Goal: Task Accomplishment & Management: Complete application form

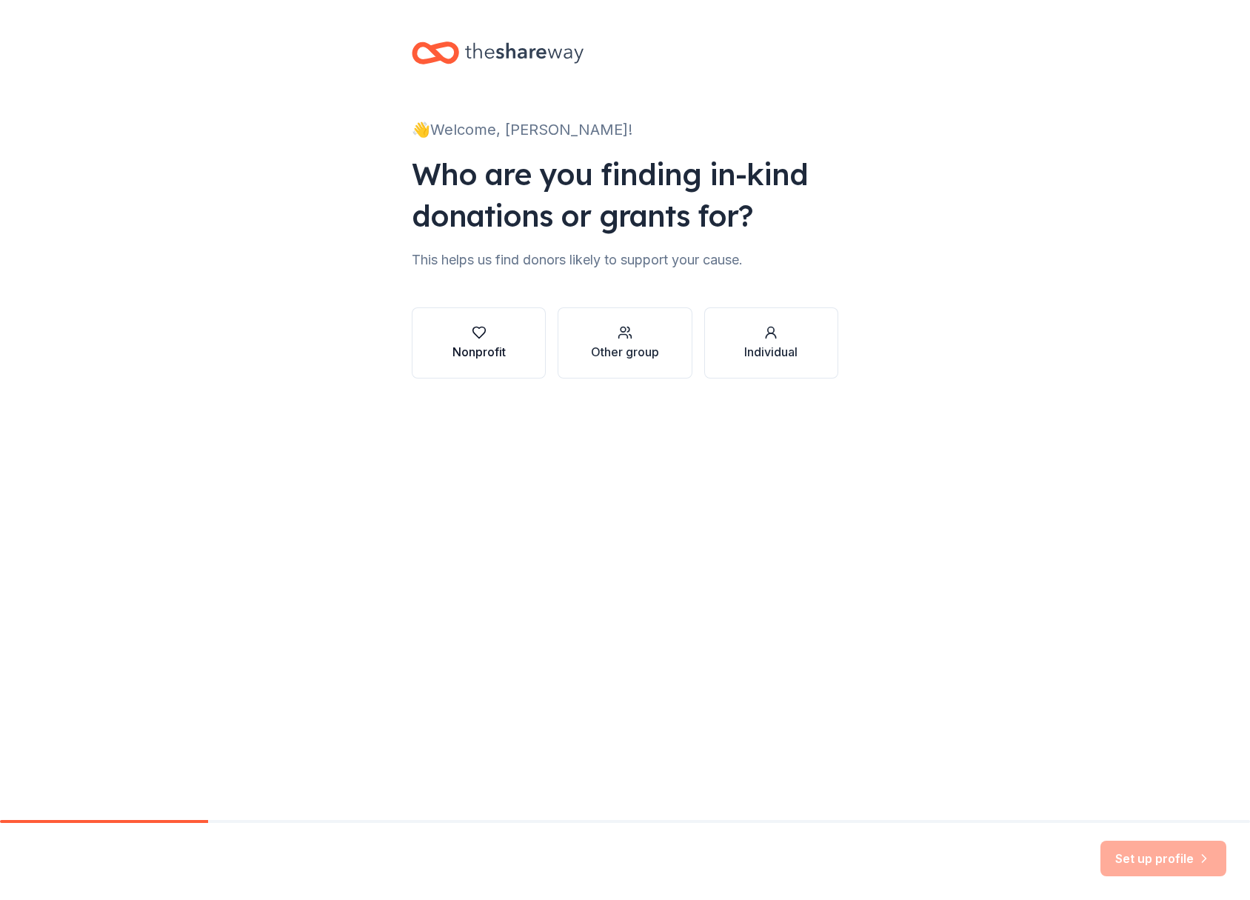
click at [484, 344] on div "Nonprofit" at bounding box center [479, 352] width 53 height 18
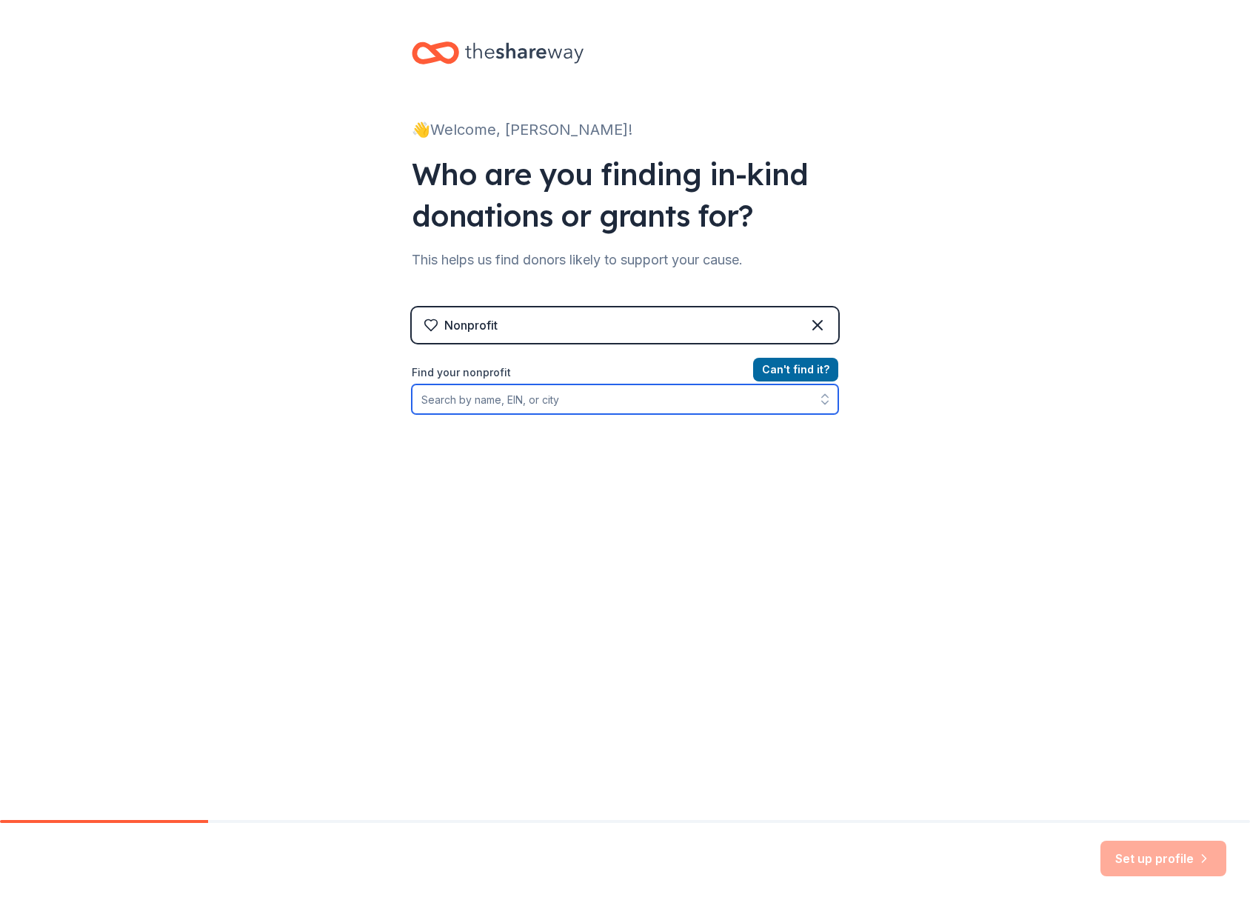
click at [662, 398] on input "Find your nonprofit" at bounding box center [625, 399] width 427 height 30
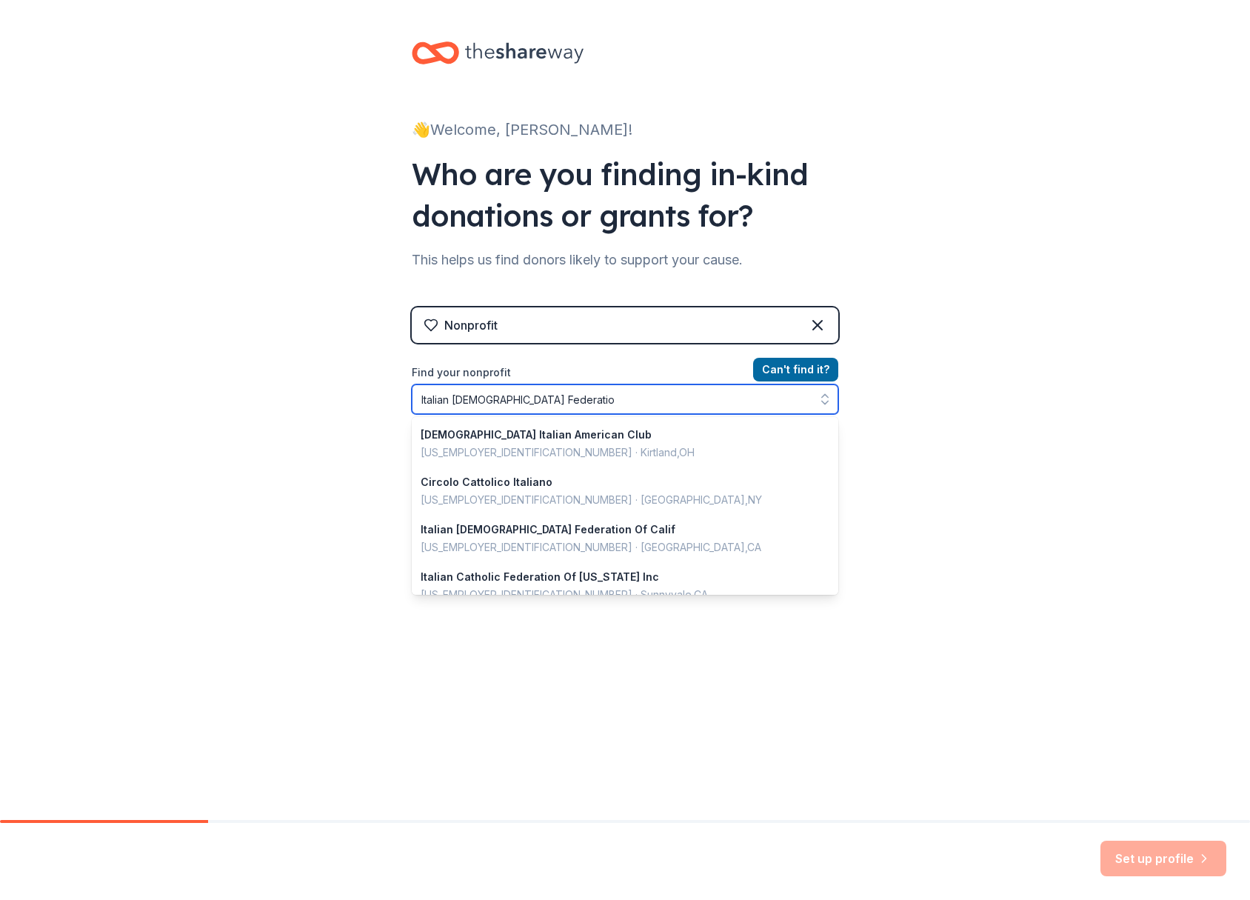
type input "Italian Catholic Federation"
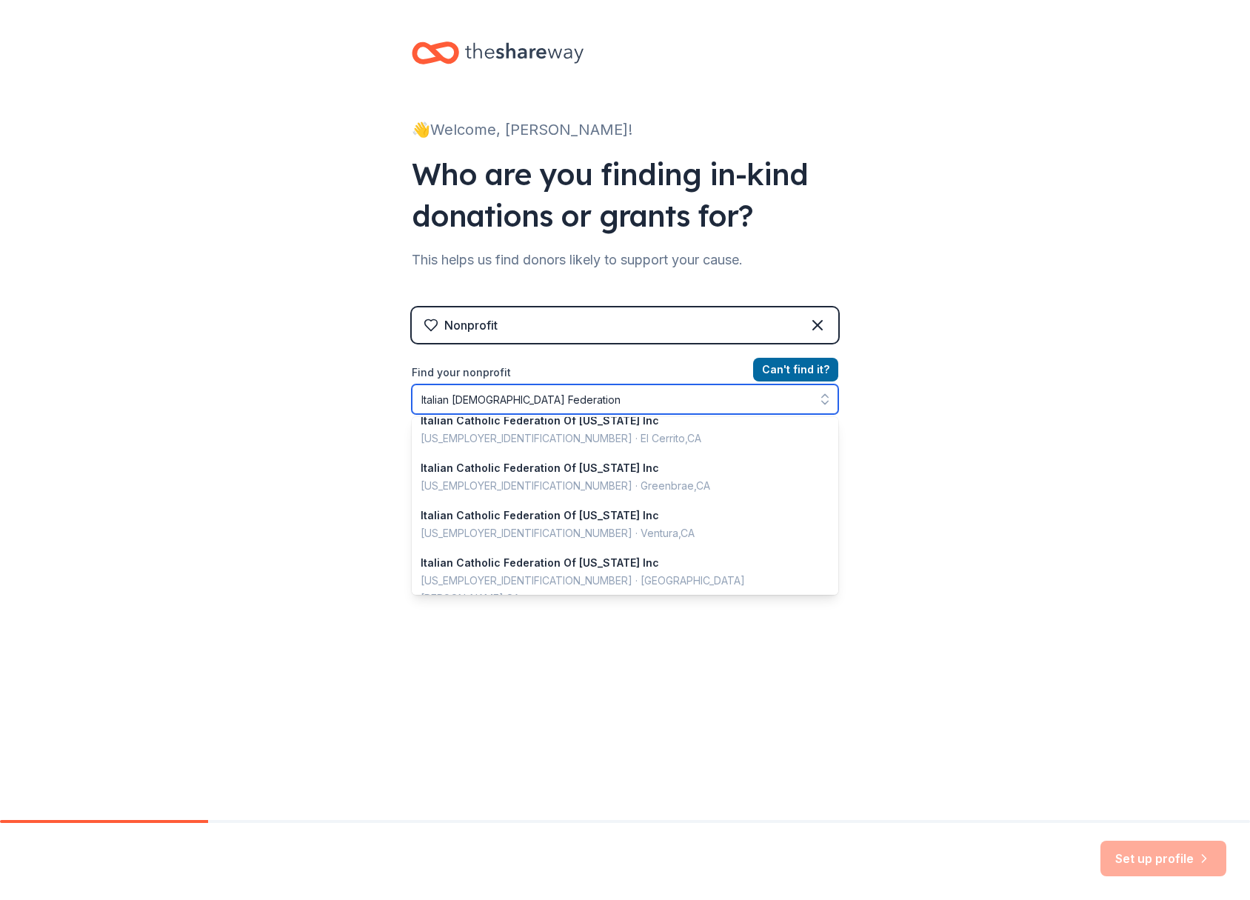
scroll to position [1049, 0]
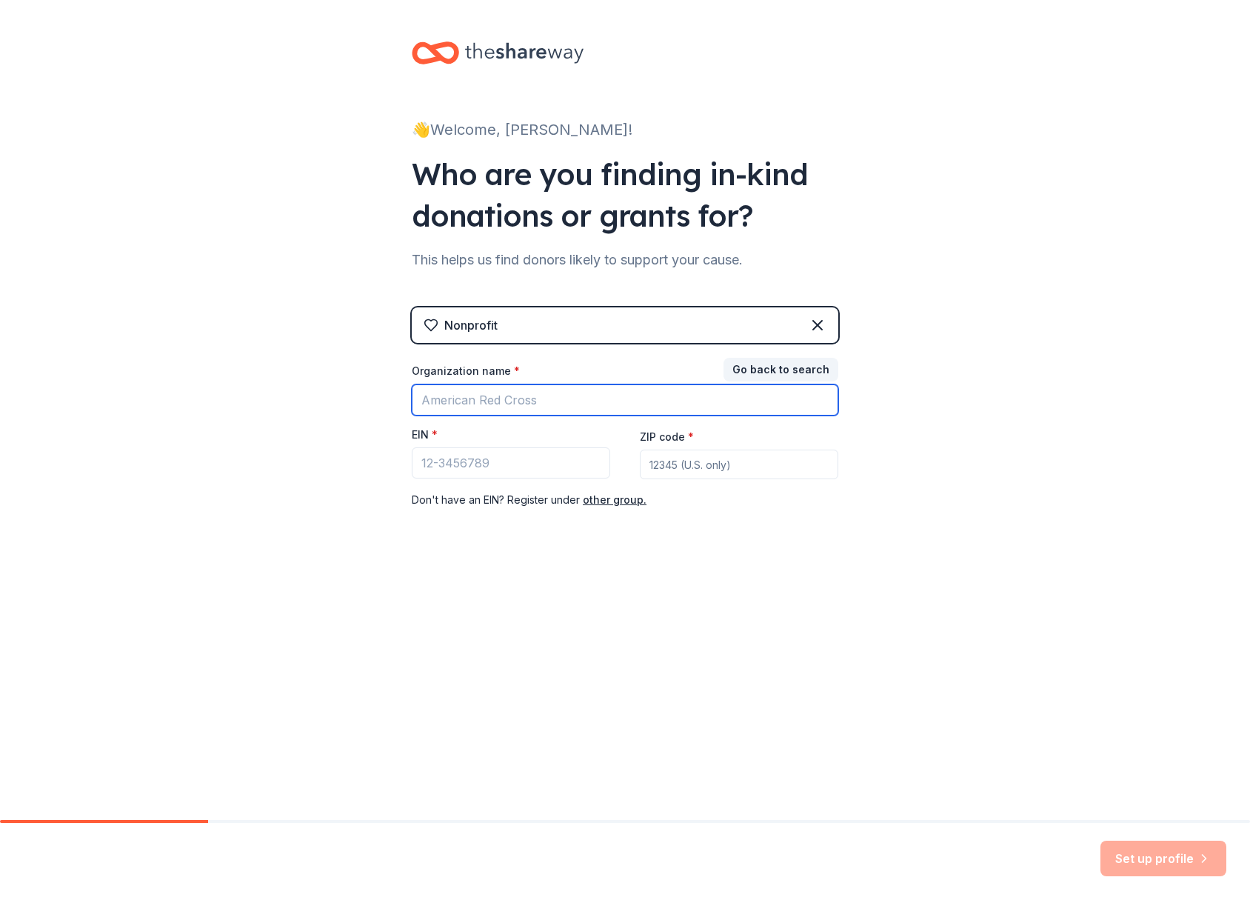
click at [573, 399] on input "Organization name *" at bounding box center [625, 399] width 427 height 31
type input "Italian Catholic Federation"
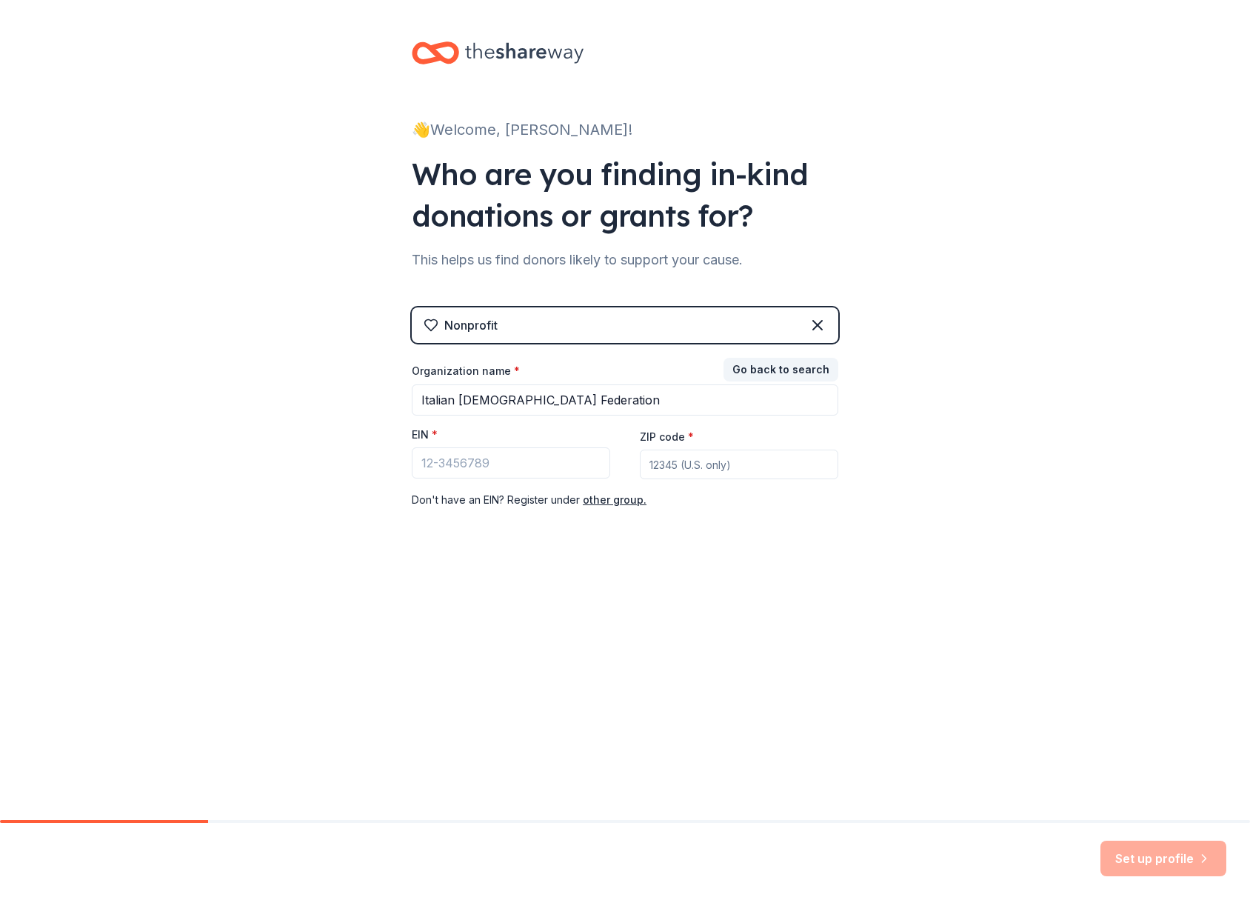
click at [711, 467] on input "ZIP code *" at bounding box center [739, 465] width 198 height 30
type input "94080"
click at [439, 464] on input "EIN *" at bounding box center [511, 462] width 198 height 31
paste input "23-7641066"
type input "23-7641066"
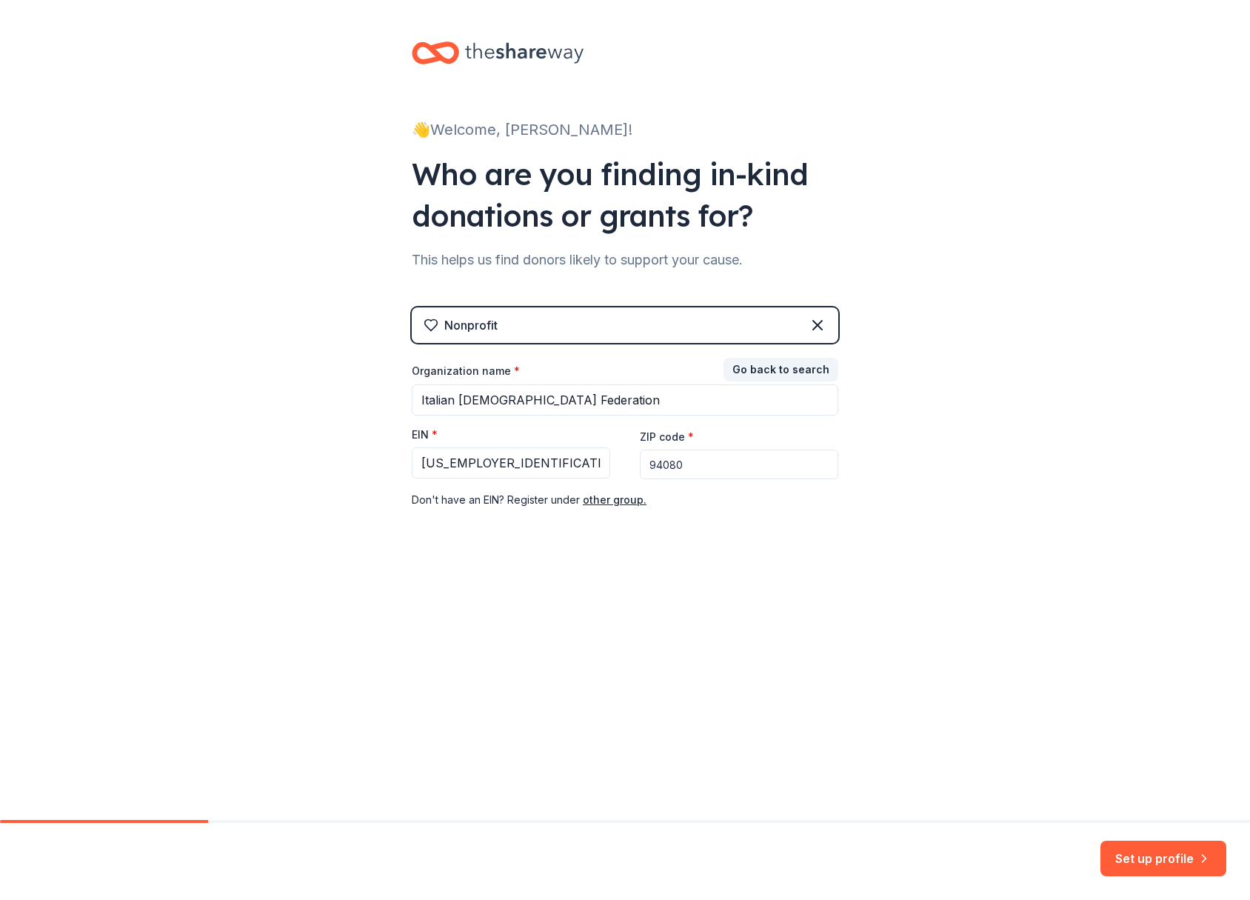
click at [781, 553] on div "👋 Welcome, Frank! Who are you finding in-kind donations or grants for? This hel…" at bounding box center [625, 305] width 474 height 610
drag, startPoint x: 492, startPoint y: 463, endPoint x: 380, endPoint y: 453, distance: 112.3
click at [380, 453] on div "👋 Welcome, Frank! Who are you finding in-kind donations or grants for? This hel…" at bounding box center [625, 305] width 1250 height 610
click at [784, 368] on button "Go back to search" at bounding box center [781, 370] width 115 height 24
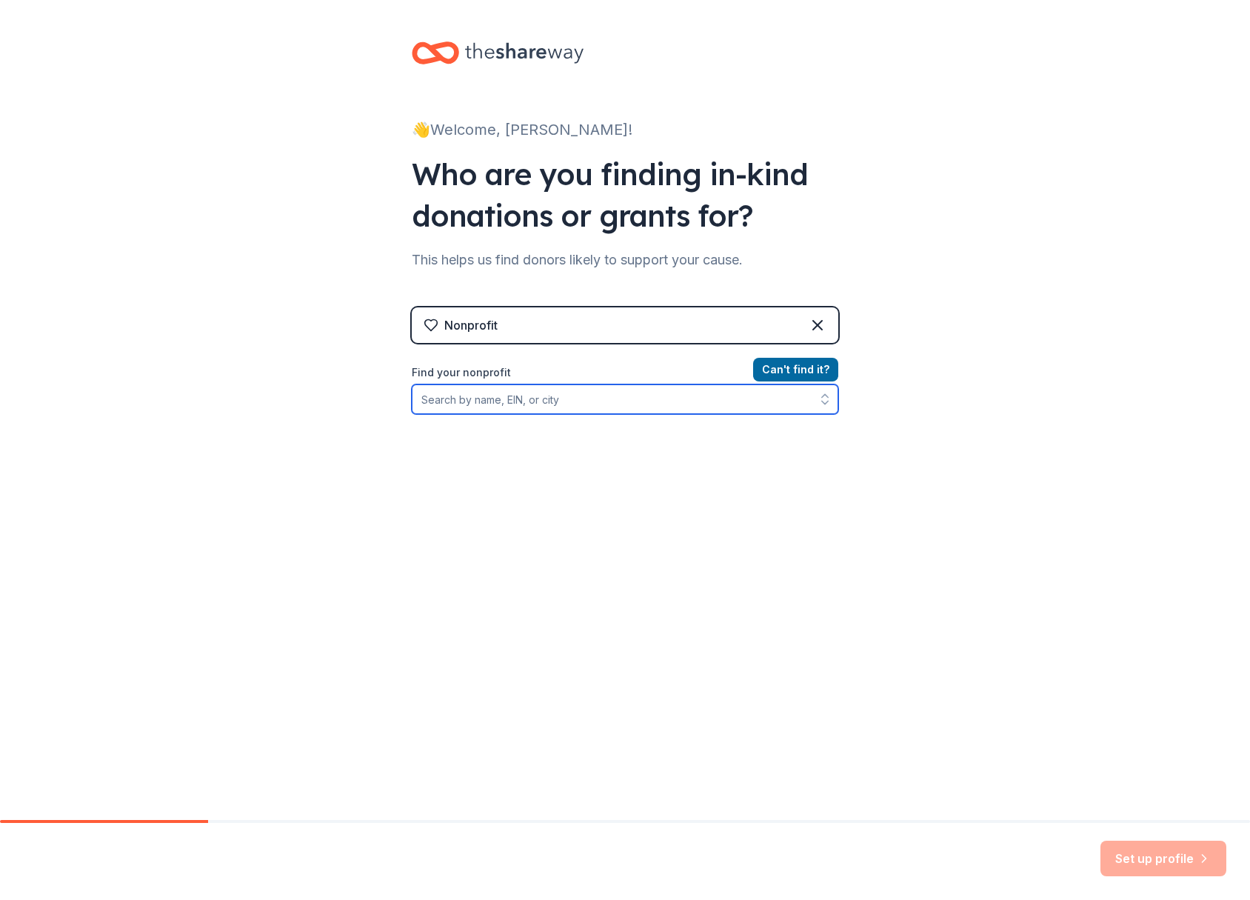
click at [513, 402] on input "Find your nonprofit" at bounding box center [625, 399] width 427 height 30
paste input "23-7641066"
type input "23-7641066"
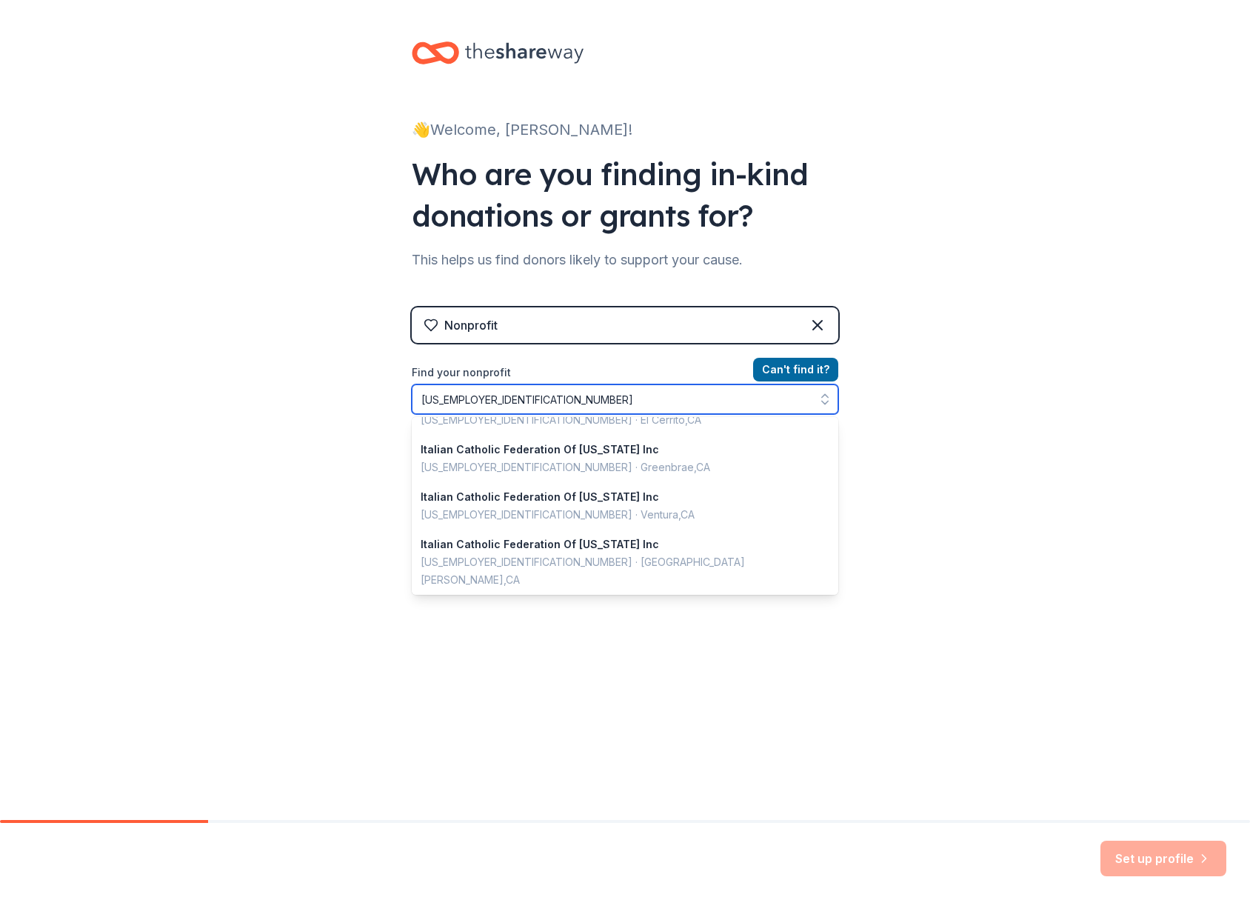
scroll to position [0, 0]
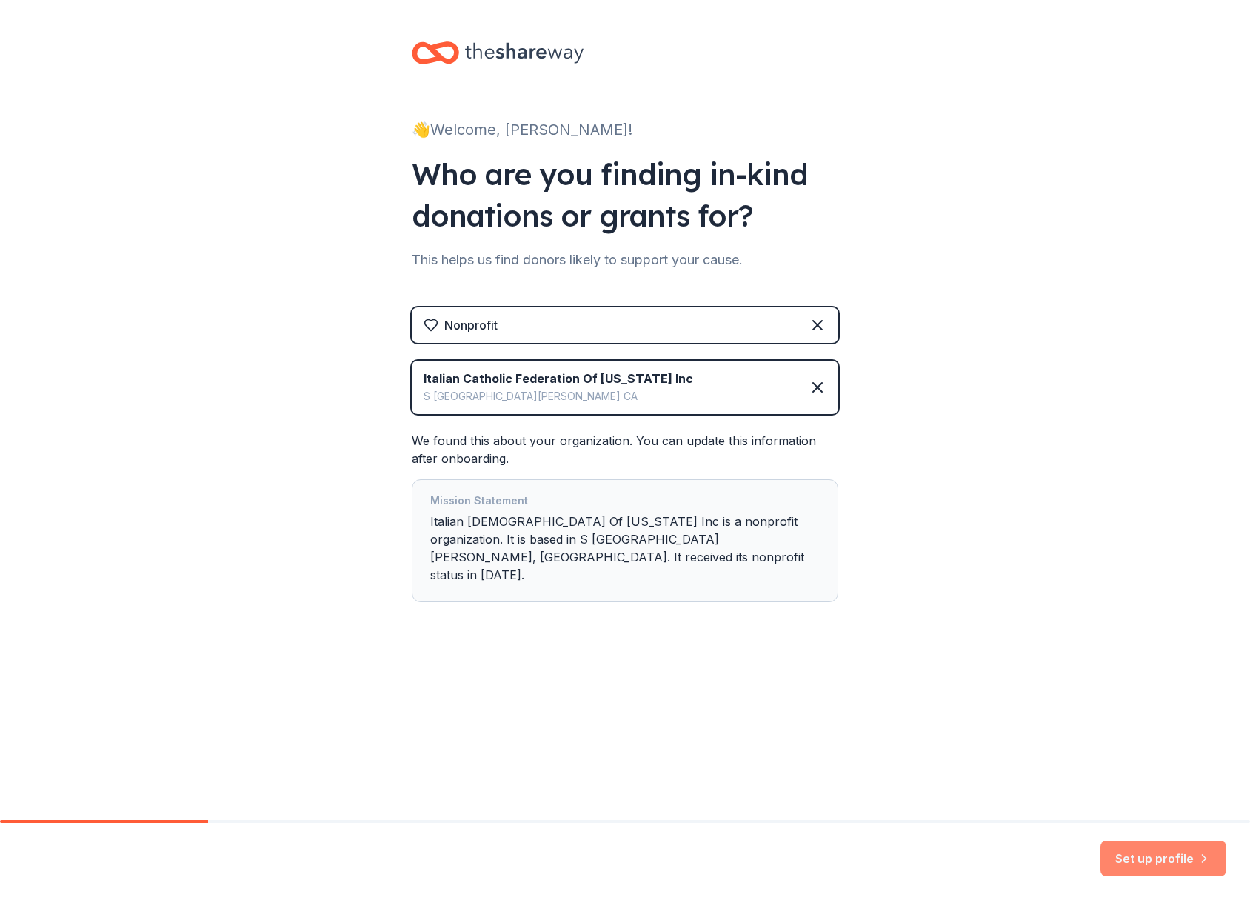
click at [1131, 858] on button "Set up profile" at bounding box center [1164, 859] width 126 height 36
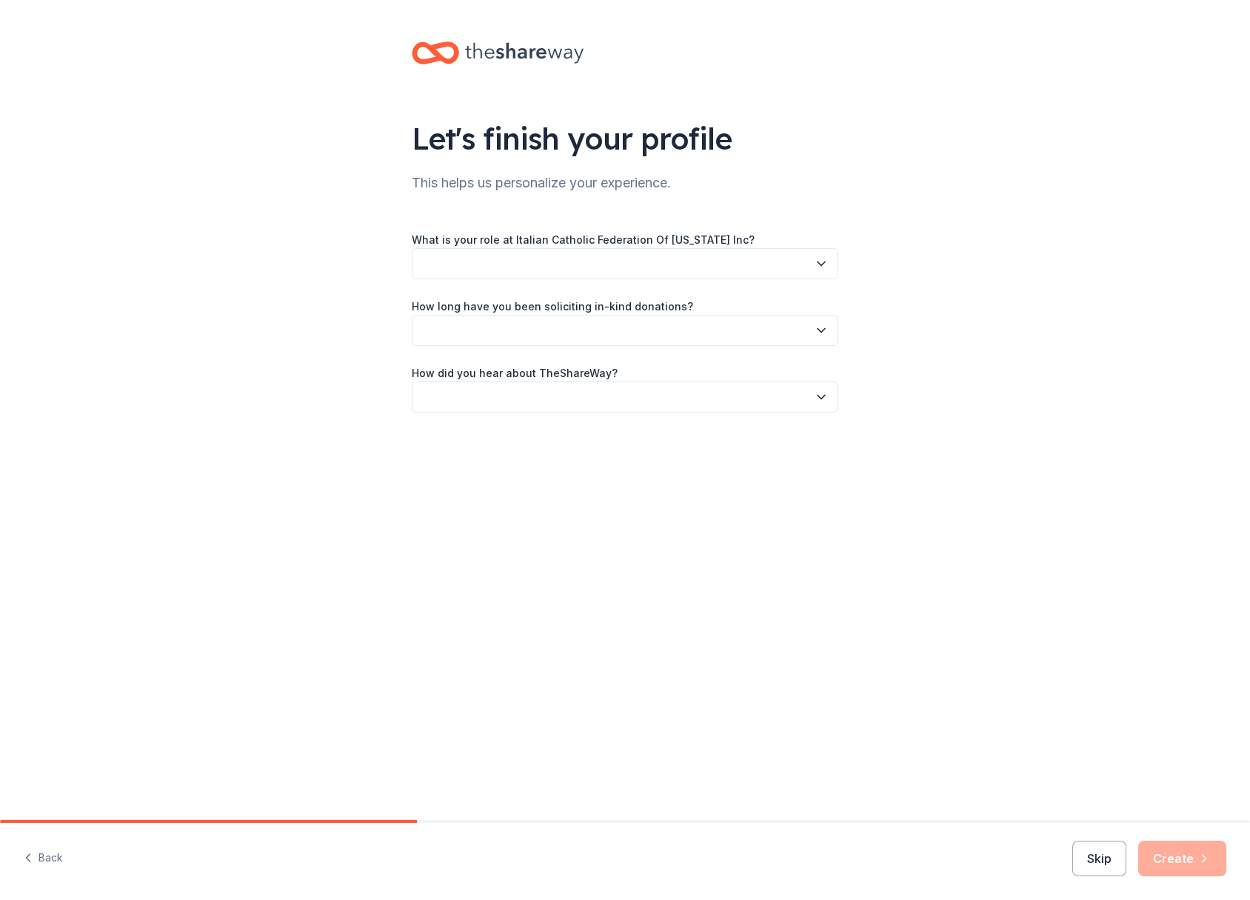
click at [815, 260] on icon "button" at bounding box center [821, 263] width 15 height 15
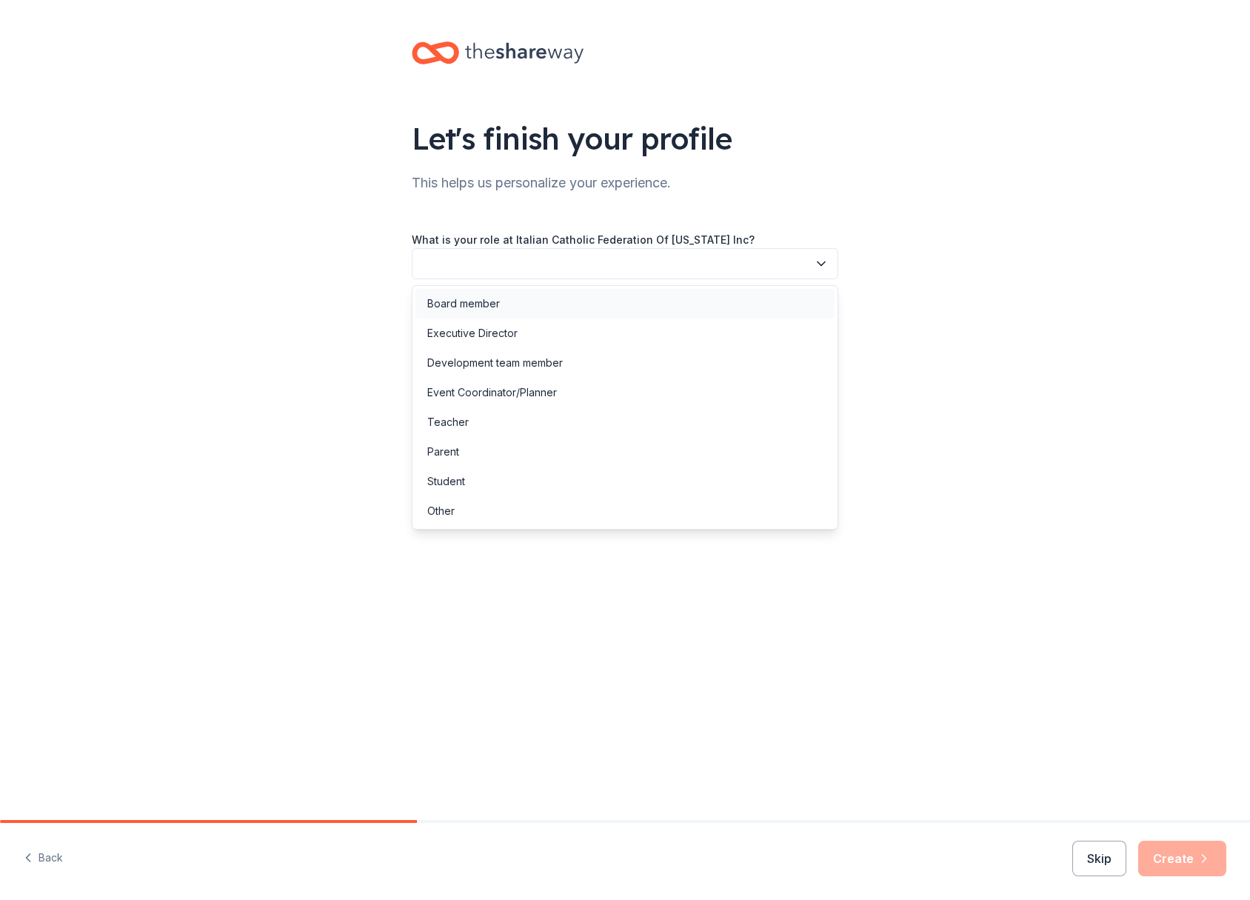
click at [672, 303] on div "Board member" at bounding box center [624, 304] width 419 height 30
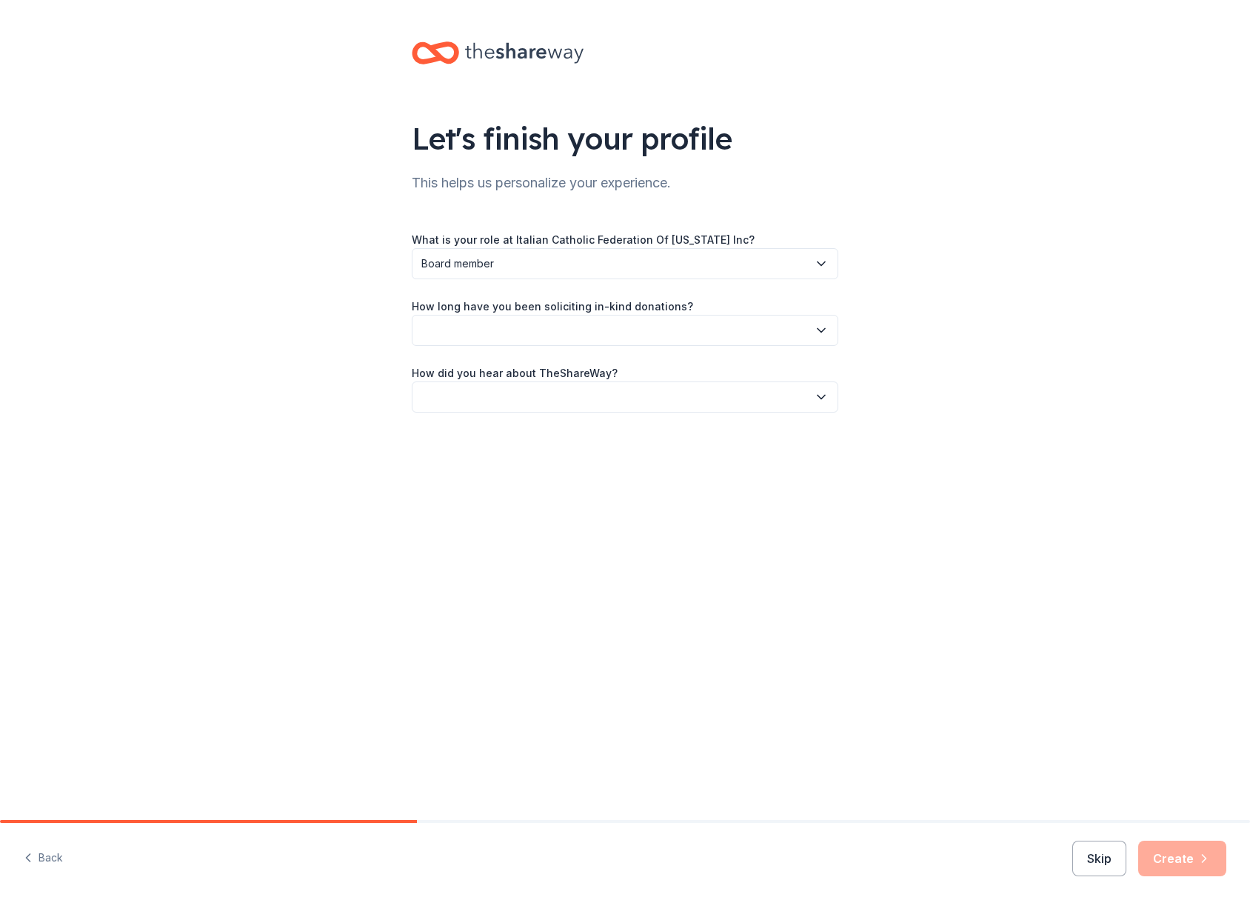
click at [733, 319] on button "button" at bounding box center [625, 330] width 427 height 31
click at [676, 378] on div "This is my first time!" at bounding box center [624, 371] width 419 height 30
click at [670, 393] on button "button" at bounding box center [625, 396] width 427 height 31
click at [658, 476] on div "Online search" at bounding box center [624, 467] width 419 height 30
click at [1187, 860] on button "Create" at bounding box center [1182, 859] width 88 height 36
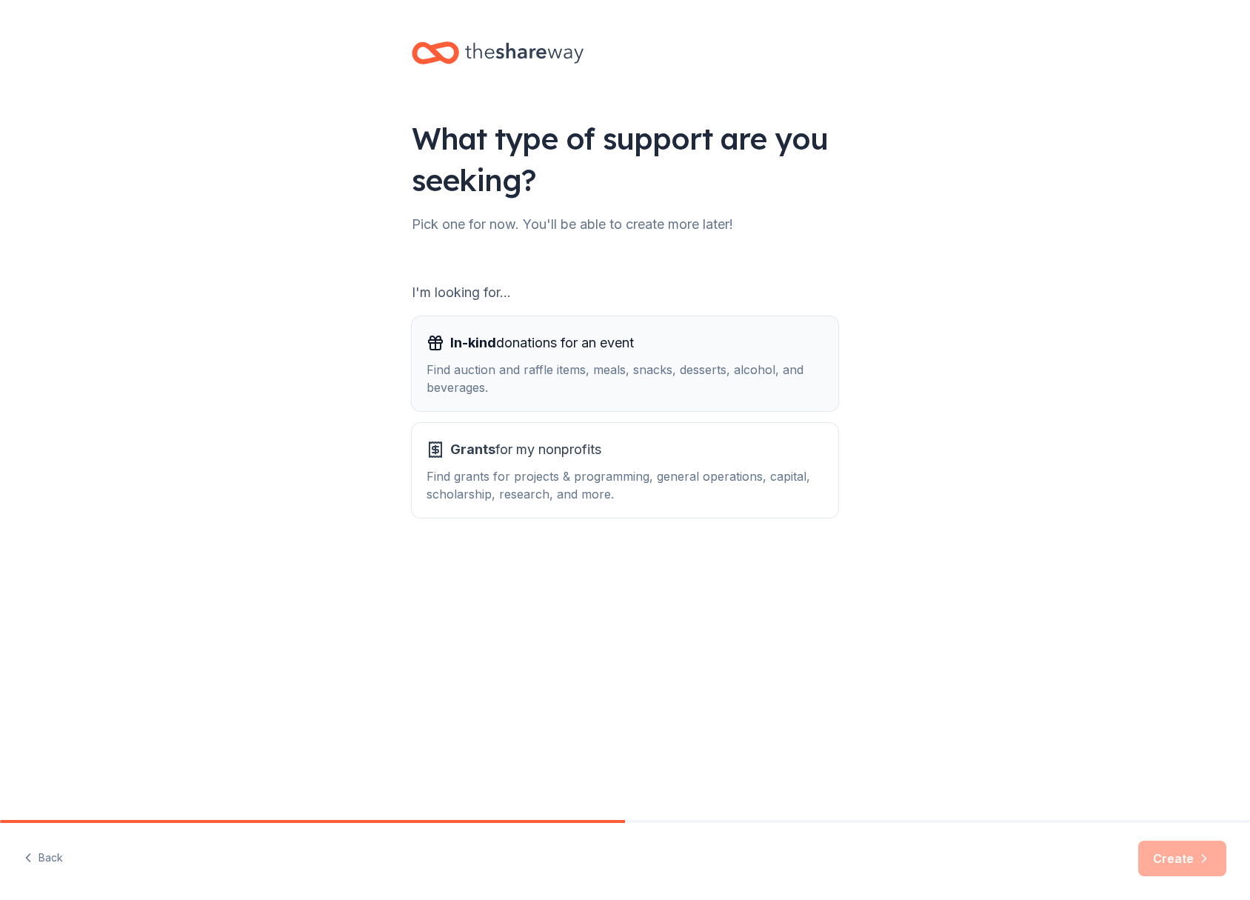
click at [675, 346] on div "In-kind donations for an event" at bounding box center [625, 343] width 397 height 24
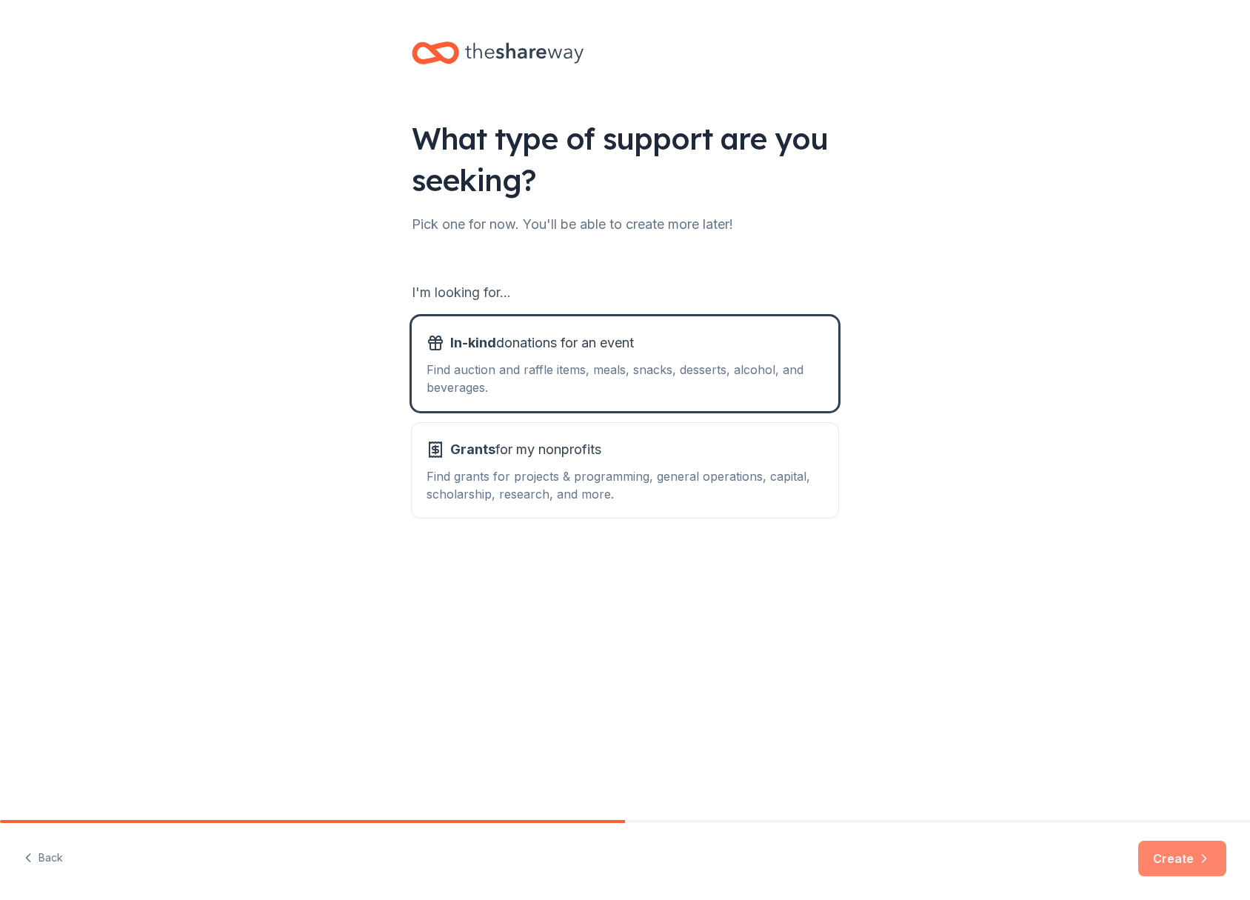
click at [1174, 864] on button "Create" at bounding box center [1182, 859] width 88 height 36
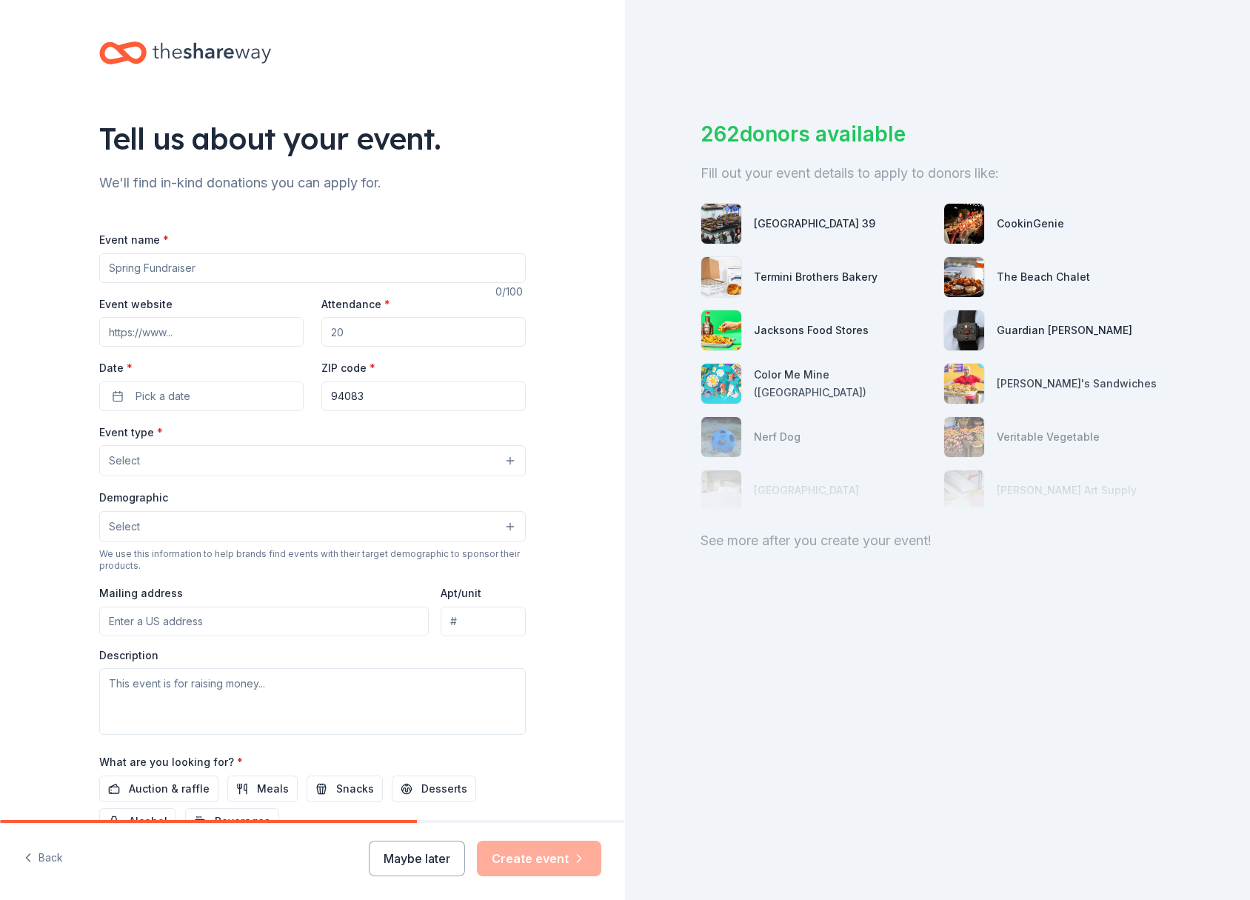
click at [301, 267] on input "Event name *" at bounding box center [312, 268] width 427 height 30
type input "100th Anniversary Fundraiser"
click at [364, 335] on input "Attendance *" at bounding box center [423, 332] width 204 height 30
type input "150"
click at [232, 396] on button "Pick a date" at bounding box center [201, 396] width 204 height 30
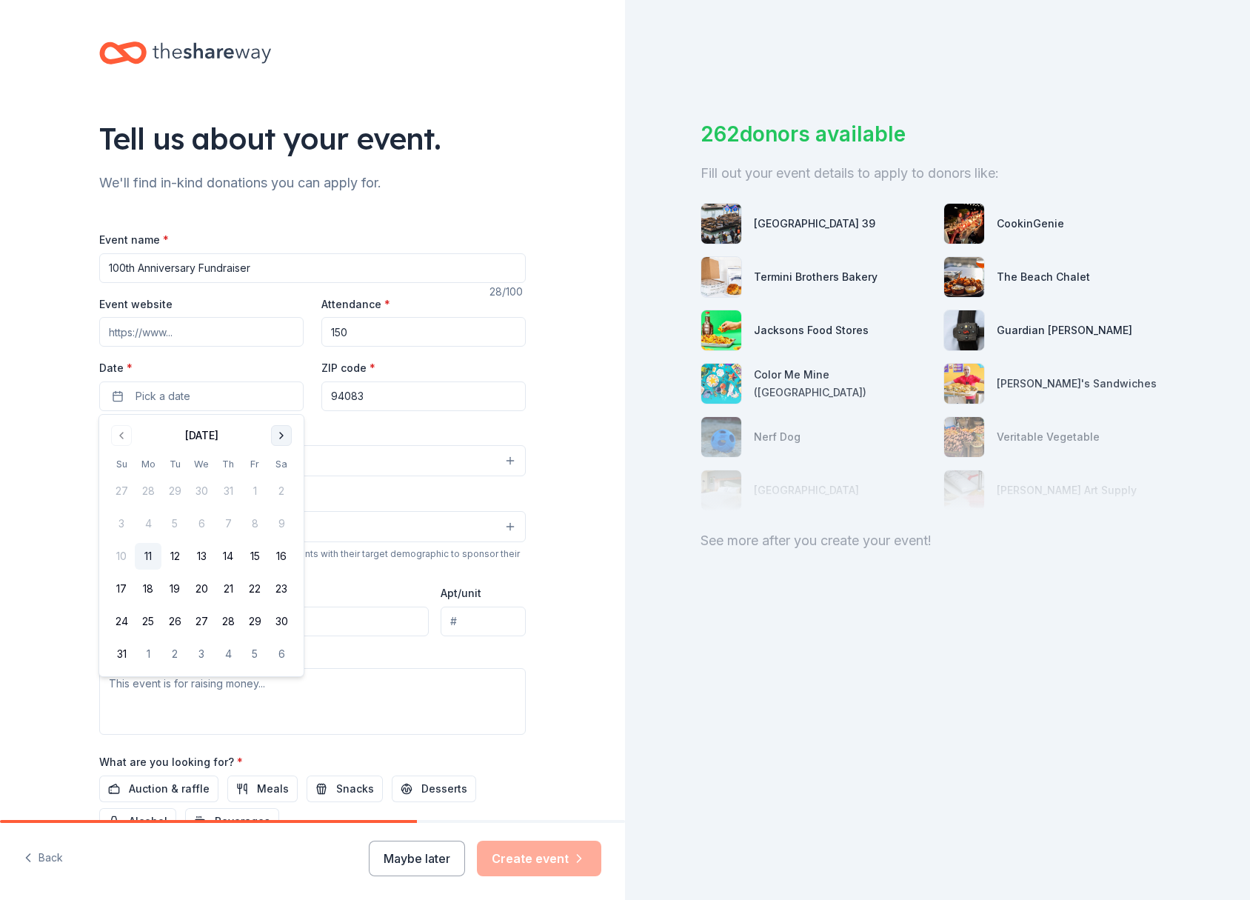
click at [283, 432] on button "Go to next month" at bounding box center [281, 435] width 21 height 21
click at [279, 588] on button "25" at bounding box center [281, 588] width 27 height 27
click at [392, 397] on input "94083" at bounding box center [423, 396] width 204 height 30
type input "94080"
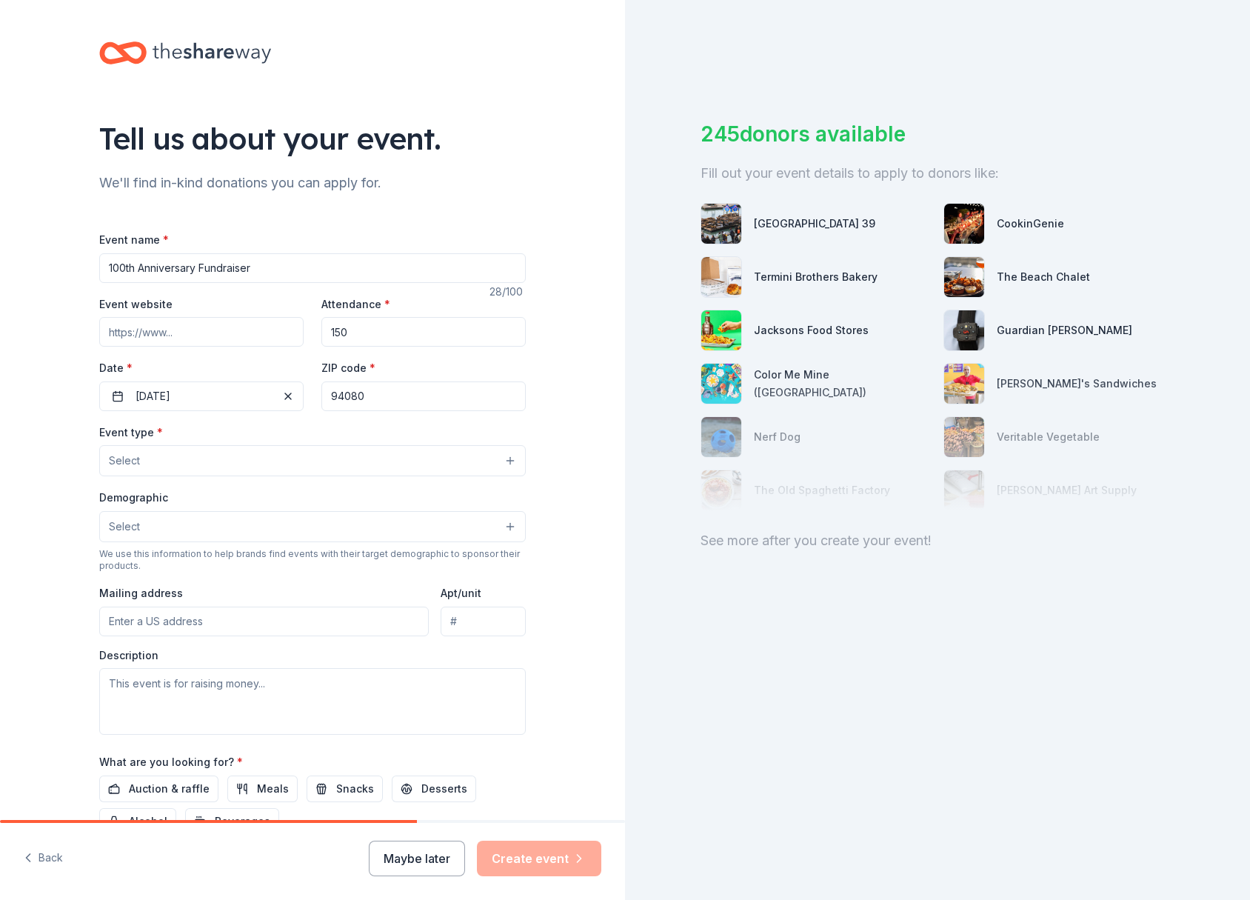
click at [218, 424] on div "Event type * Select" at bounding box center [312, 450] width 427 height 54
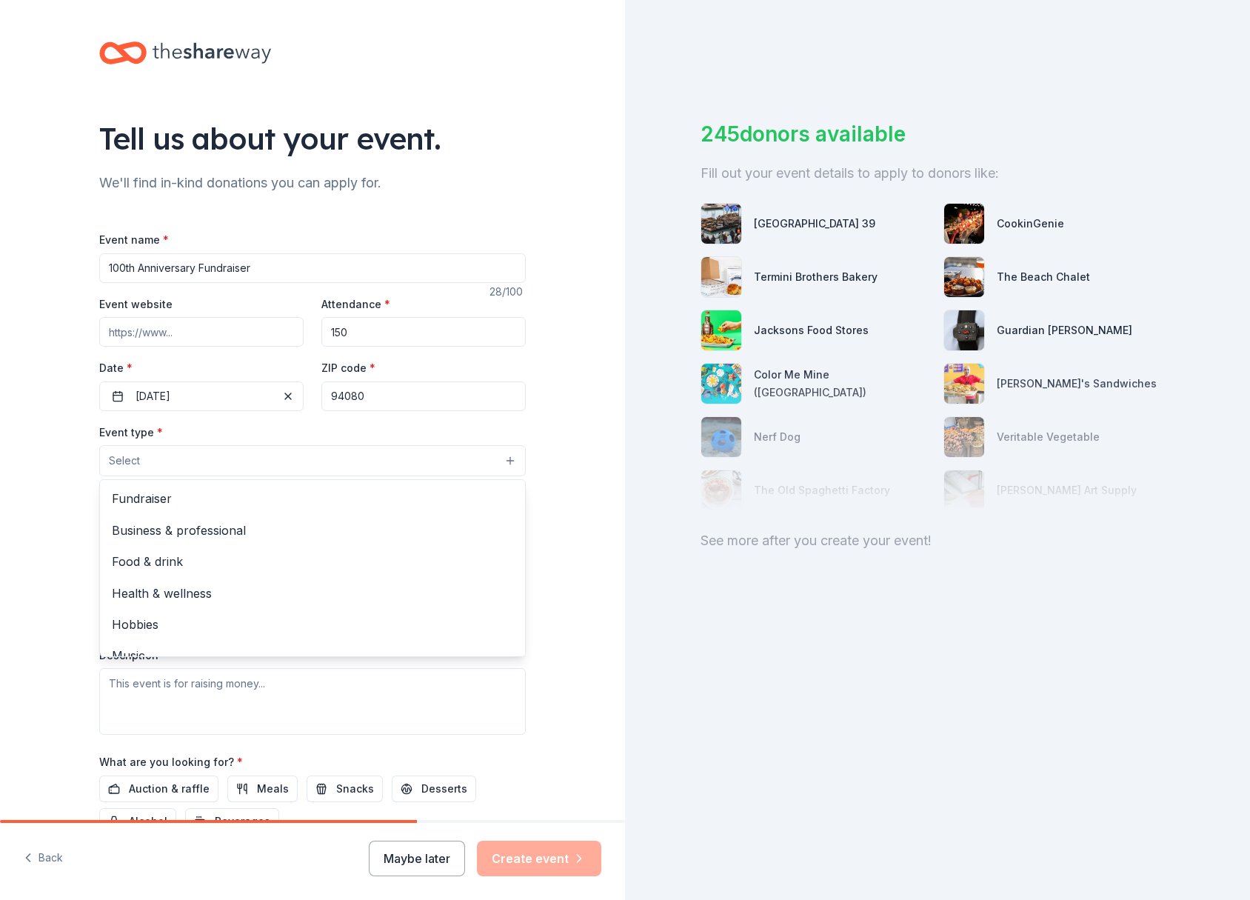
click at [182, 461] on button "Select" at bounding box center [312, 460] width 427 height 31
click at [173, 498] on span "Fundraiser" at bounding box center [312, 498] width 401 height 19
click at [20, 501] on div "Tell us about your event. We'll find in-kind donations you can apply for. Event…" at bounding box center [312, 493] width 625 height 987
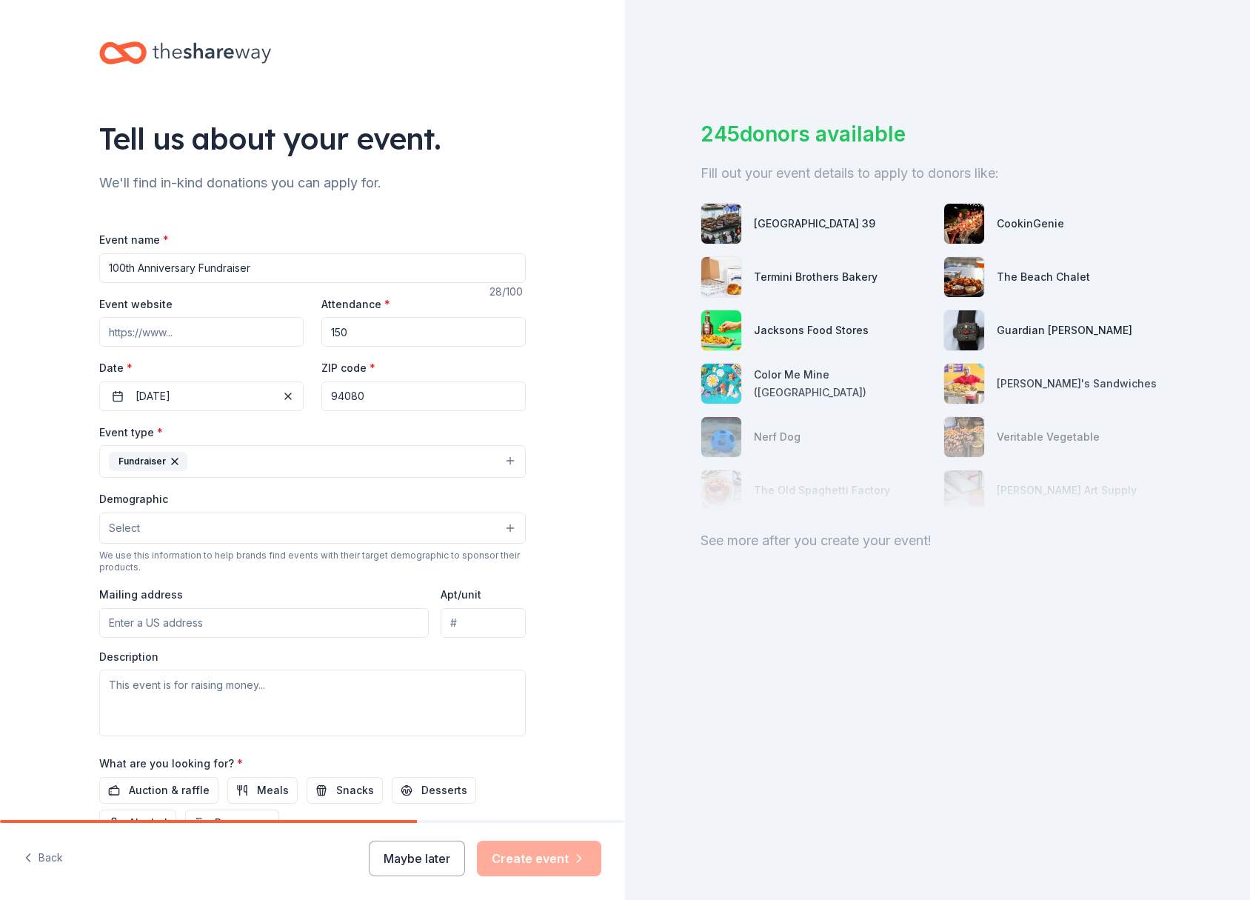
click at [196, 531] on button "Select" at bounding box center [312, 528] width 427 height 31
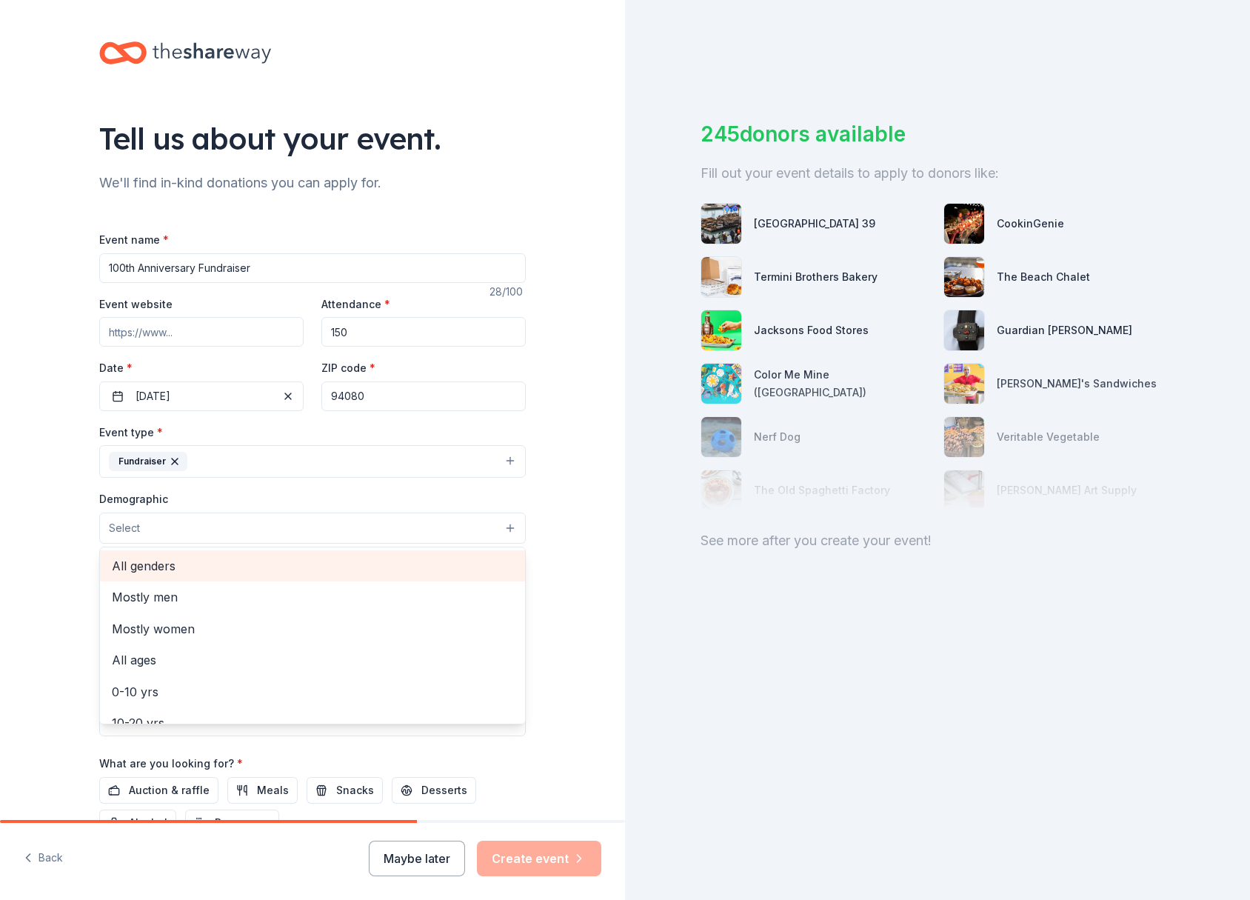
click at [176, 567] on span "All genders" at bounding box center [312, 565] width 401 height 19
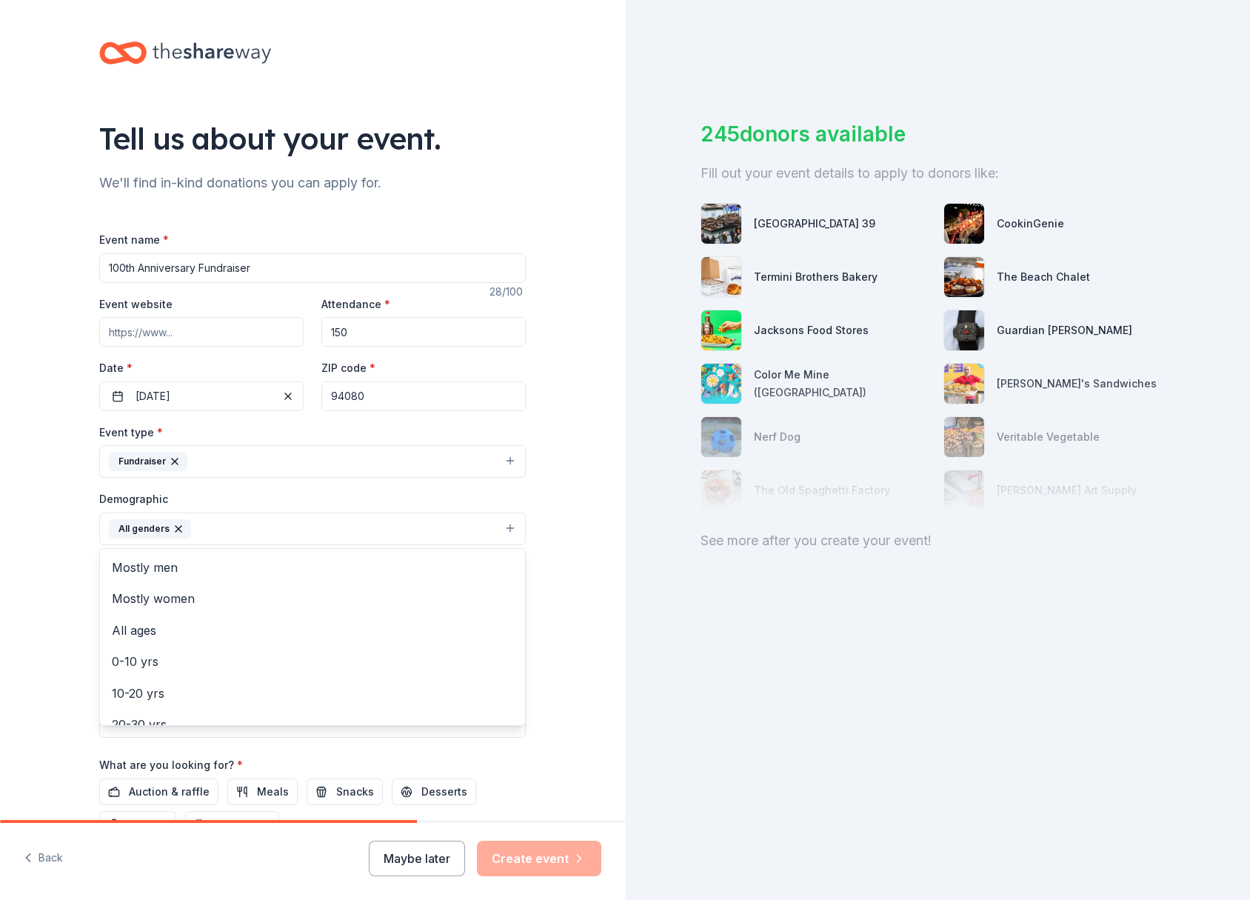
click at [19, 573] on div "Tell us about your event. We'll find in-kind donations you can apply for. Event…" at bounding box center [312, 494] width 625 height 989
click at [347, 626] on input "Mailing address" at bounding box center [264, 625] width 330 height 30
click at [273, 627] on input "PO Box 5090" at bounding box center [264, 625] width 330 height 30
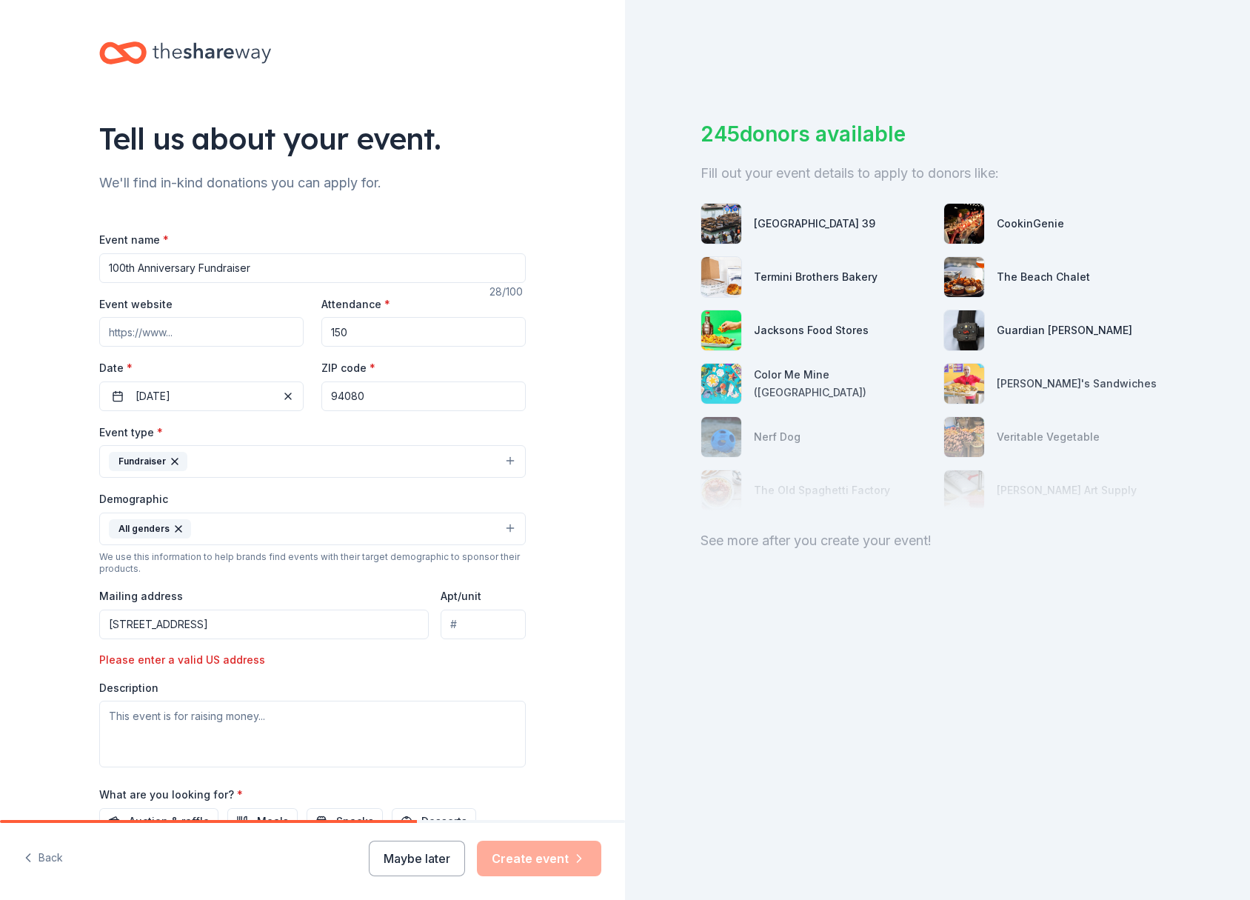
click at [283, 661] on div "Please enter a valid US address" at bounding box center [201, 660] width 204 height 18
click at [276, 624] on input "PO Box 5090, SSF, CA 94083" at bounding box center [264, 625] width 330 height 30
type input "PO Box 5090, SSF, CA 94083-5090"
click at [494, 675] on div "Event type * Fundraiser Demographic All genders We use this information to help…" at bounding box center [312, 595] width 427 height 344
click at [184, 716] on textarea at bounding box center [312, 734] width 427 height 67
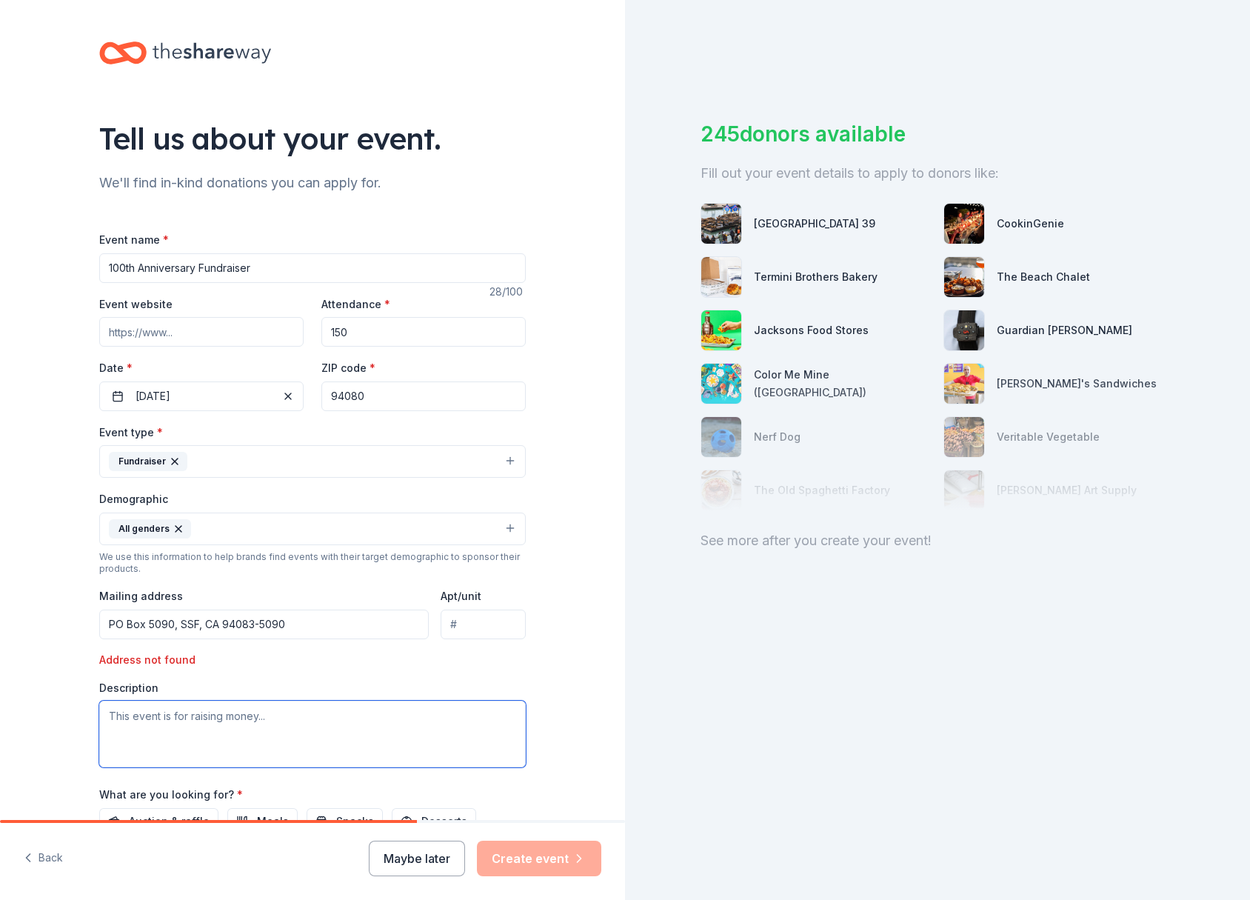
paste textarea "To mark our historic anniversary we are holding a charity luncheon on Saturday,…"
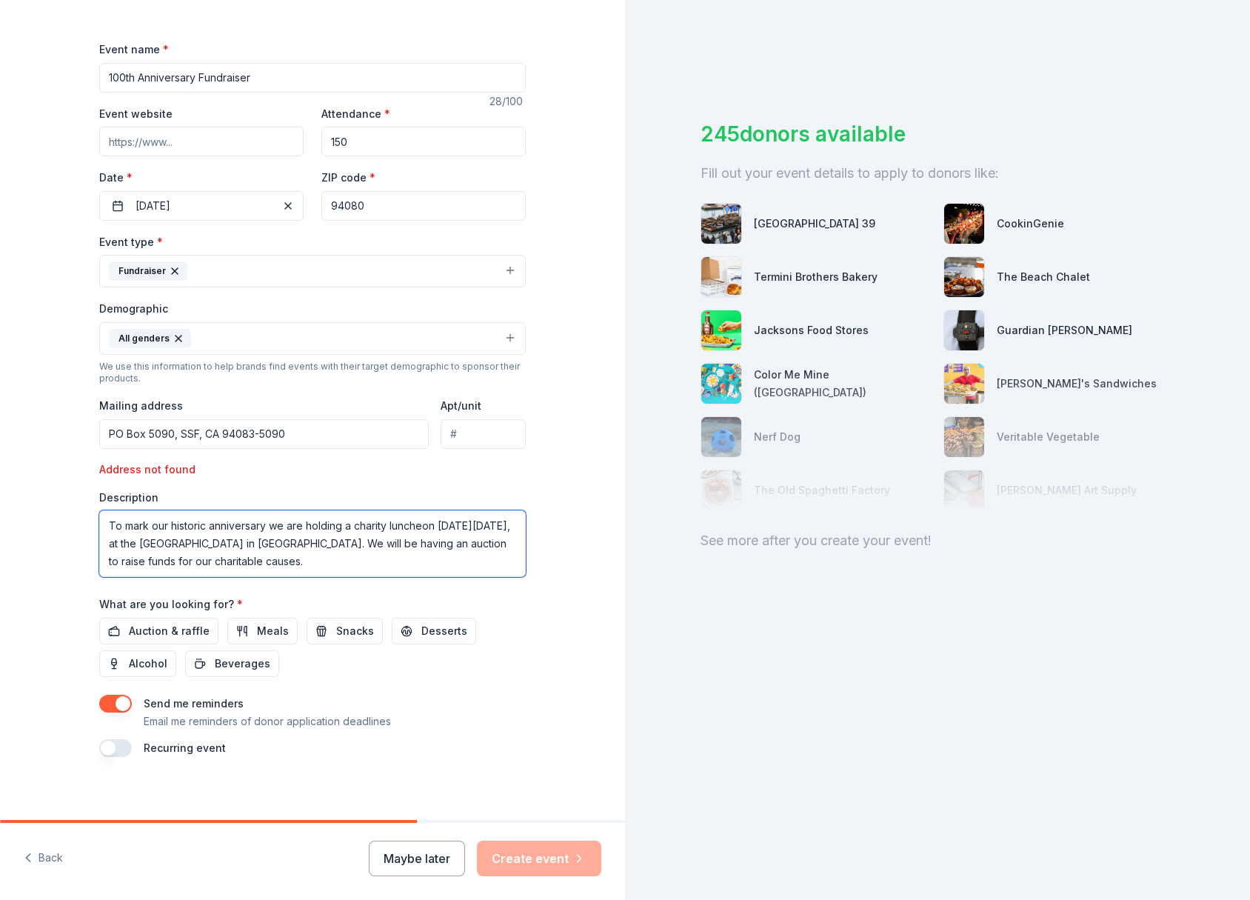
scroll to position [191, 0]
type textarea "To mark our historic anniversary we are holding a charity luncheon on Saturday,…"
click at [176, 630] on span "Auction & raffle" at bounding box center [169, 630] width 81 height 18
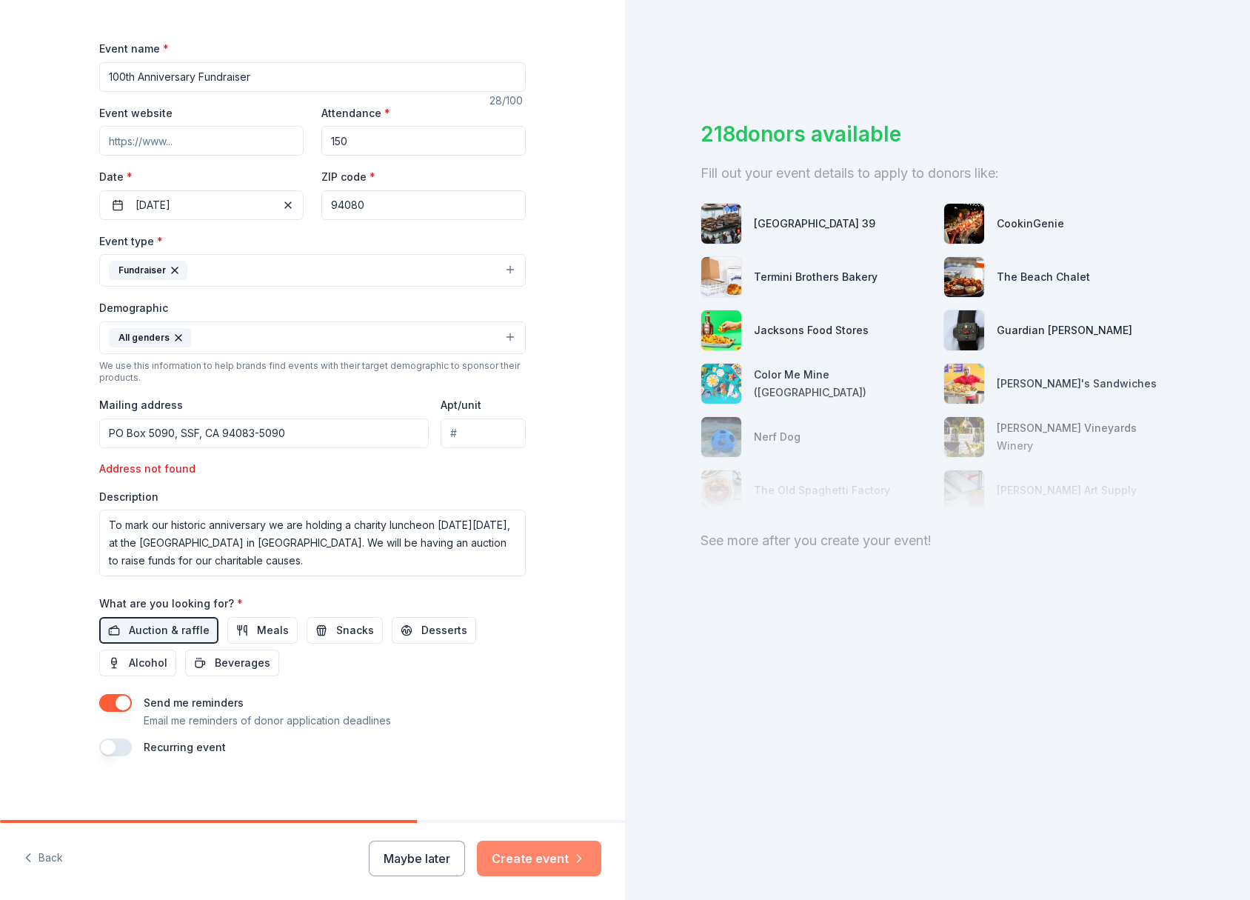
click at [532, 852] on button "Create event" at bounding box center [539, 859] width 124 height 36
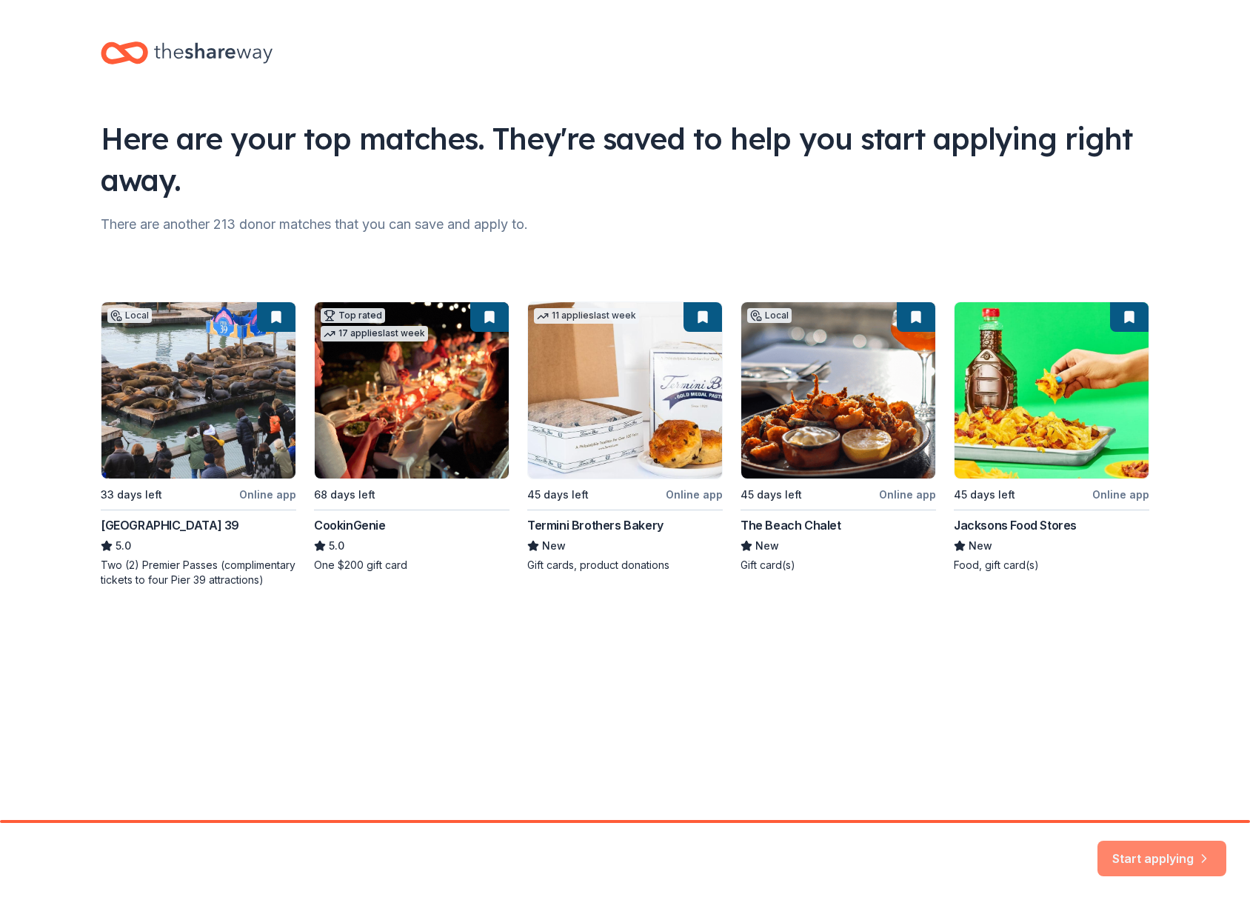
click at [1152, 855] on button "Start applying" at bounding box center [1162, 856] width 129 height 36
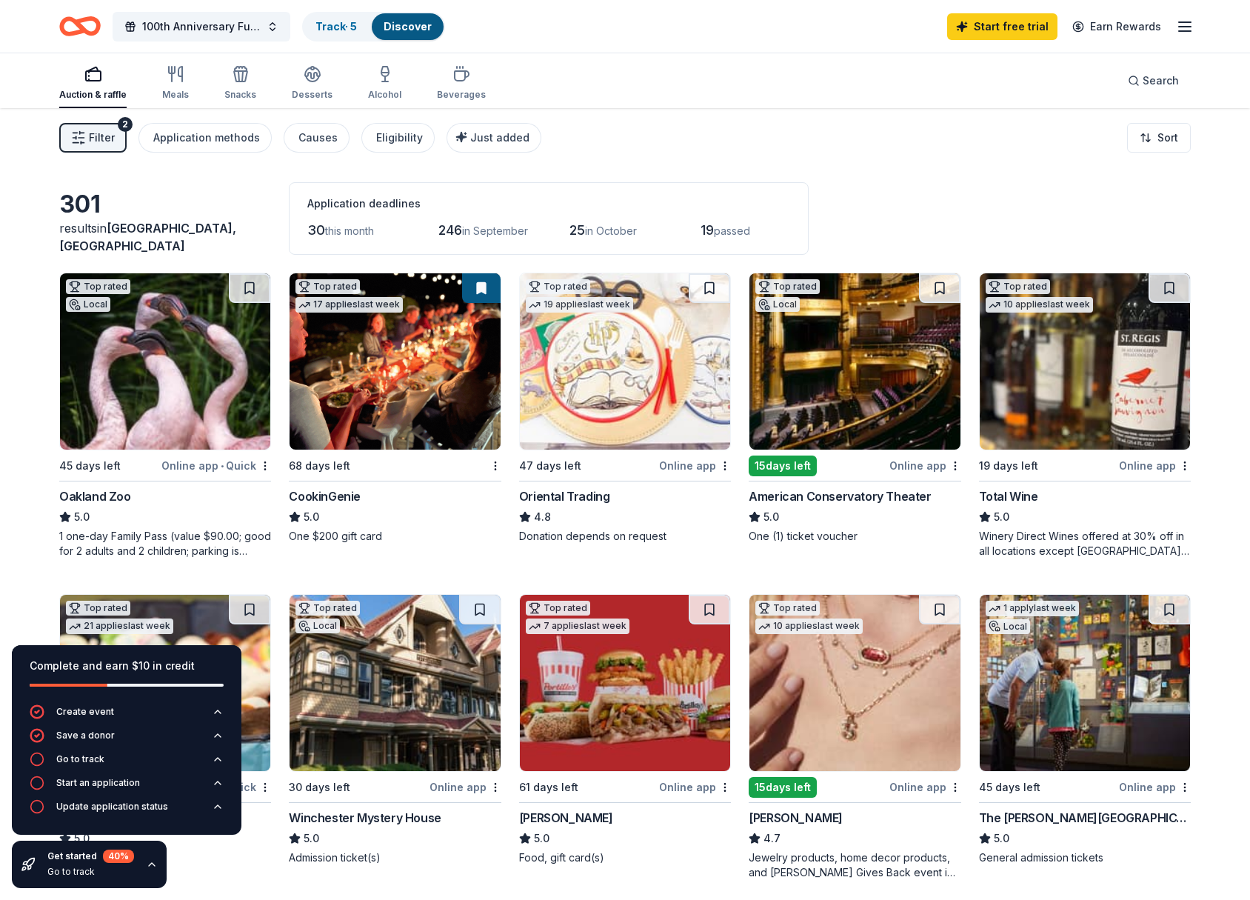
click at [107, 138] on span "Filter" at bounding box center [102, 138] width 26 height 18
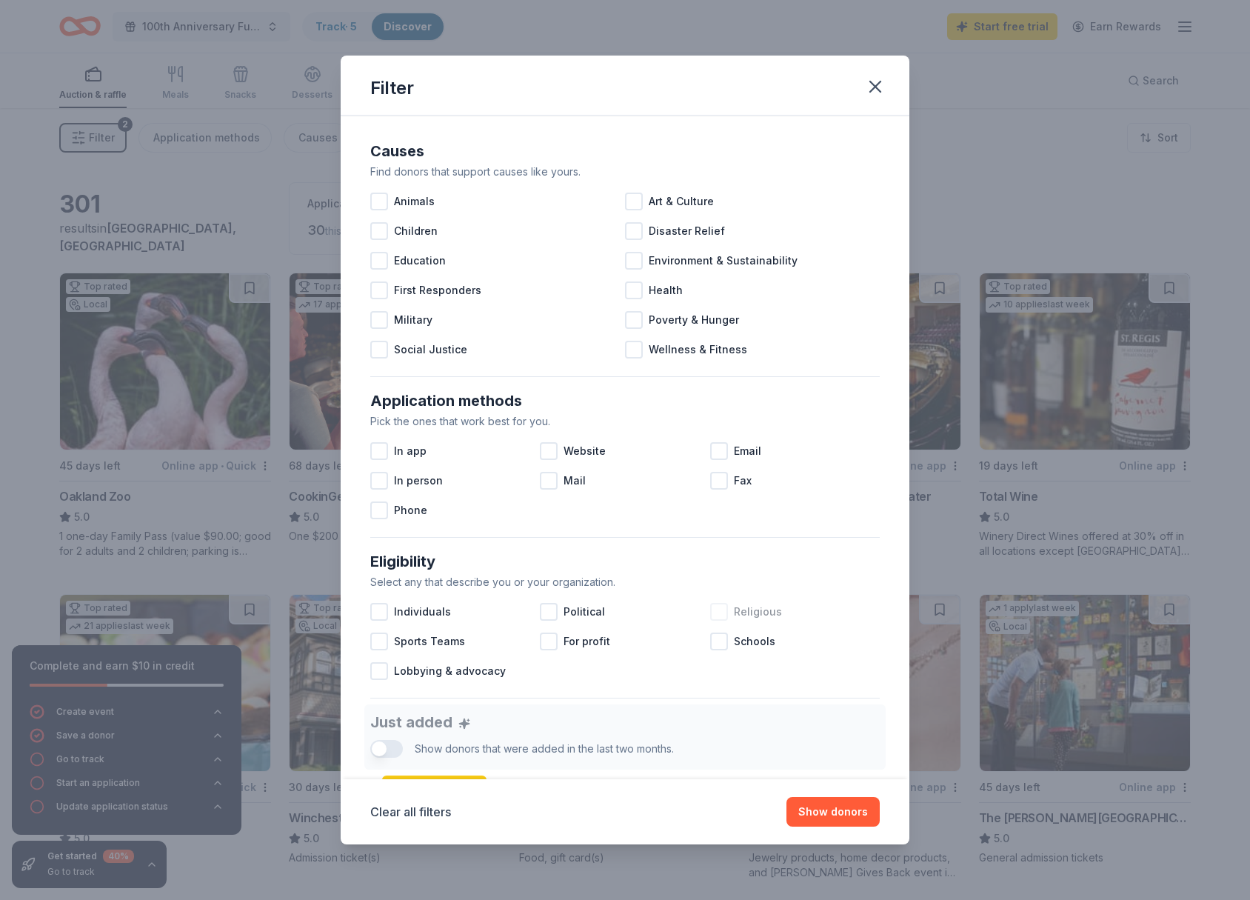
click at [719, 607] on div at bounding box center [719, 612] width 18 height 18
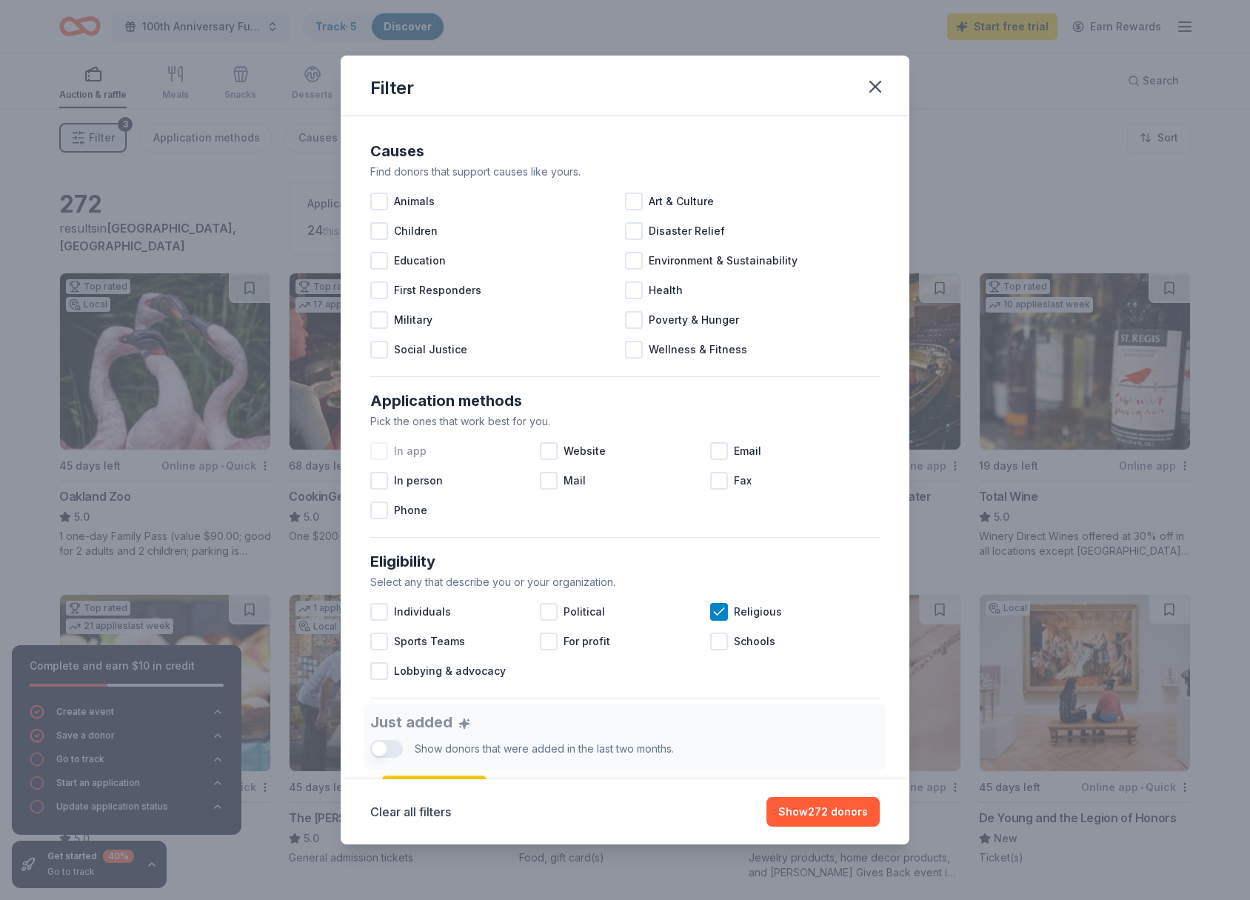
click at [378, 448] on div at bounding box center [379, 451] width 18 height 18
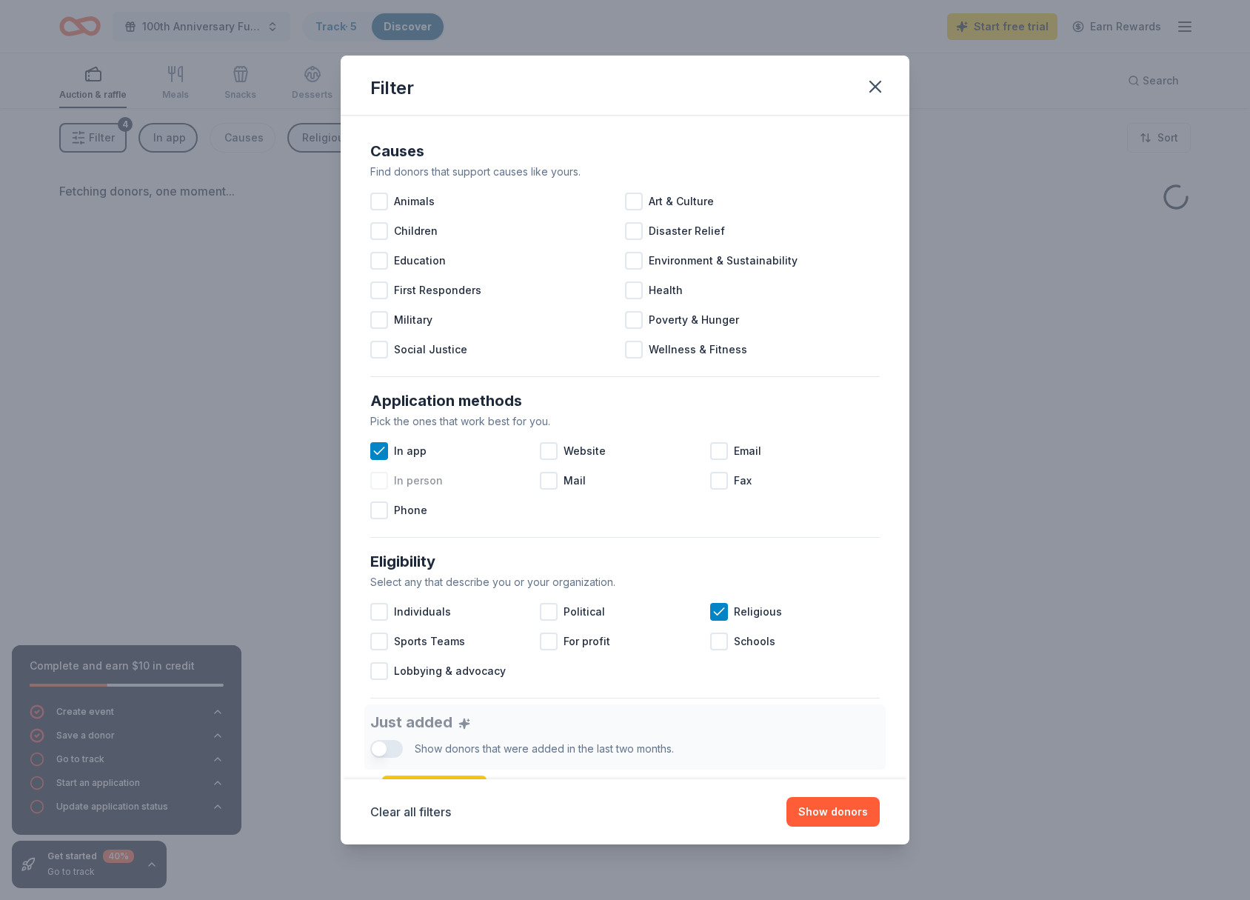
click at [384, 485] on div at bounding box center [379, 481] width 18 height 18
click at [553, 449] on div at bounding box center [549, 451] width 18 height 18
click at [555, 480] on div at bounding box center [549, 481] width 18 height 18
click at [721, 451] on div at bounding box center [719, 451] width 18 height 18
click at [381, 511] on div at bounding box center [379, 510] width 18 height 18
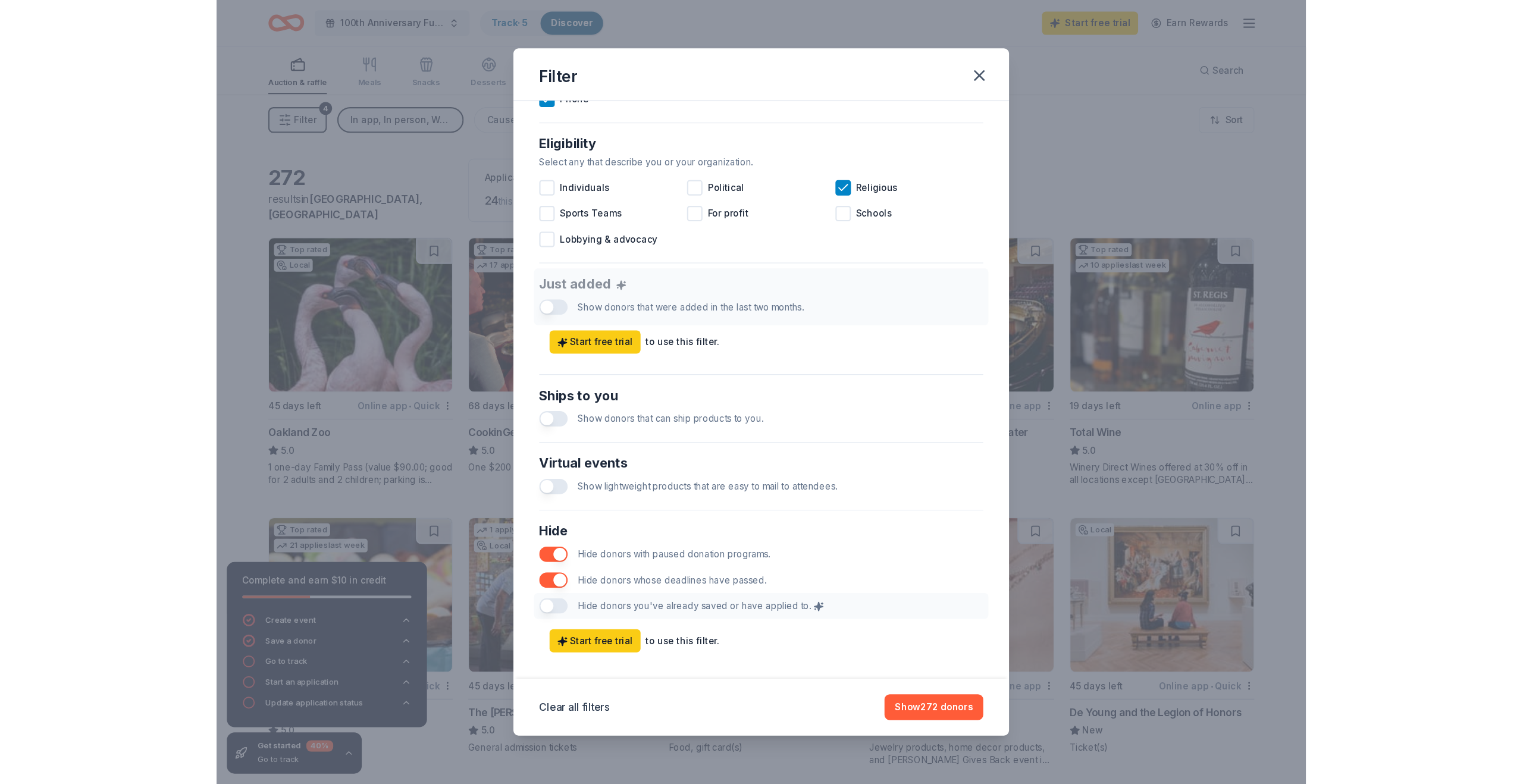
scroll to position [332, 0]
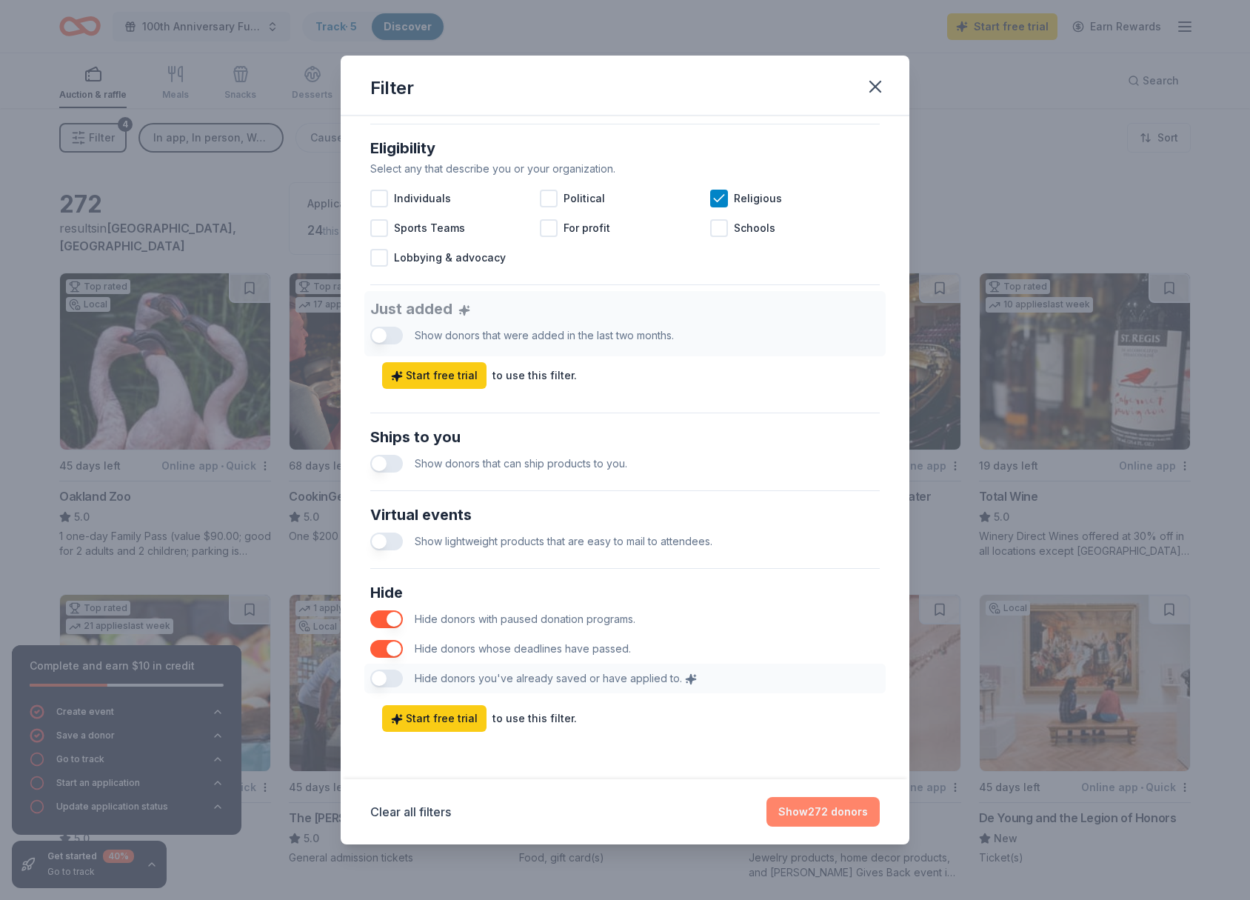
click at [813, 807] on button "Show 272 donors" at bounding box center [823, 812] width 113 height 30
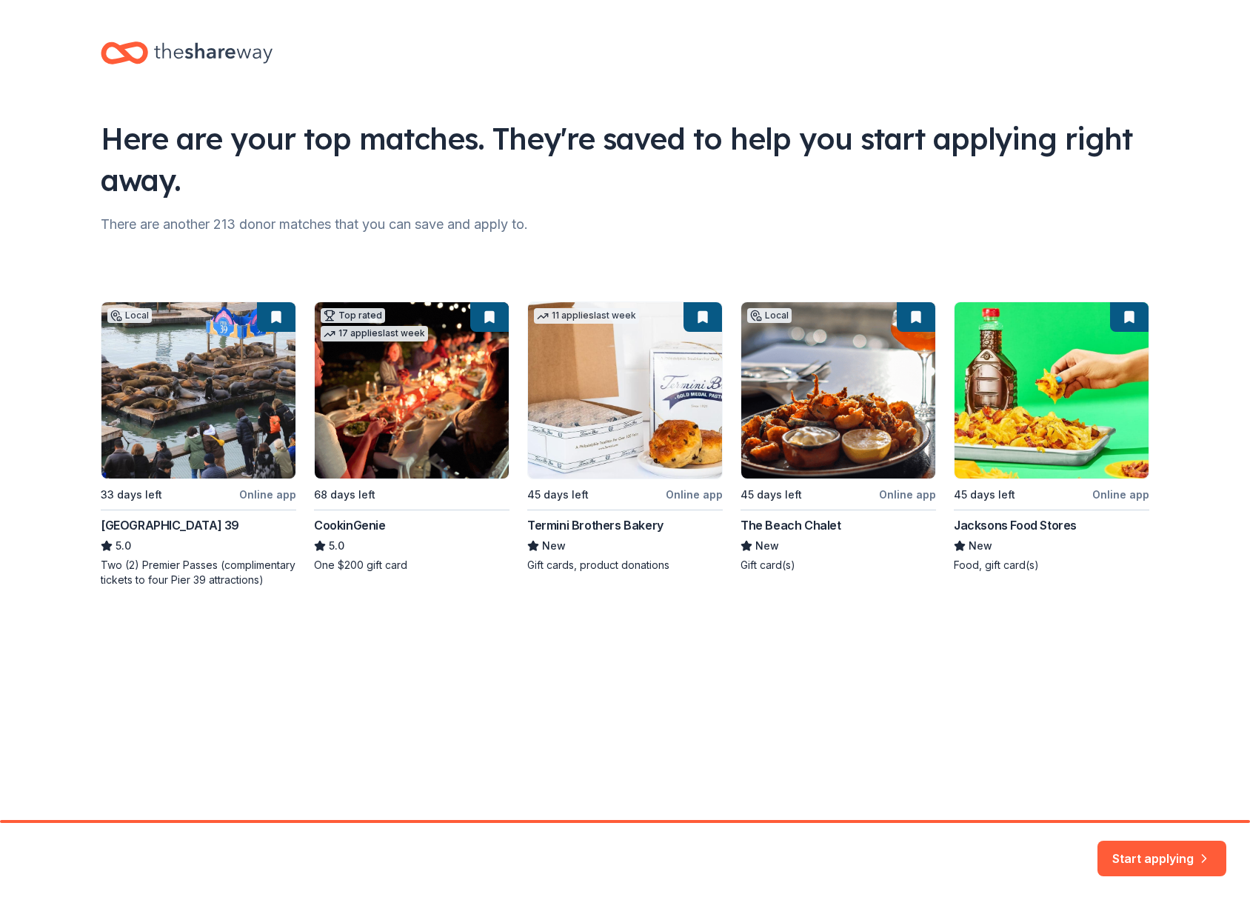
click at [203, 424] on div "Local 33 days left Online app San Francisco Pier 39 5.0 Two (2) Premier Passes …" at bounding box center [625, 444] width 1049 height 286
click at [199, 435] on div "Local 33 days left Online app San Francisco Pier 39 5.0 Two (2) Premier Passes …" at bounding box center [625, 444] width 1049 height 286
drag, startPoint x: 664, startPoint y: 525, endPoint x: 527, endPoint y: 531, distance: 136.4
click at [527, 531] on div "Local 33 days left Online app San Francisco Pier 39 5.0 Two (2) Premier Passes …" at bounding box center [625, 444] width 1049 height 286
copy div "Termini Brothers Bakery"
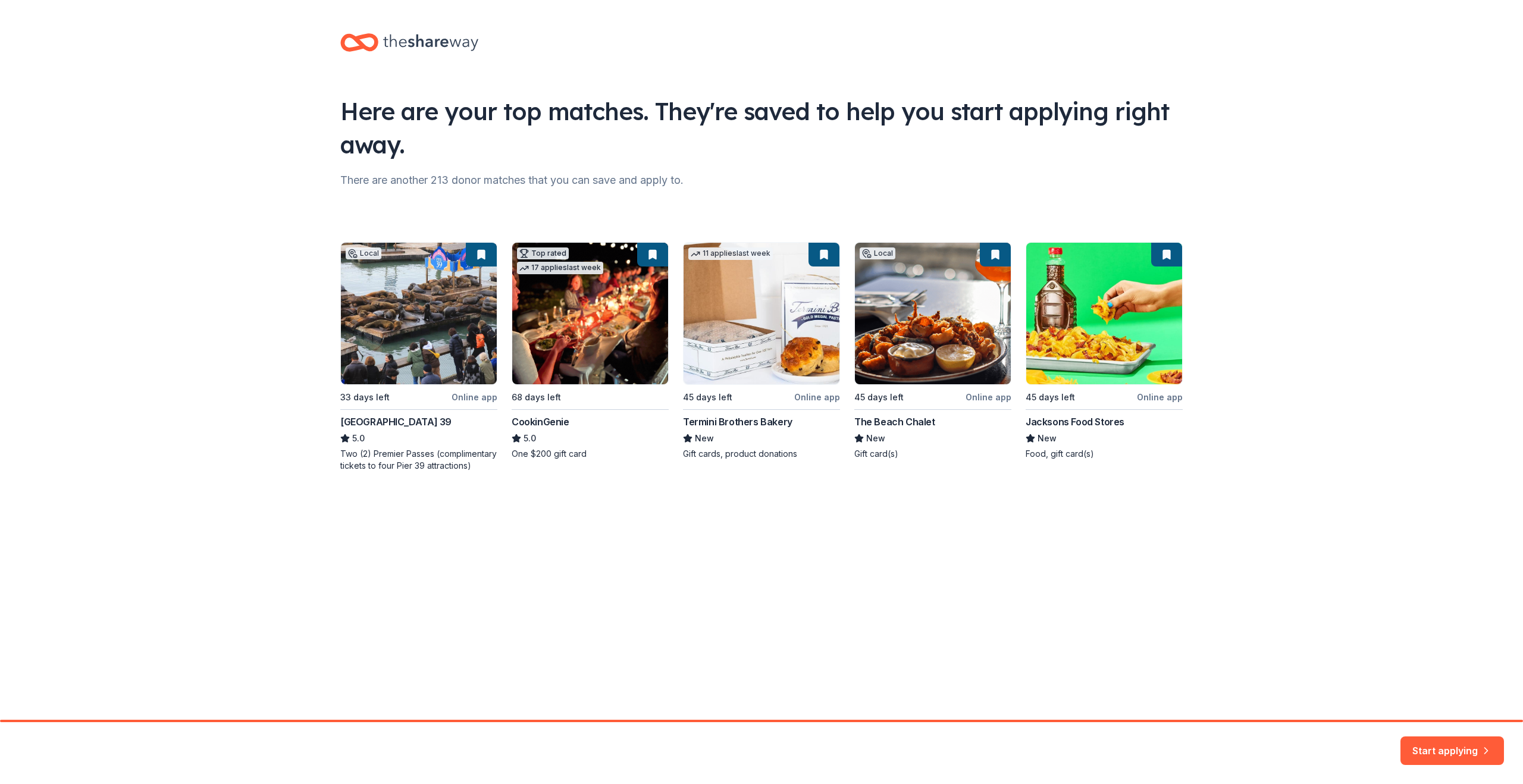
click at [724, 553] on div "Here are your top matches. They're saved to help you start applying right away.…" at bounding box center [762, 360] width 1523 height 720
click at [1003, 722] on button "Start applying" at bounding box center [1452, 744] width 104 height 29
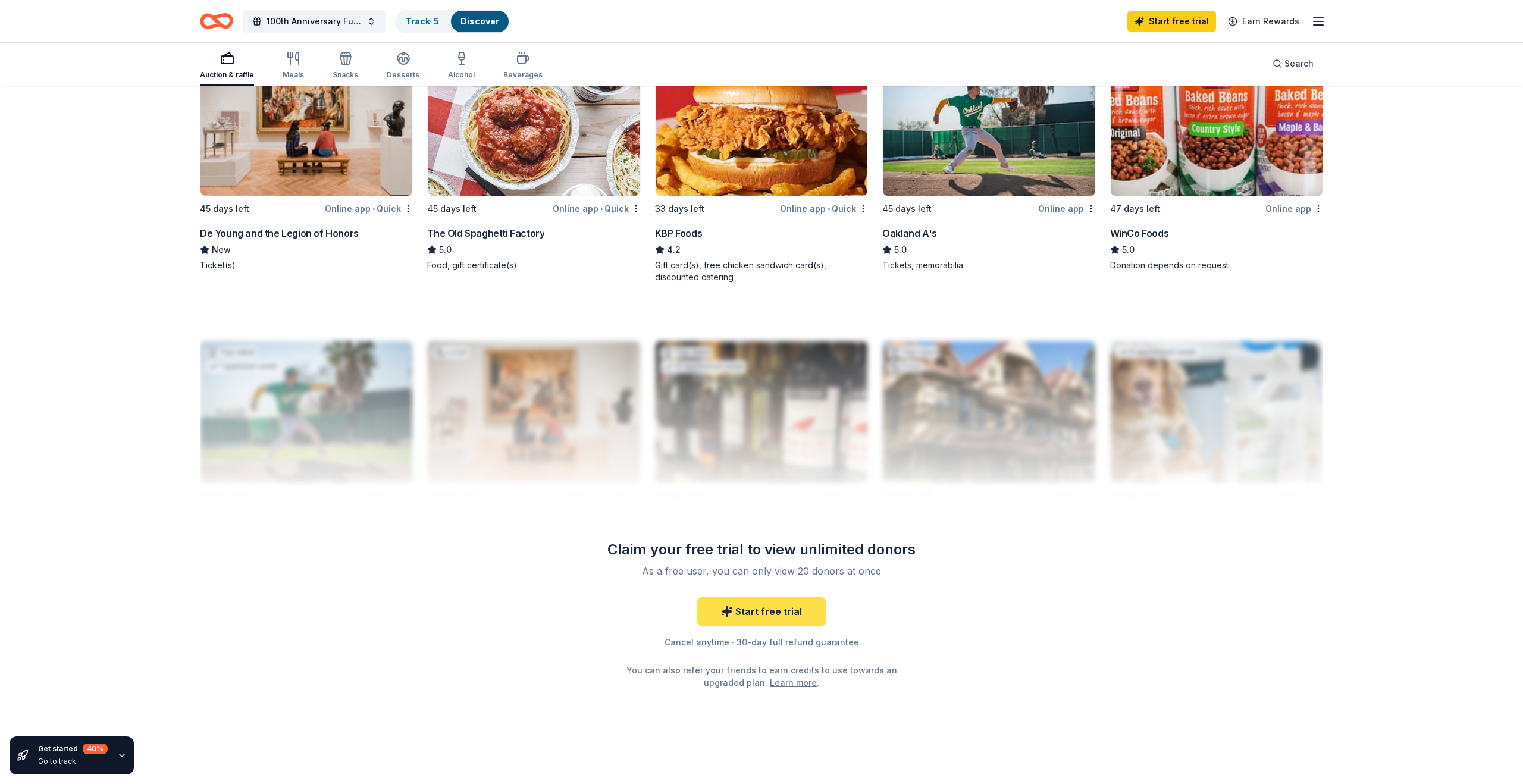
scroll to position [941, 0]
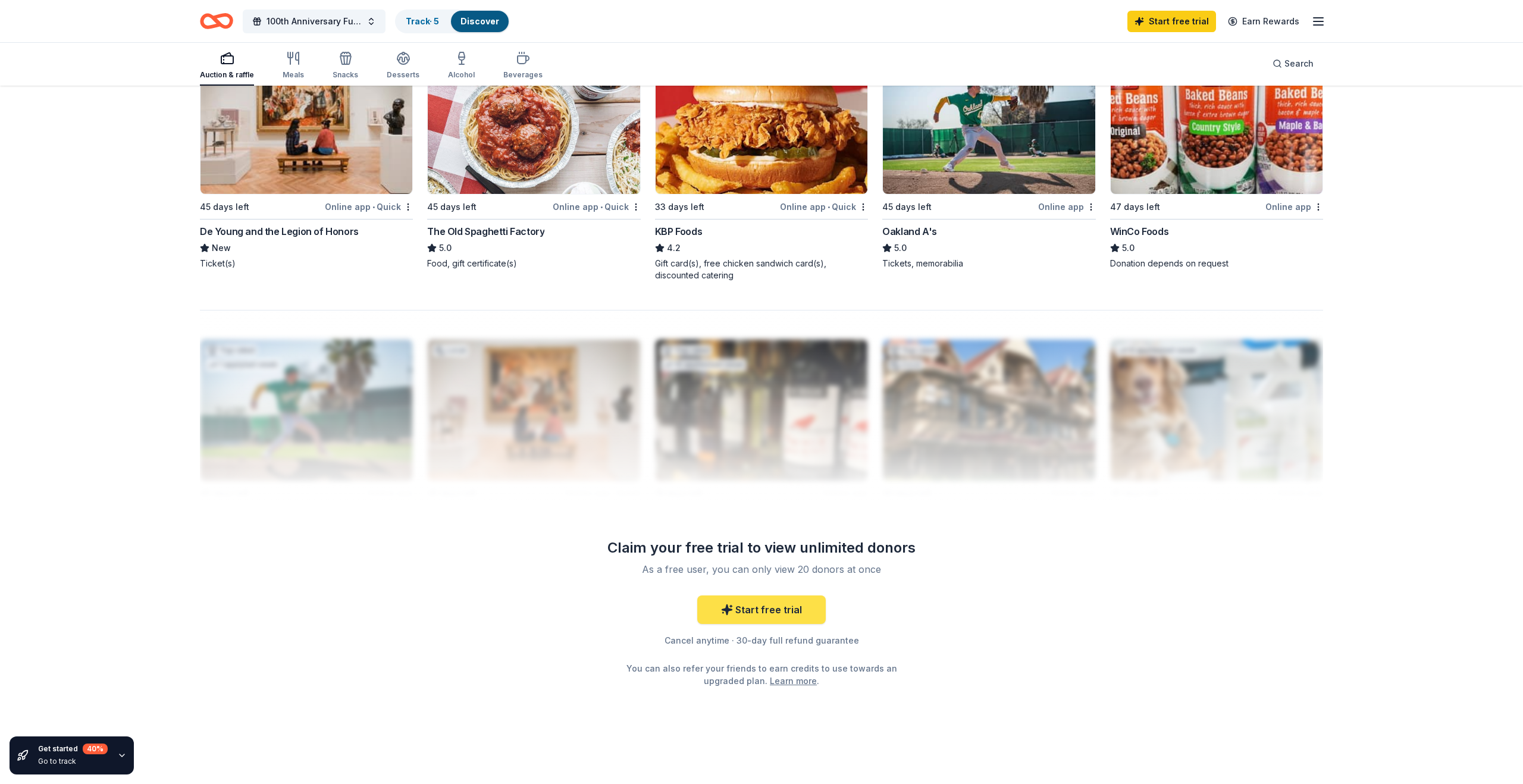
click at [757, 605] on link "Start free trial" at bounding box center [762, 610] width 129 height 29
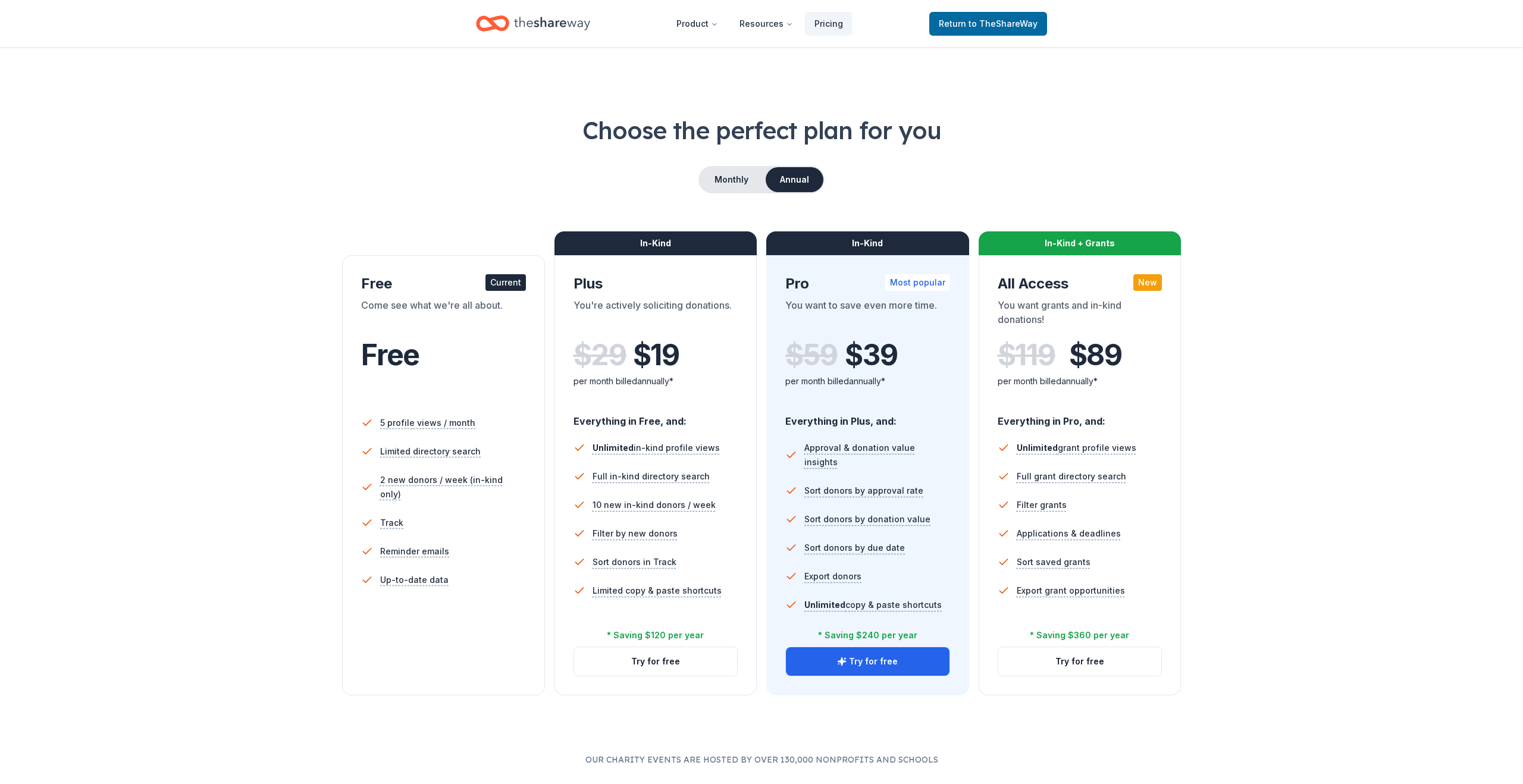
click at [463, 364] on div "Free" at bounding box center [443, 354] width 165 height 33
click at [887, 659] on button "Try for free" at bounding box center [868, 662] width 164 height 29
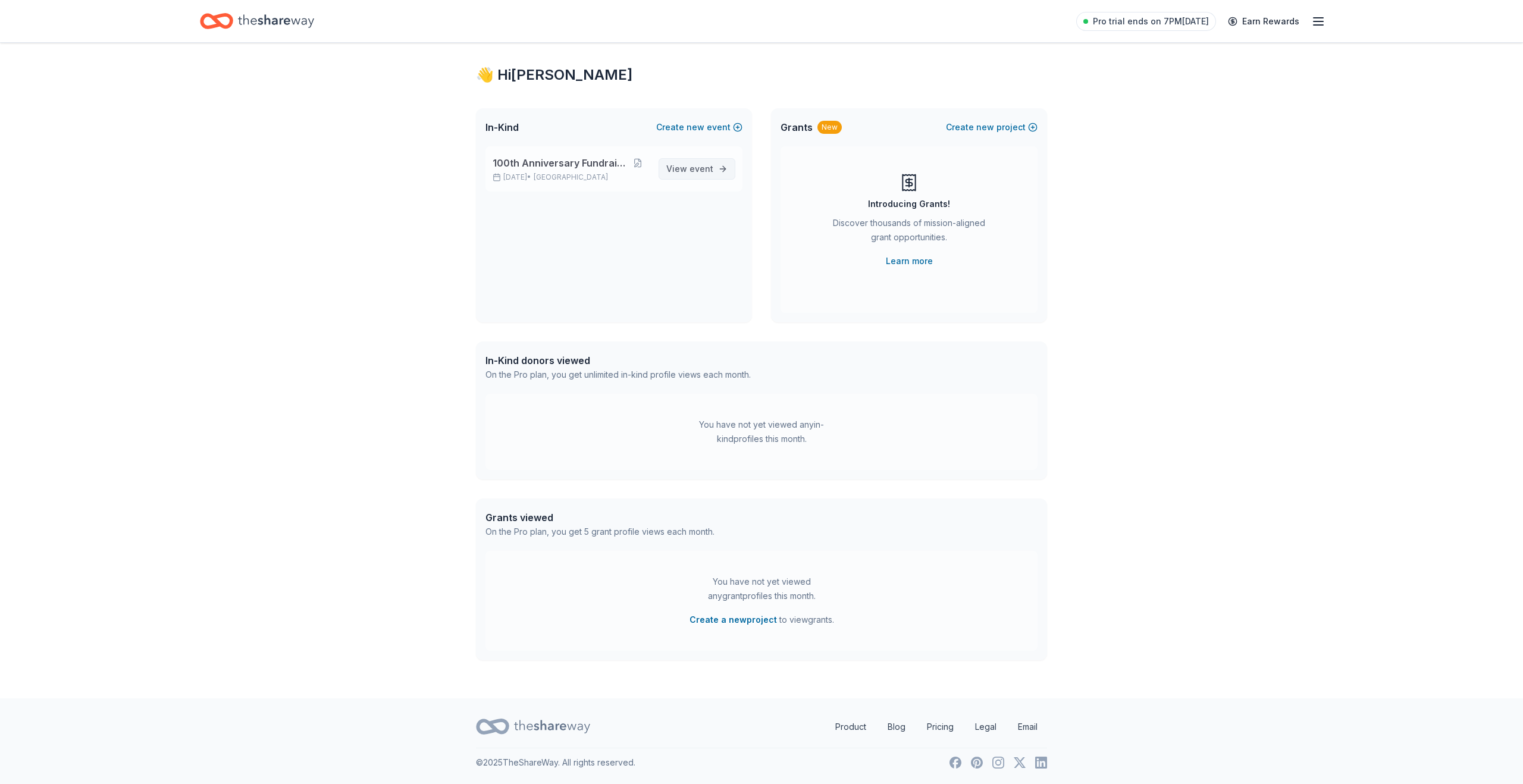
scroll to position [15, 0]
click at [724, 165] on link "View event" at bounding box center [697, 169] width 77 height 22
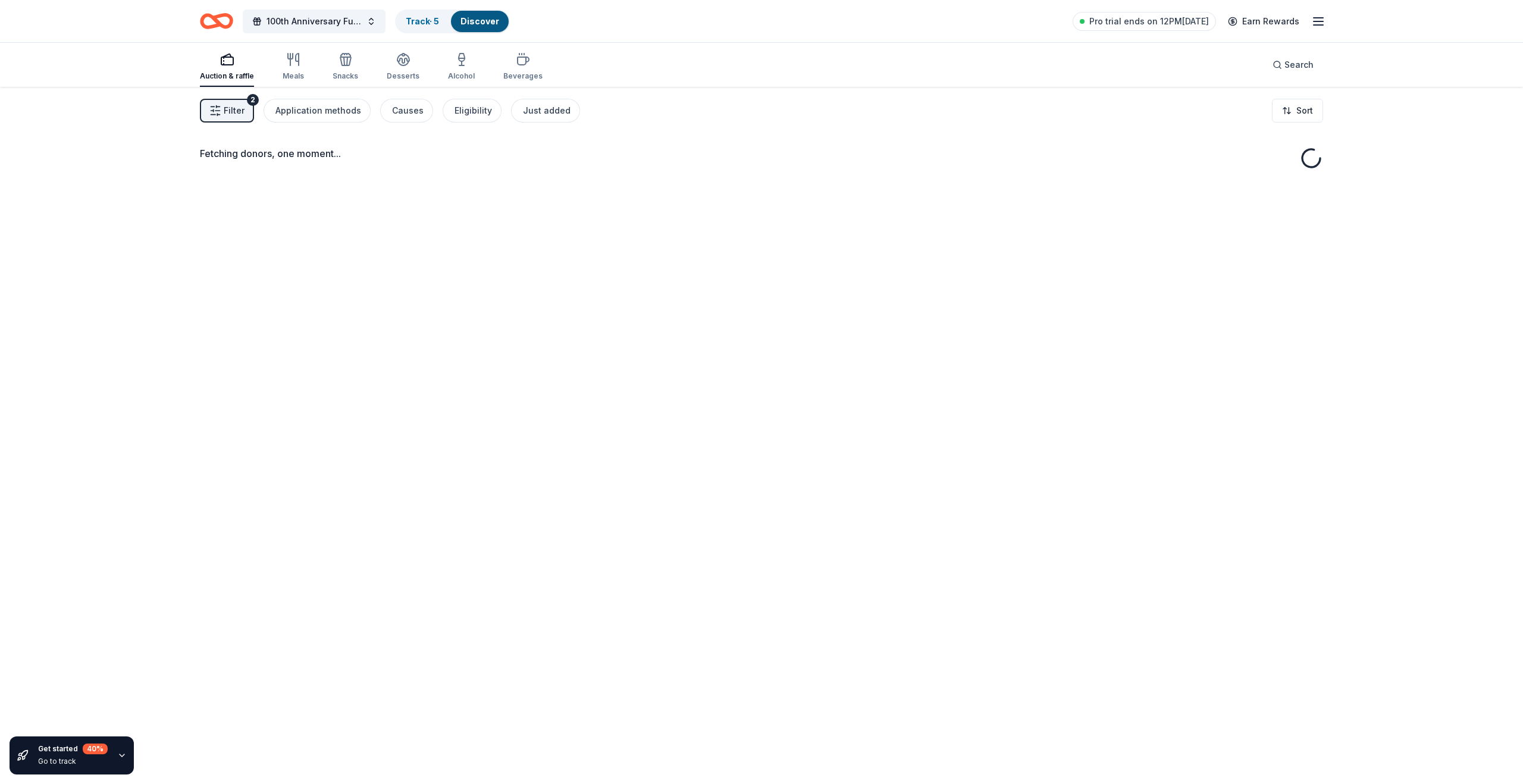
scroll to position [6, 0]
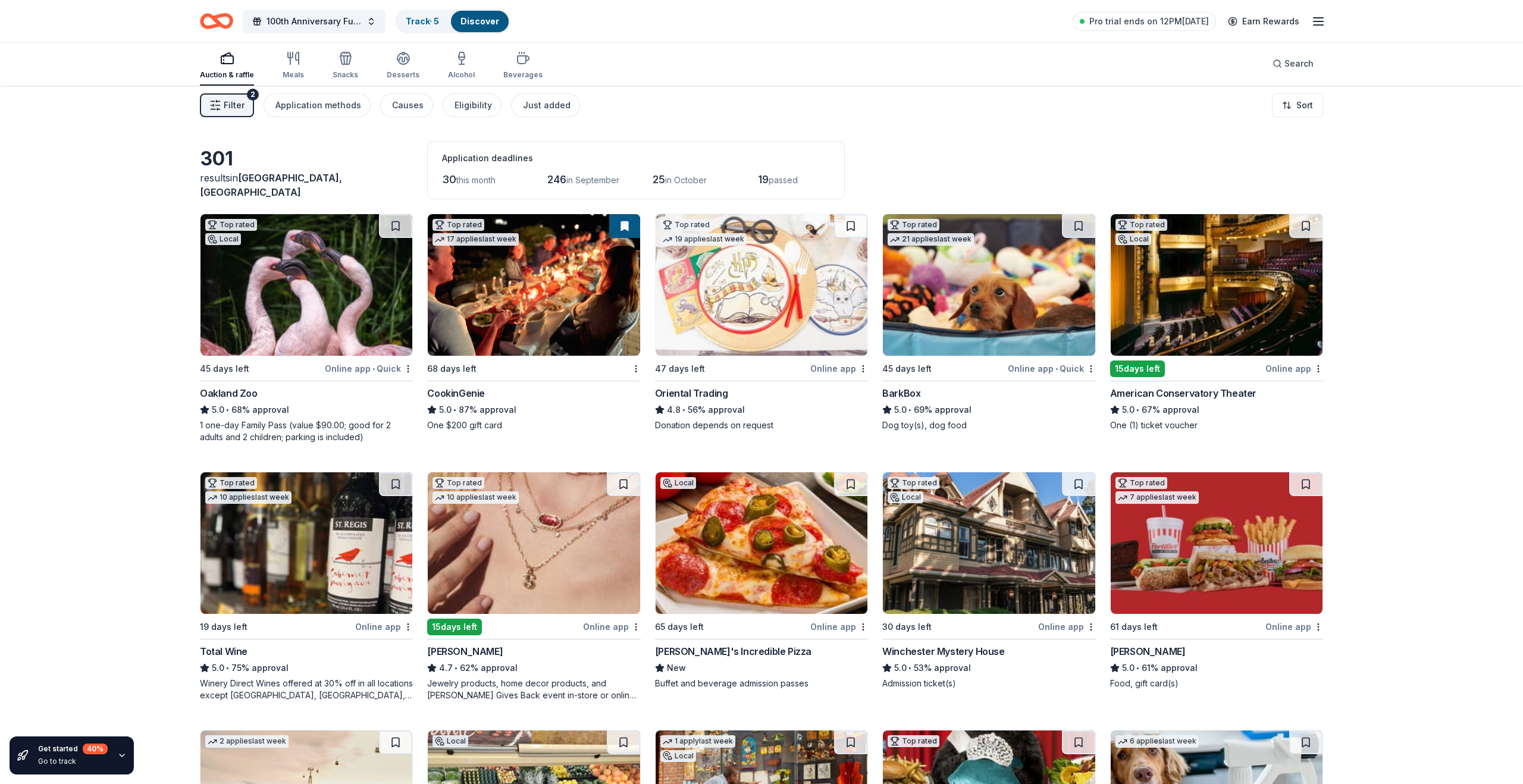
click at [360, 368] on div "Online app • Quick" at bounding box center [369, 369] width 88 height 15
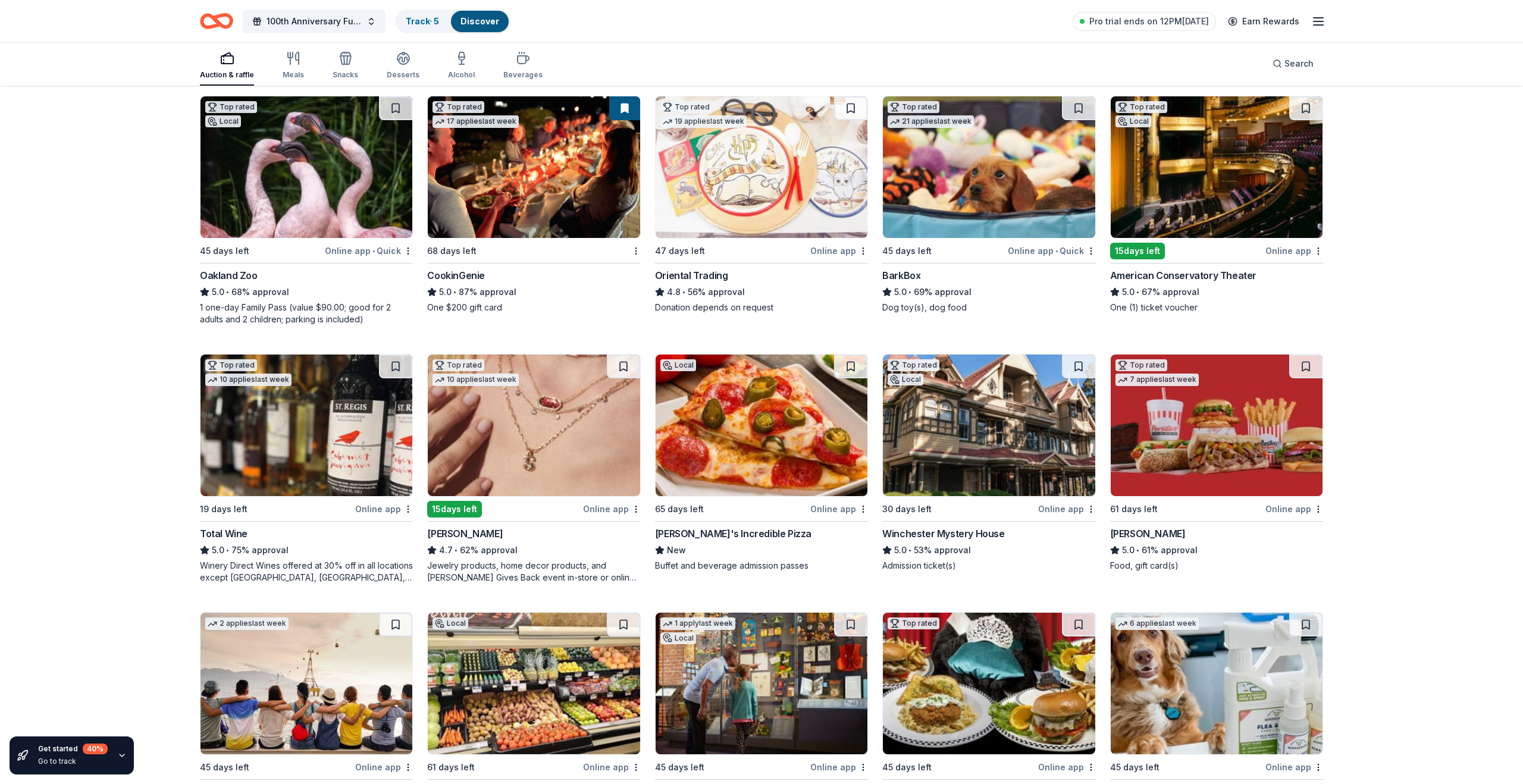
scroll to position [0, 0]
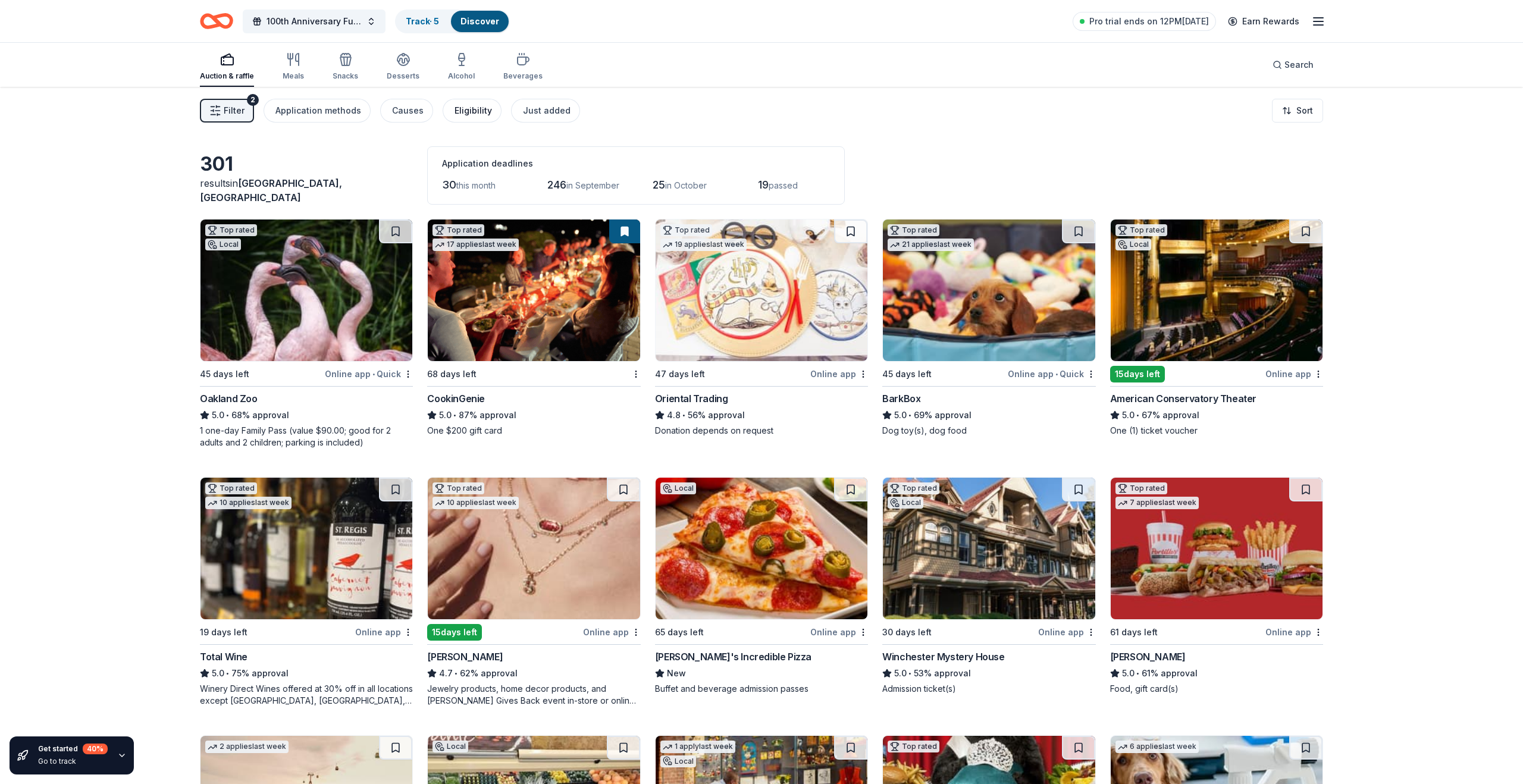
click at [474, 113] on div "Eligibility" at bounding box center [473, 111] width 38 height 14
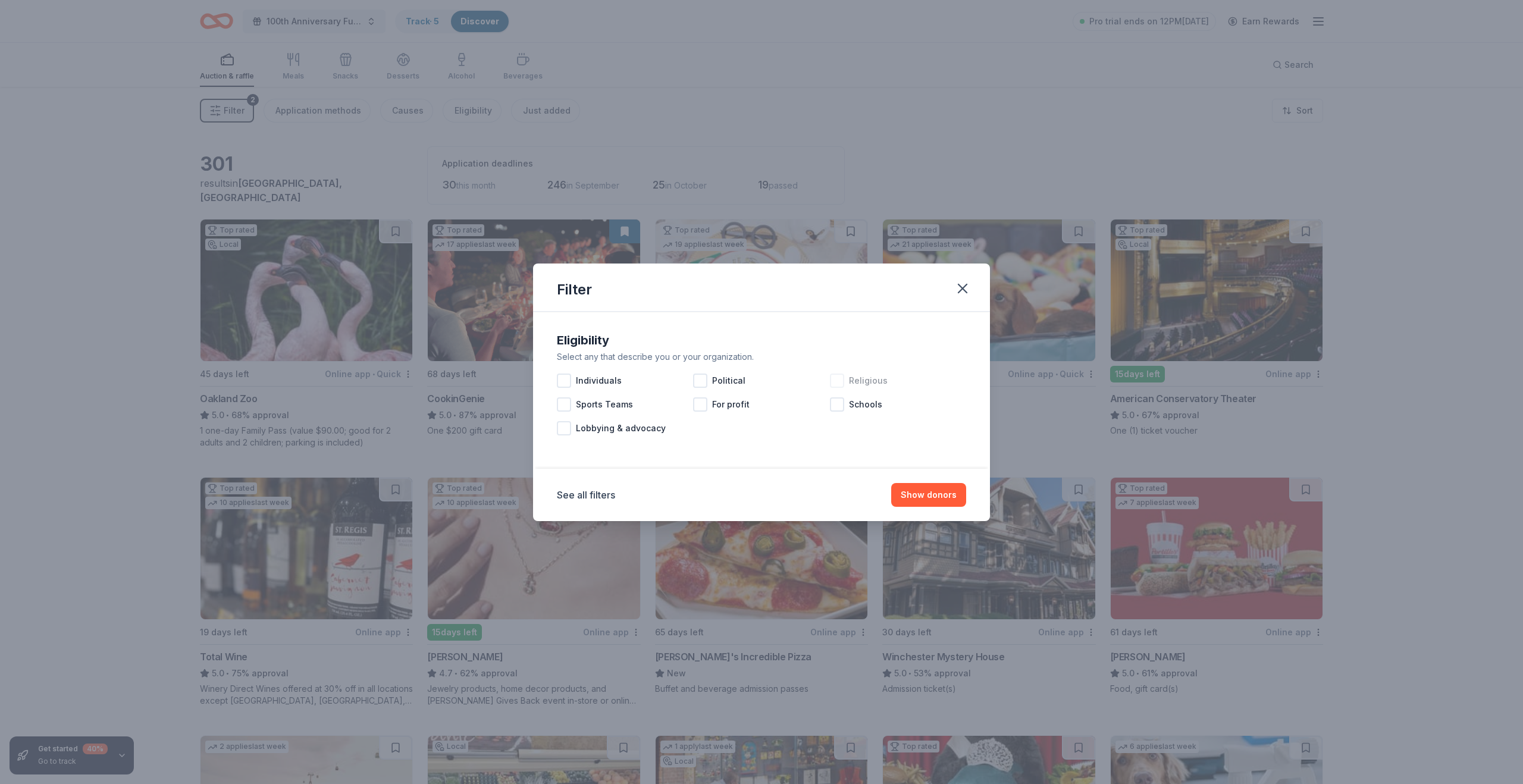
click at [836, 380] on div at bounding box center [837, 381] width 14 height 14
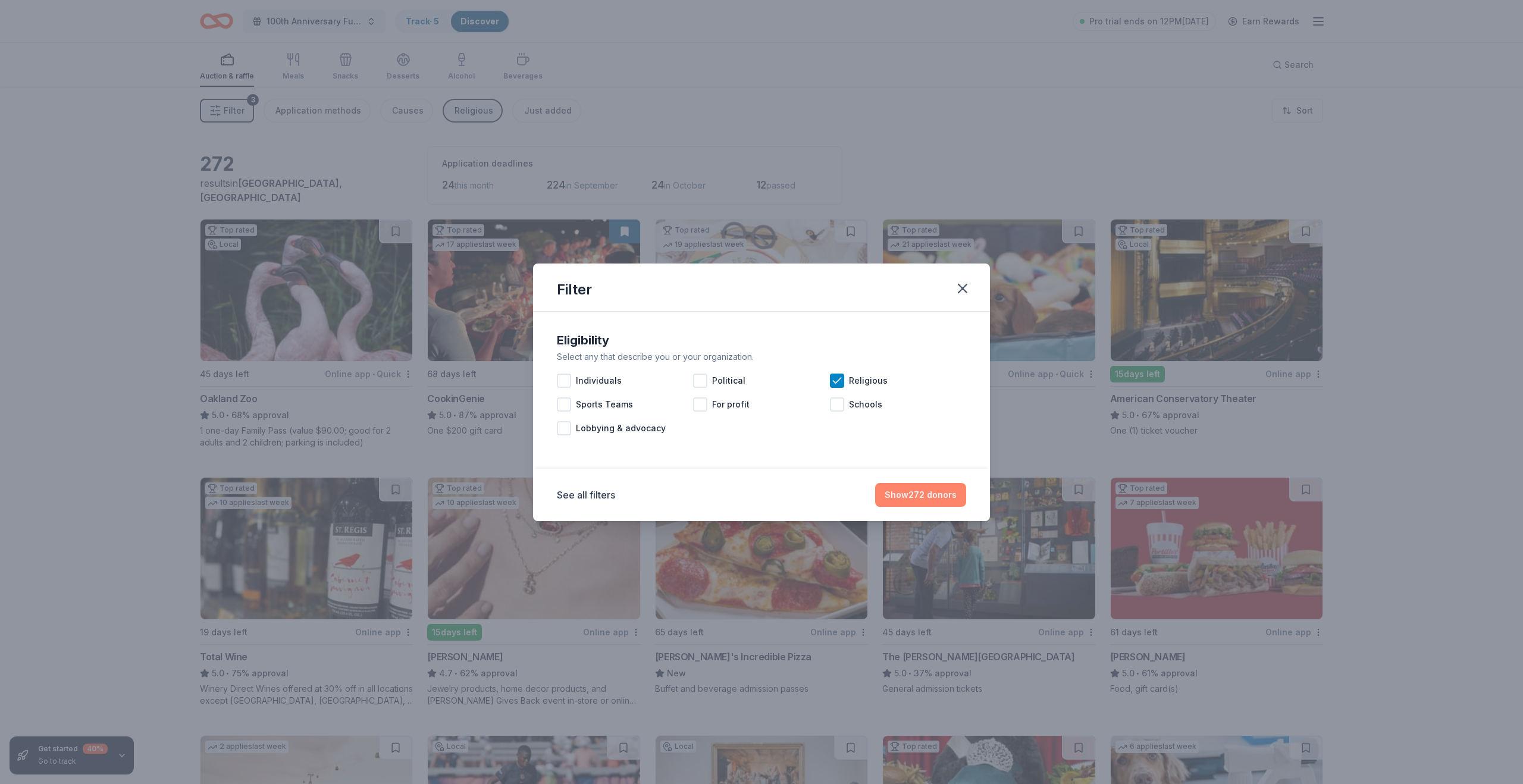
click at [917, 496] on button "Show 272 donors" at bounding box center [920, 495] width 91 height 24
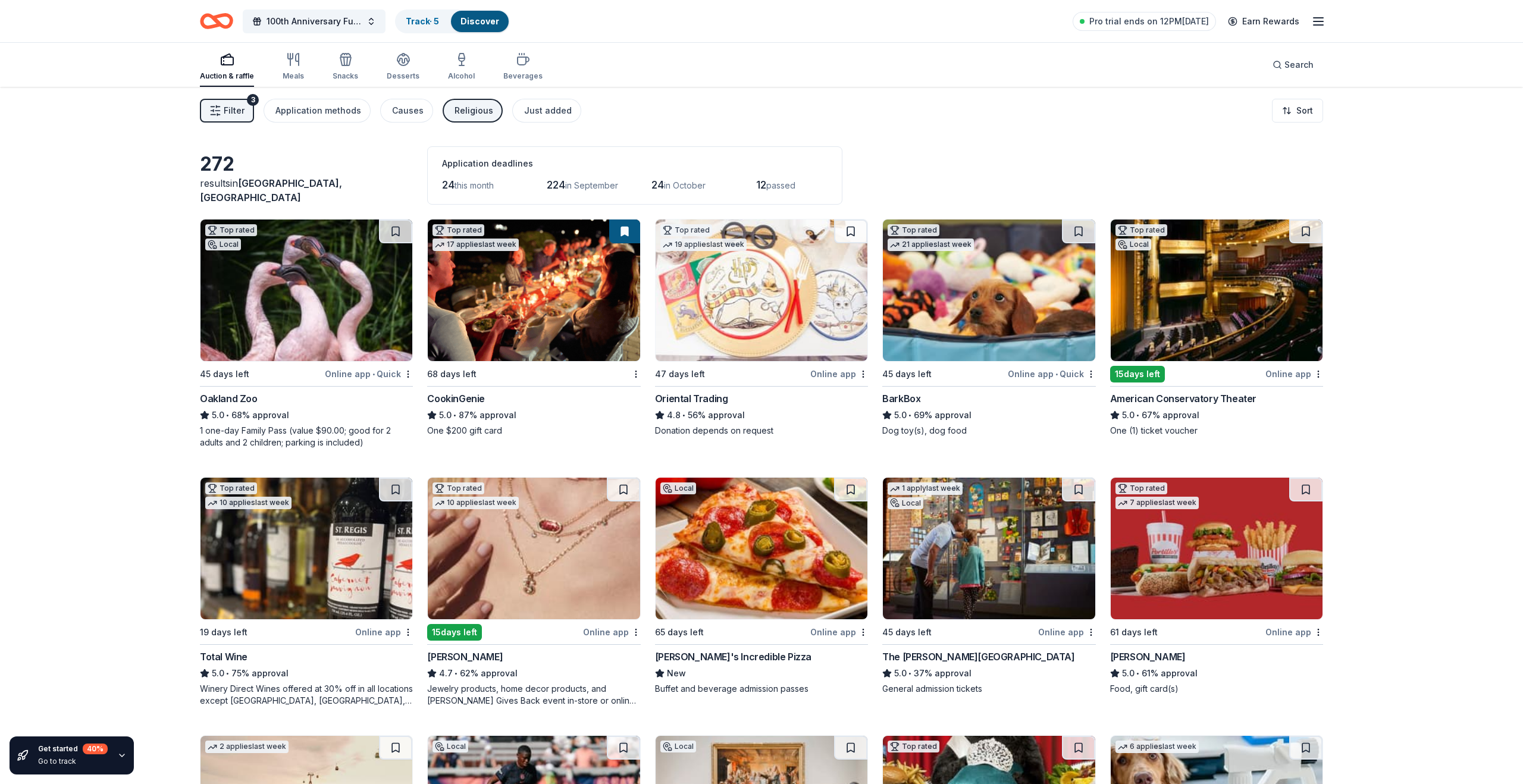
click at [235, 109] on span "Filter" at bounding box center [234, 111] width 21 height 14
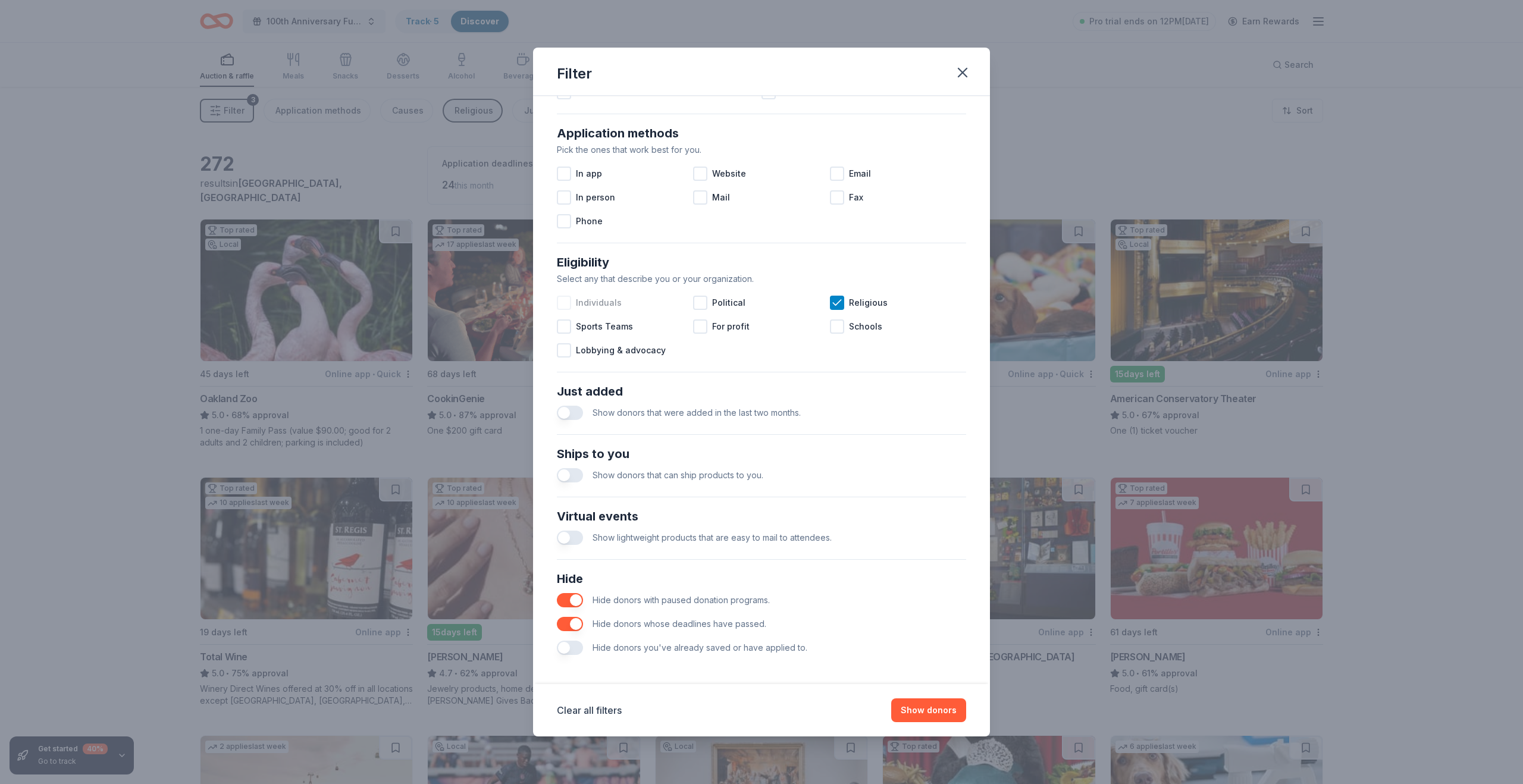
scroll to position [196, 0]
click at [566, 643] on button "button" at bounding box center [570, 643] width 27 height 14
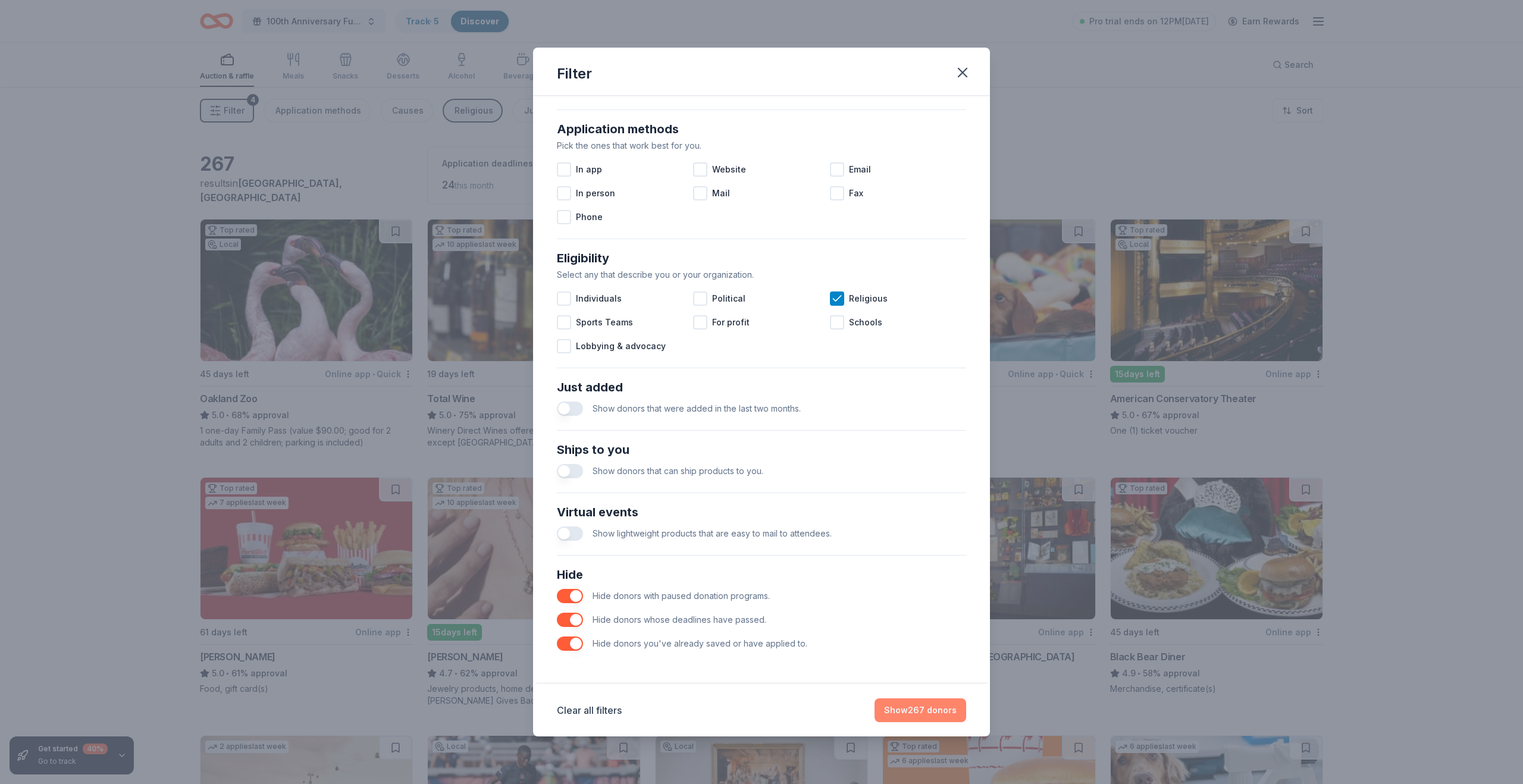
click at [915, 709] on button "Show 267 donors" at bounding box center [921, 710] width 92 height 24
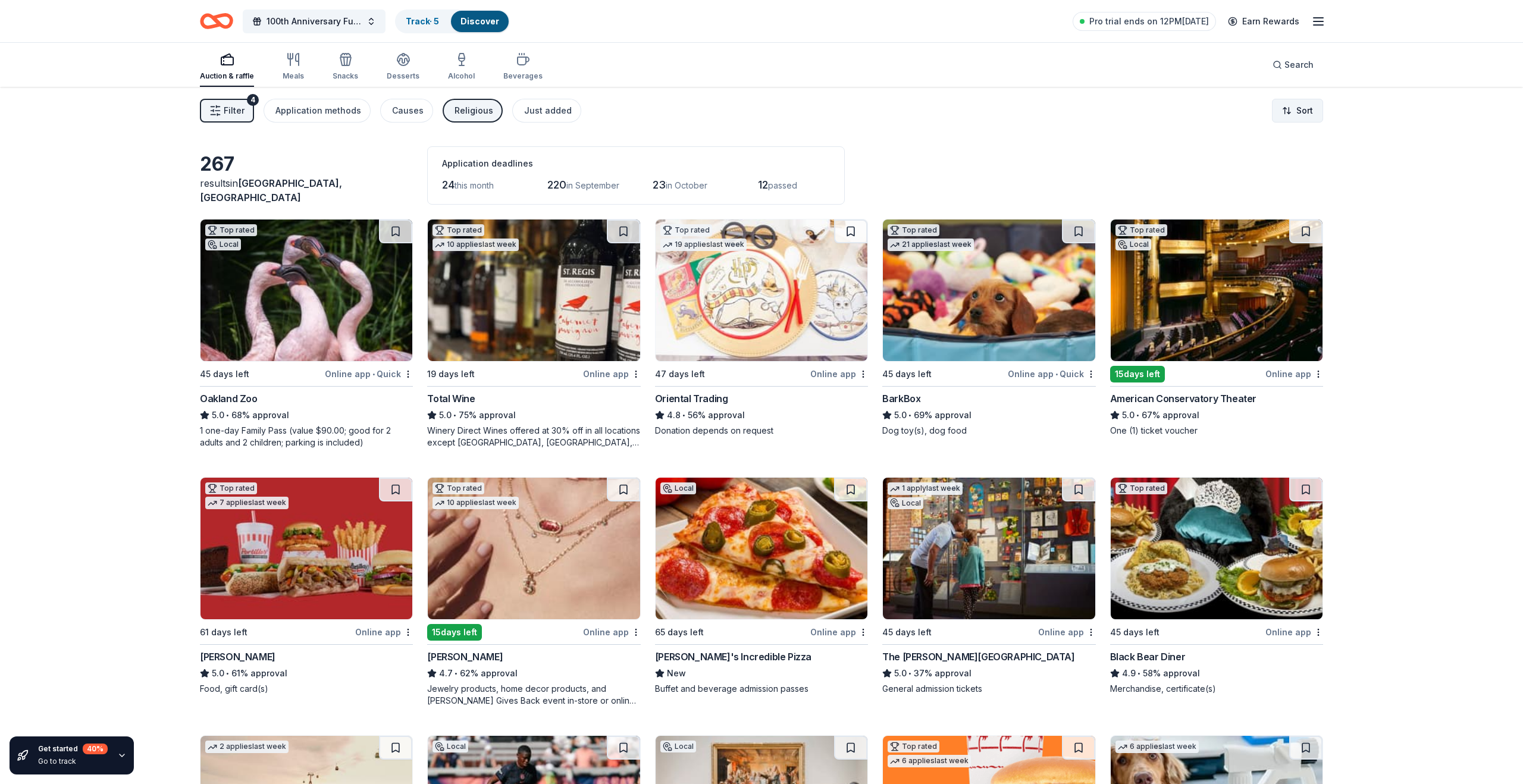
click at [1302, 108] on html "100th Anniversary Fundraiser Track · 5 Discover Pro trial ends on 12PM, 8/18 Ea…" at bounding box center [762, 392] width 1523 height 784
click at [1278, 141] on div "Sort by approval rate" at bounding box center [1267, 138] width 105 height 22
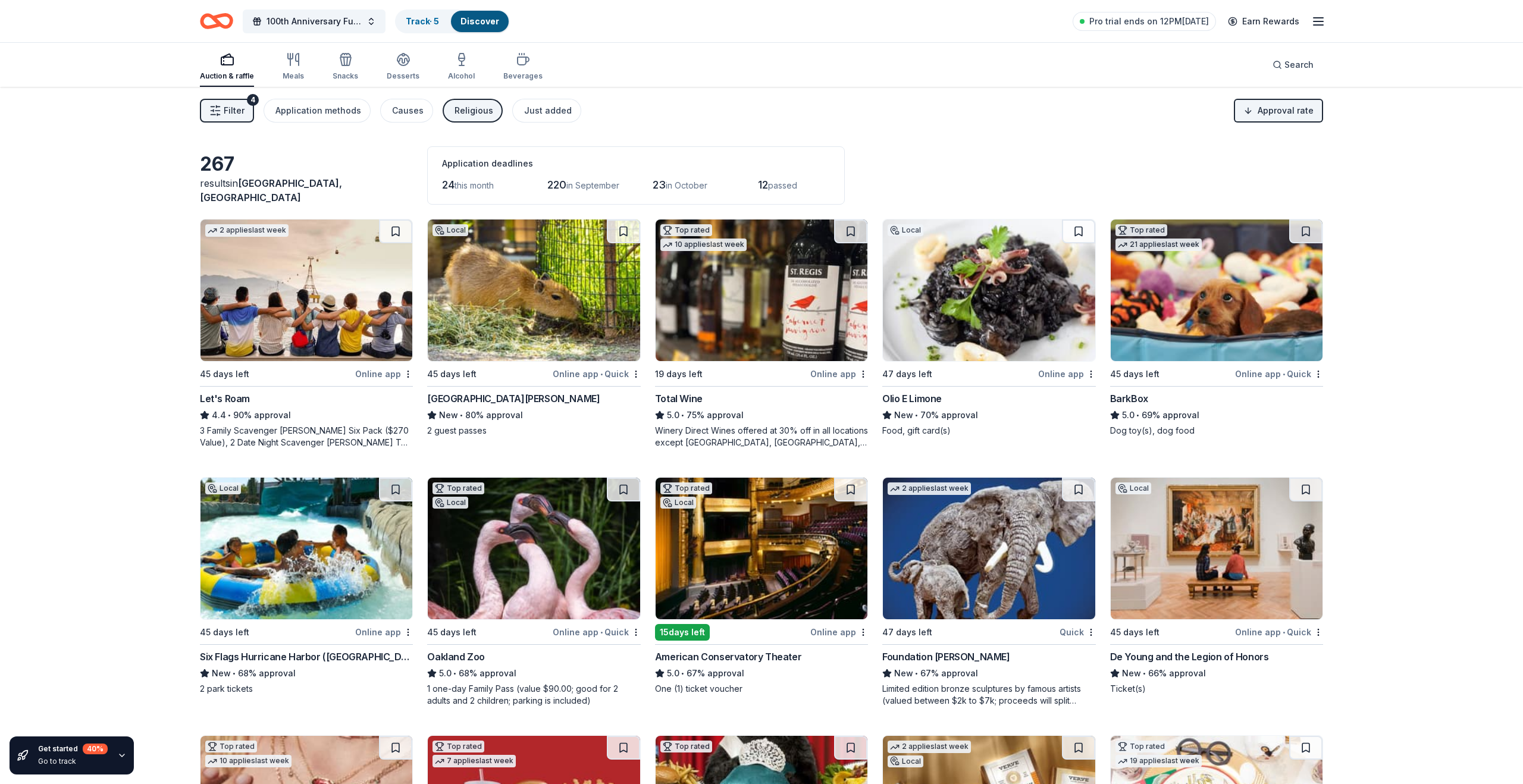
click at [715, 291] on img at bounding box center [762, 290] width 212 height 141
click at [1154, 311] on img at bounding box center [1217, 290] width 212 height 141
click at [921, 399] on div "Olio E Limone" at bounding box center [912, 398] width 59 height 14
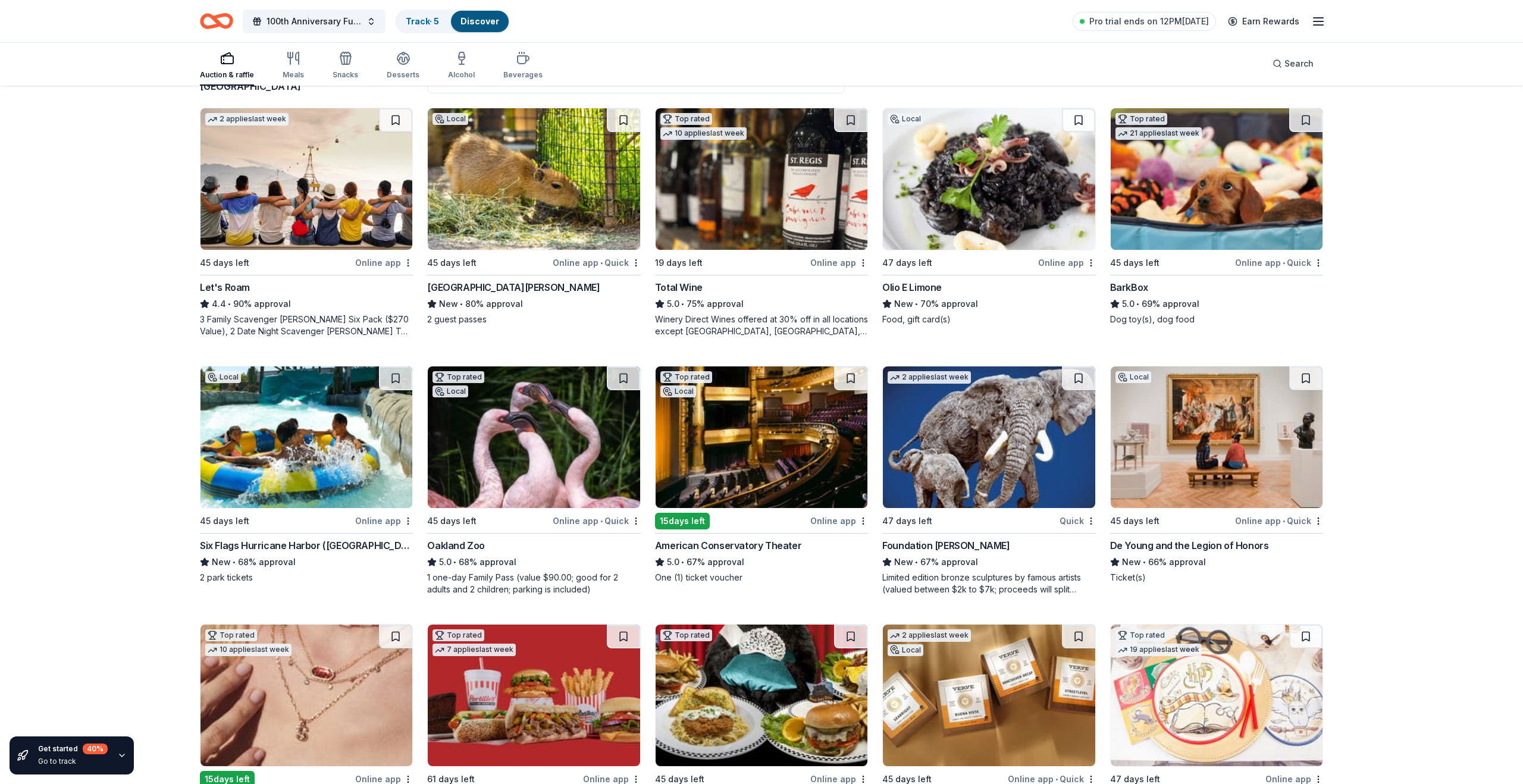
scroll to position [122, 0]
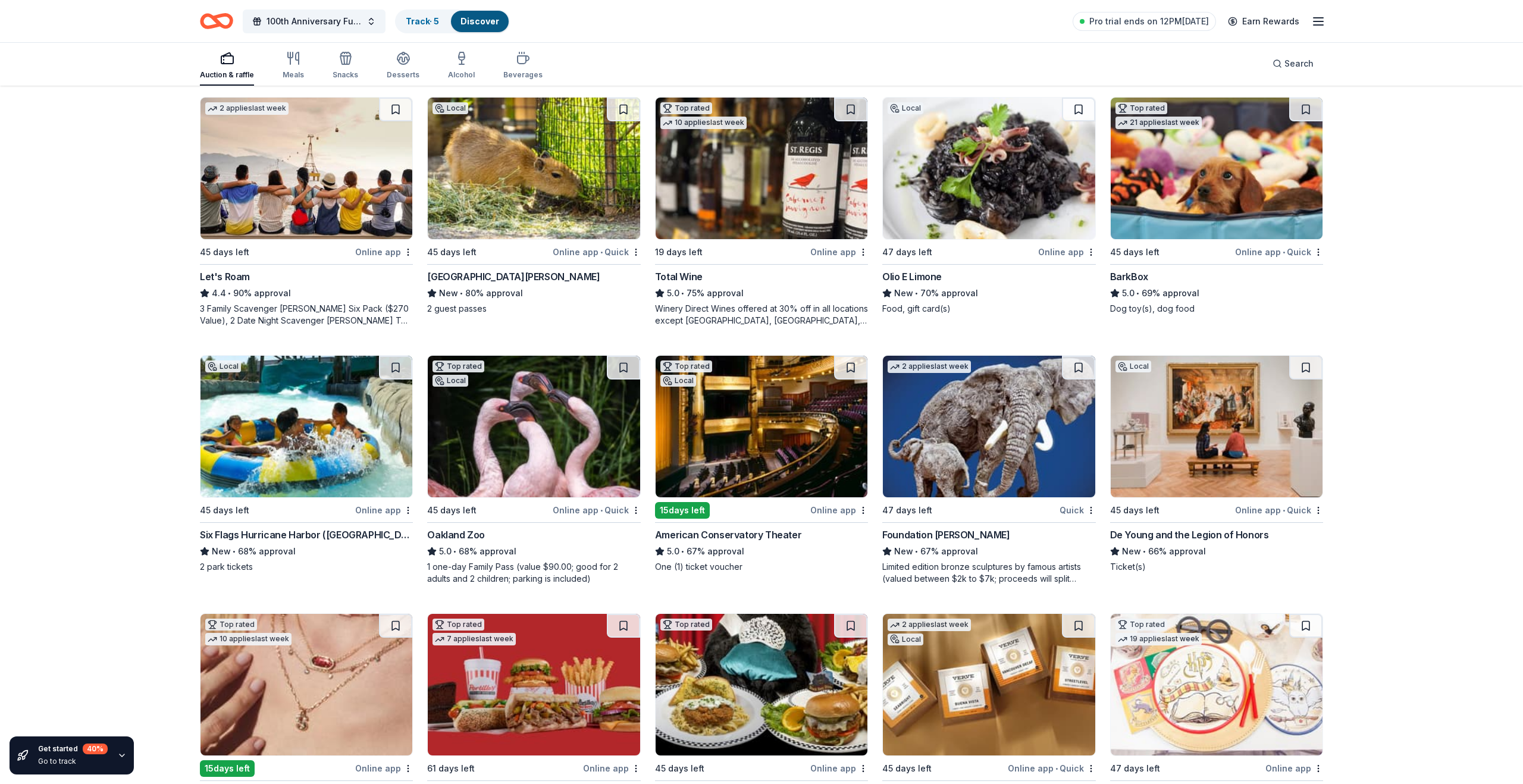
click at [835, 508] on div "Online app" at bounding box center [839, 510] width 58 height 15
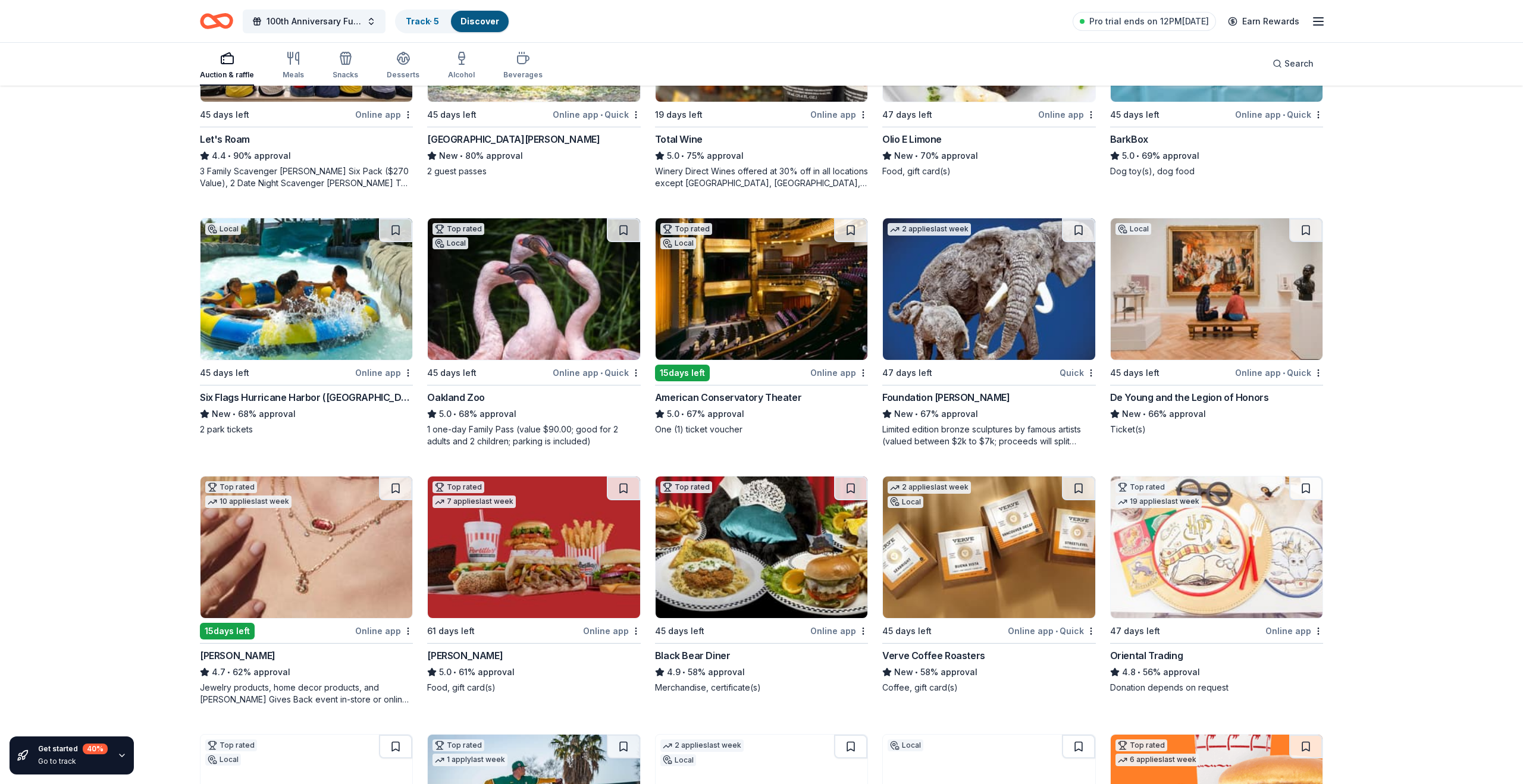
scroll to position [266, 0]
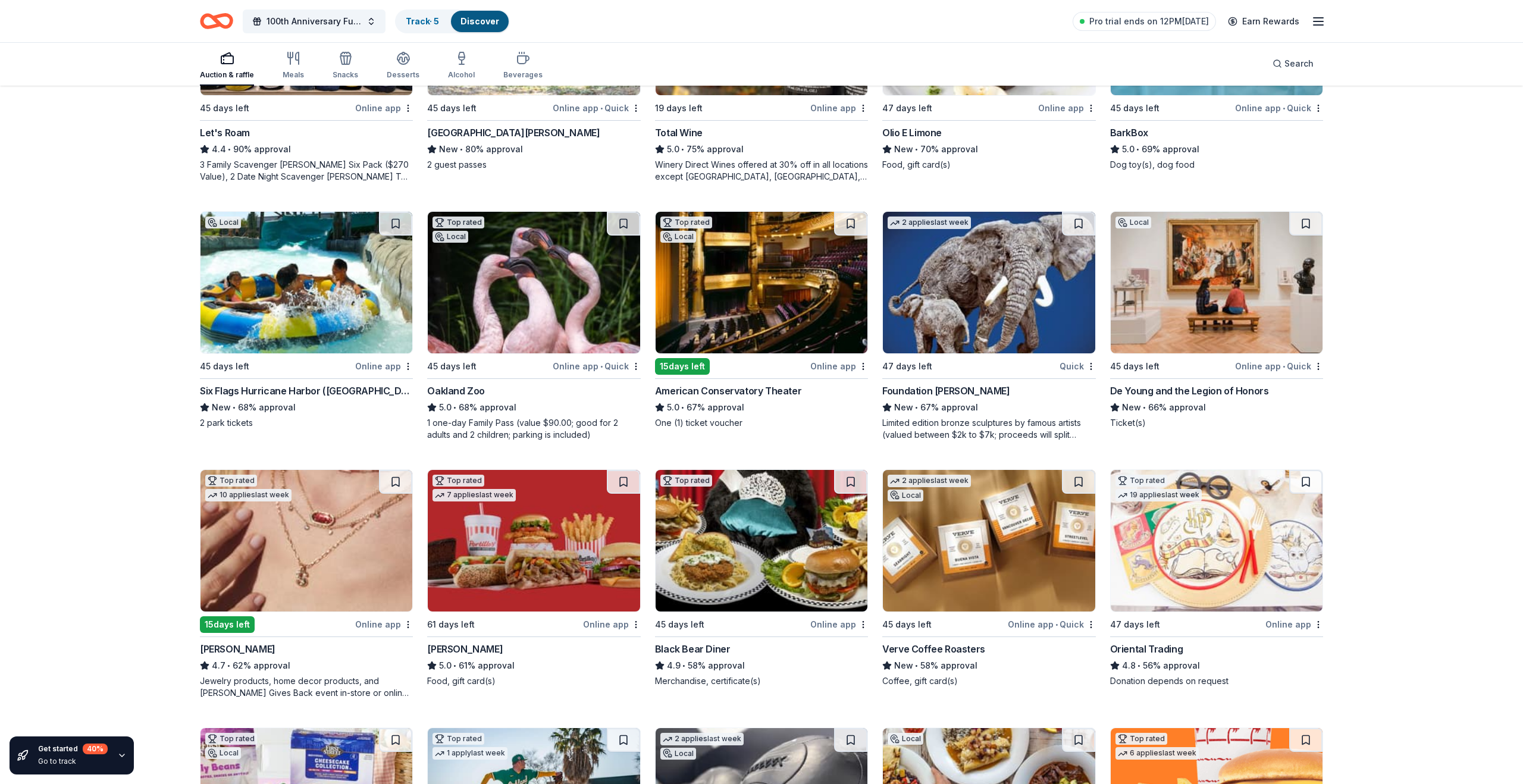
click at [1255, 366] on div "Online app • Quick" at bounding box center [1280, 366] width 88 height 15
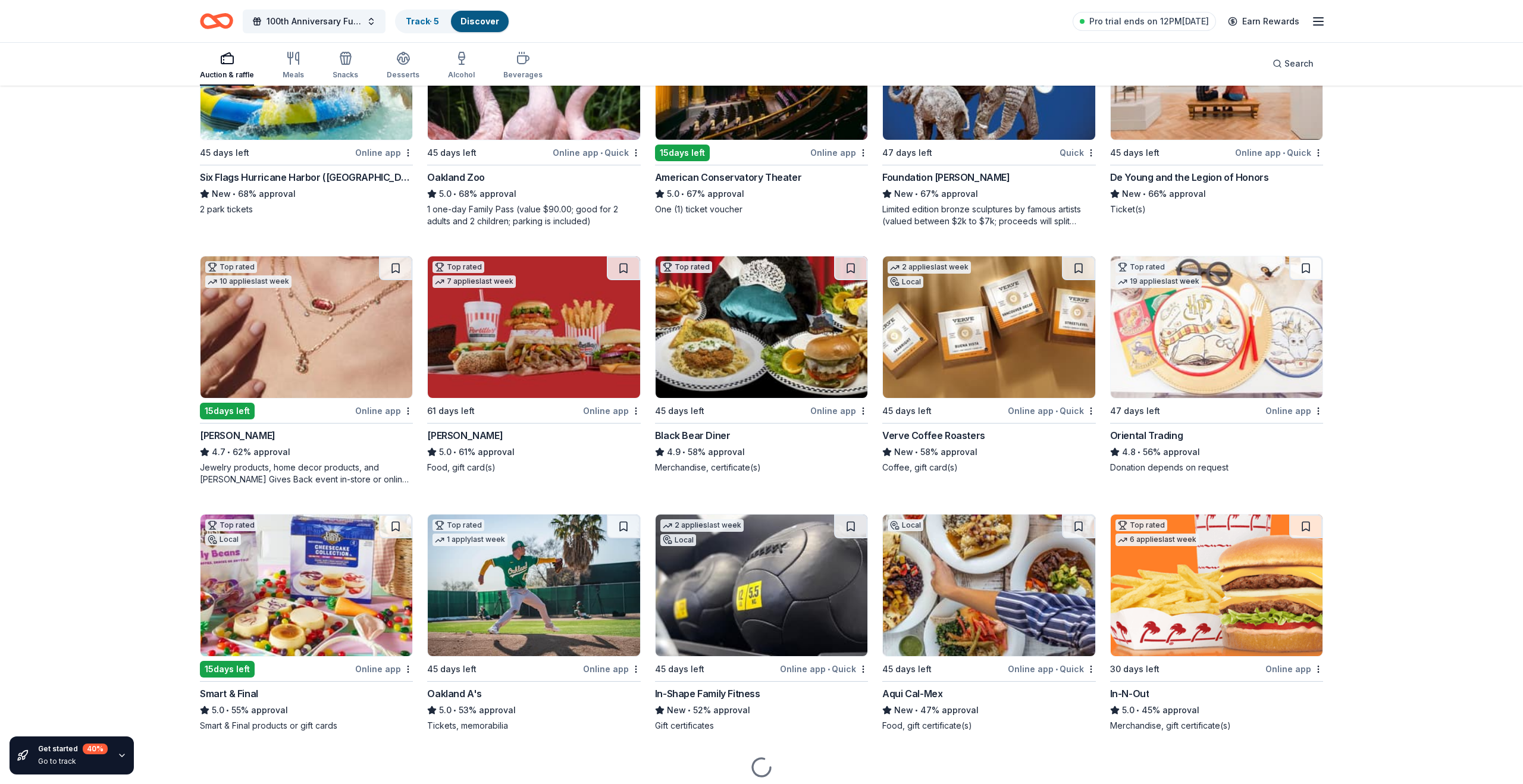
scroll to position [480, 0]
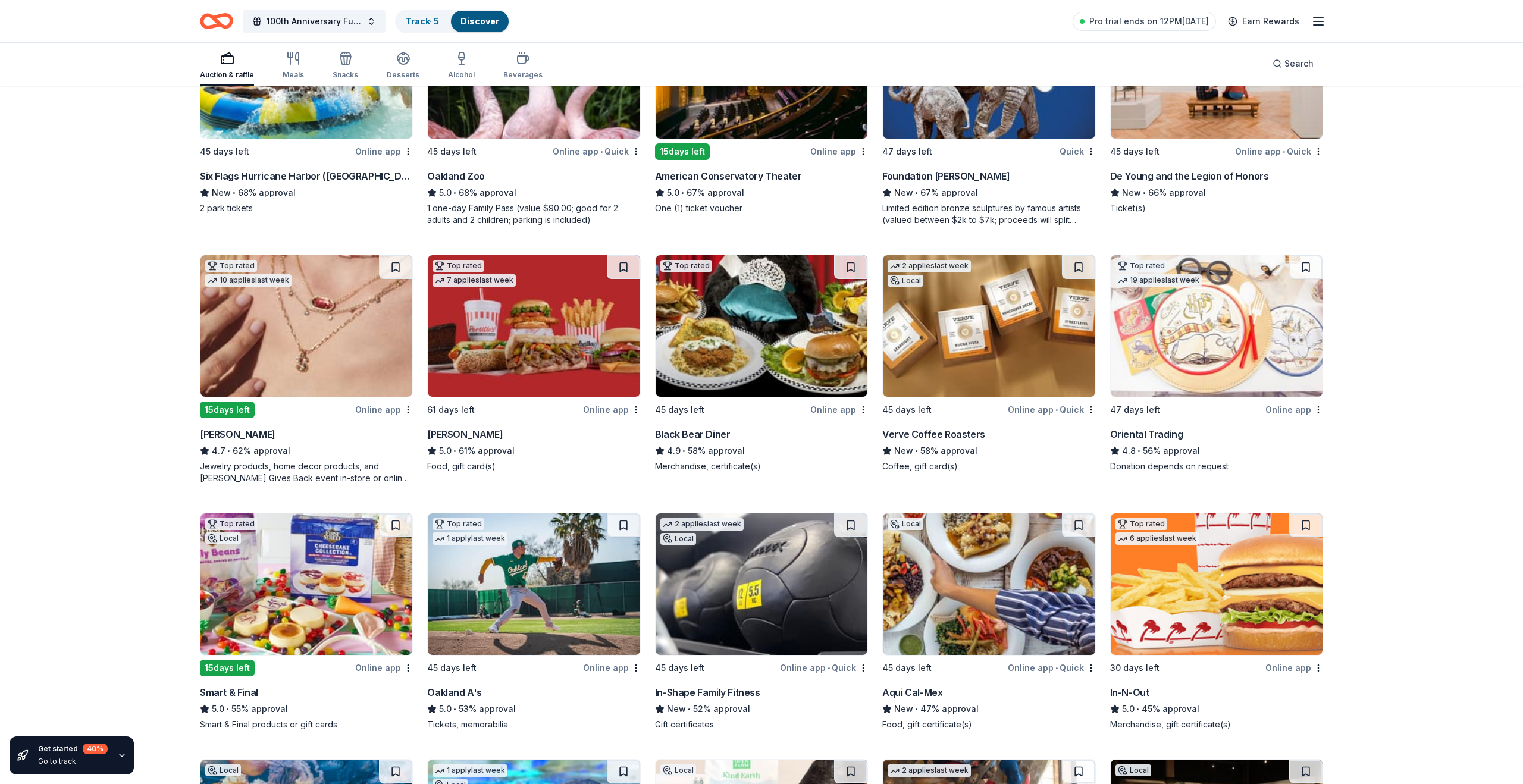
click at [818, 408] on div "Online app" at bounding box center [839, 410] width 58 height 15
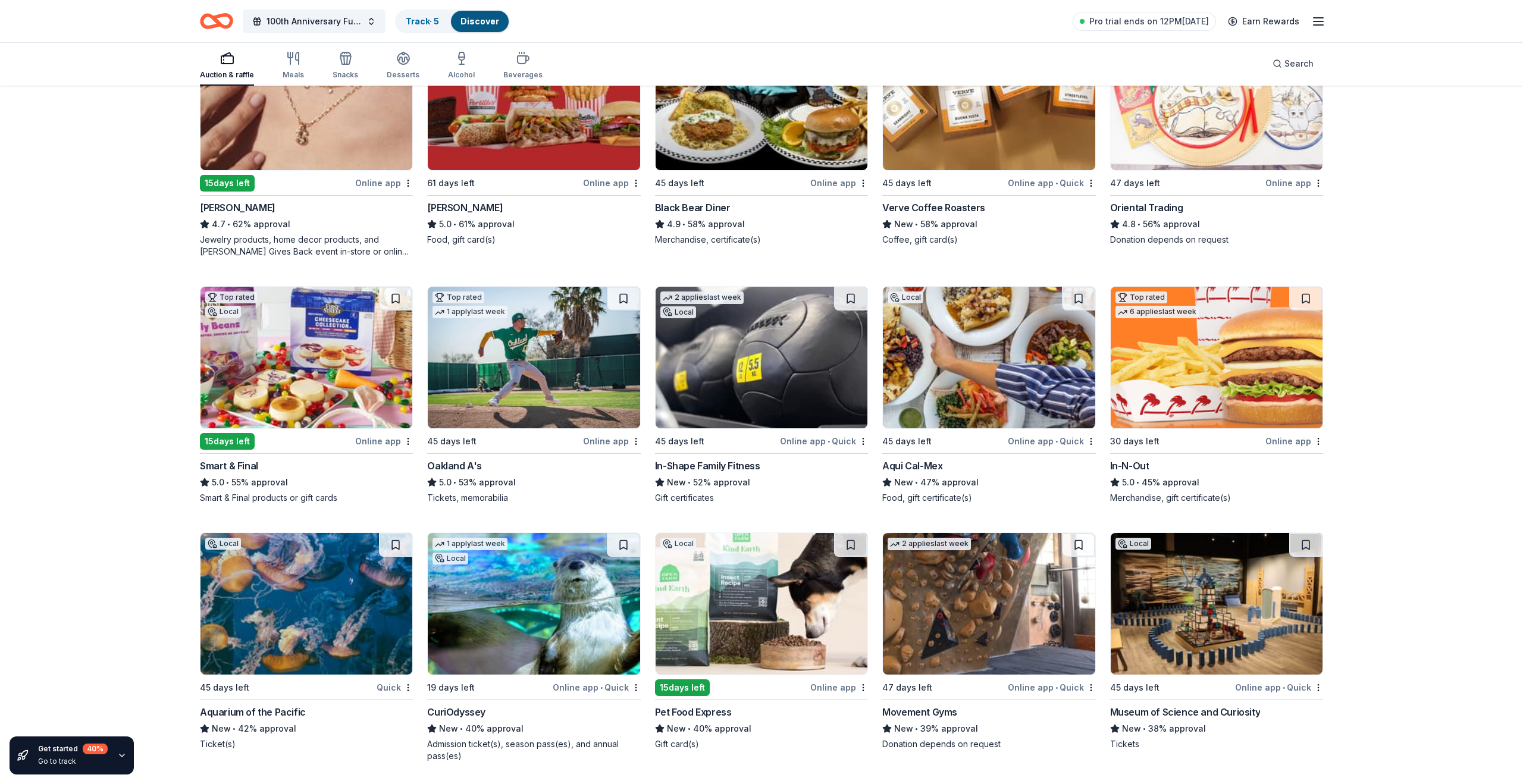
scroll to position [738, 0]
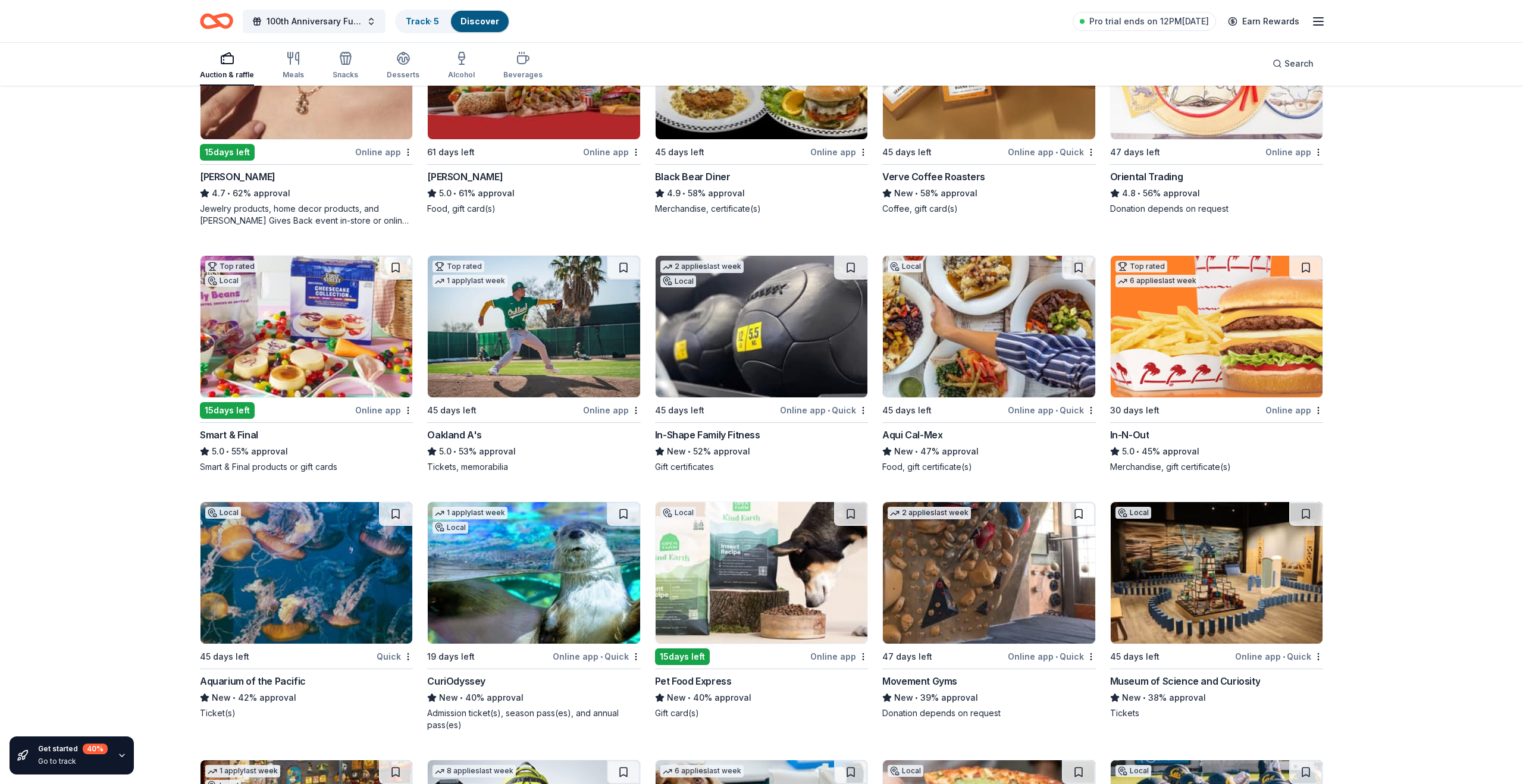
click at [247, 434] on div "Smart & Final" at bounding box center [229, 435] width 59 height 14
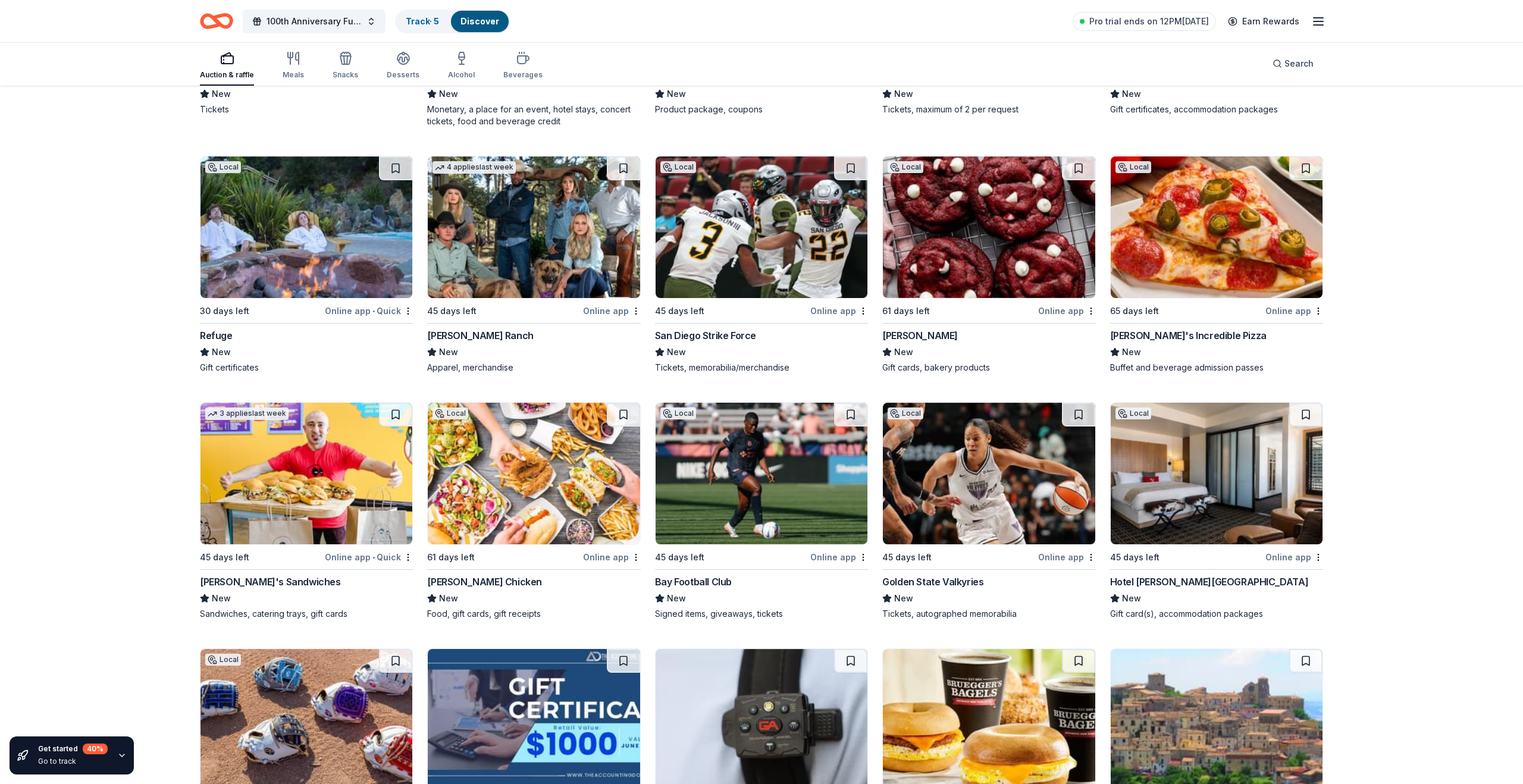
scroll to position [12436, 0]
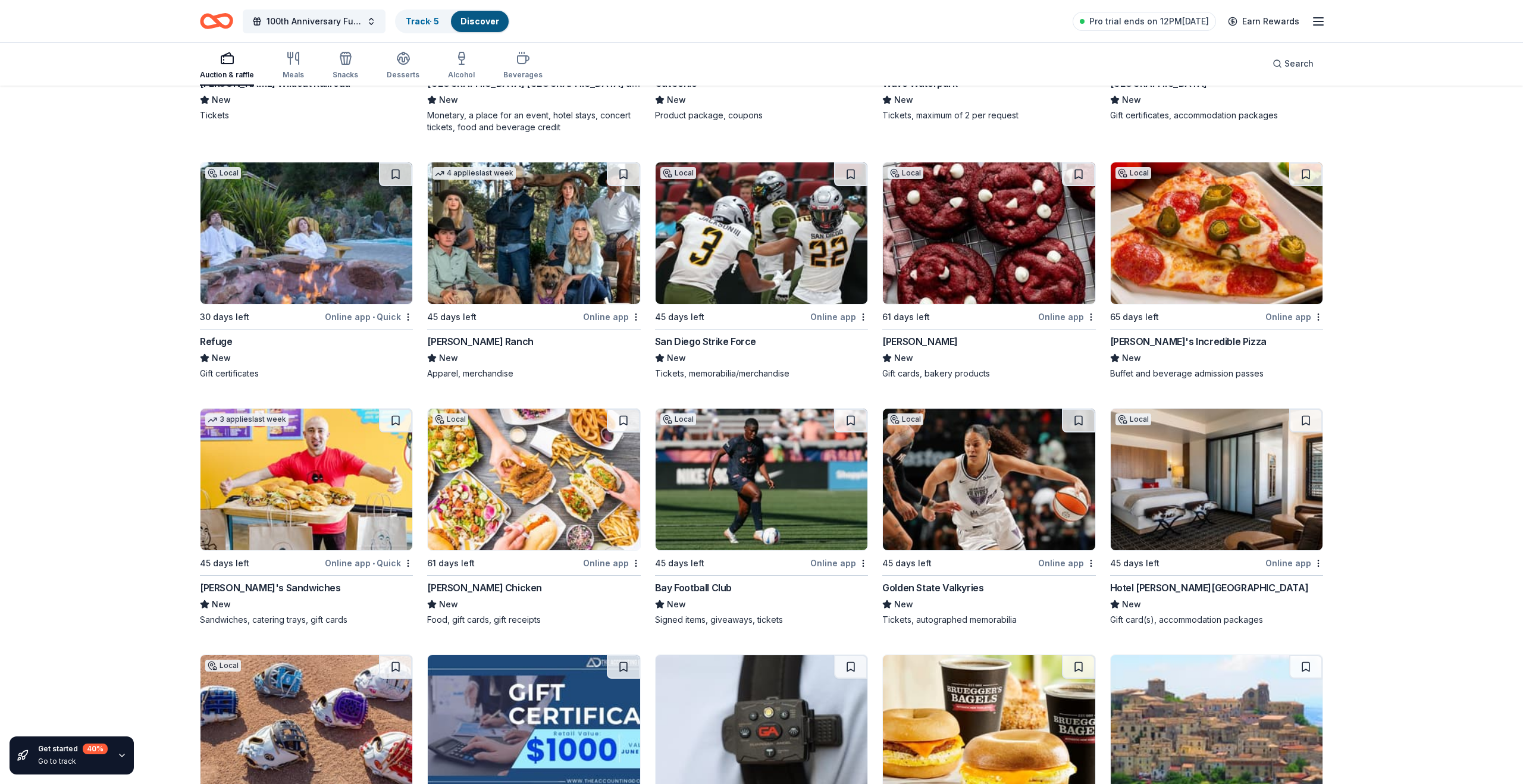
click at [474, 584] on div "Starbird Chicken" at bounding box center [484, 588] width 115 height 14
click at [912, 585] on div "Golden State Valkyries" at bounding box center [933, 588] width 101 height 14
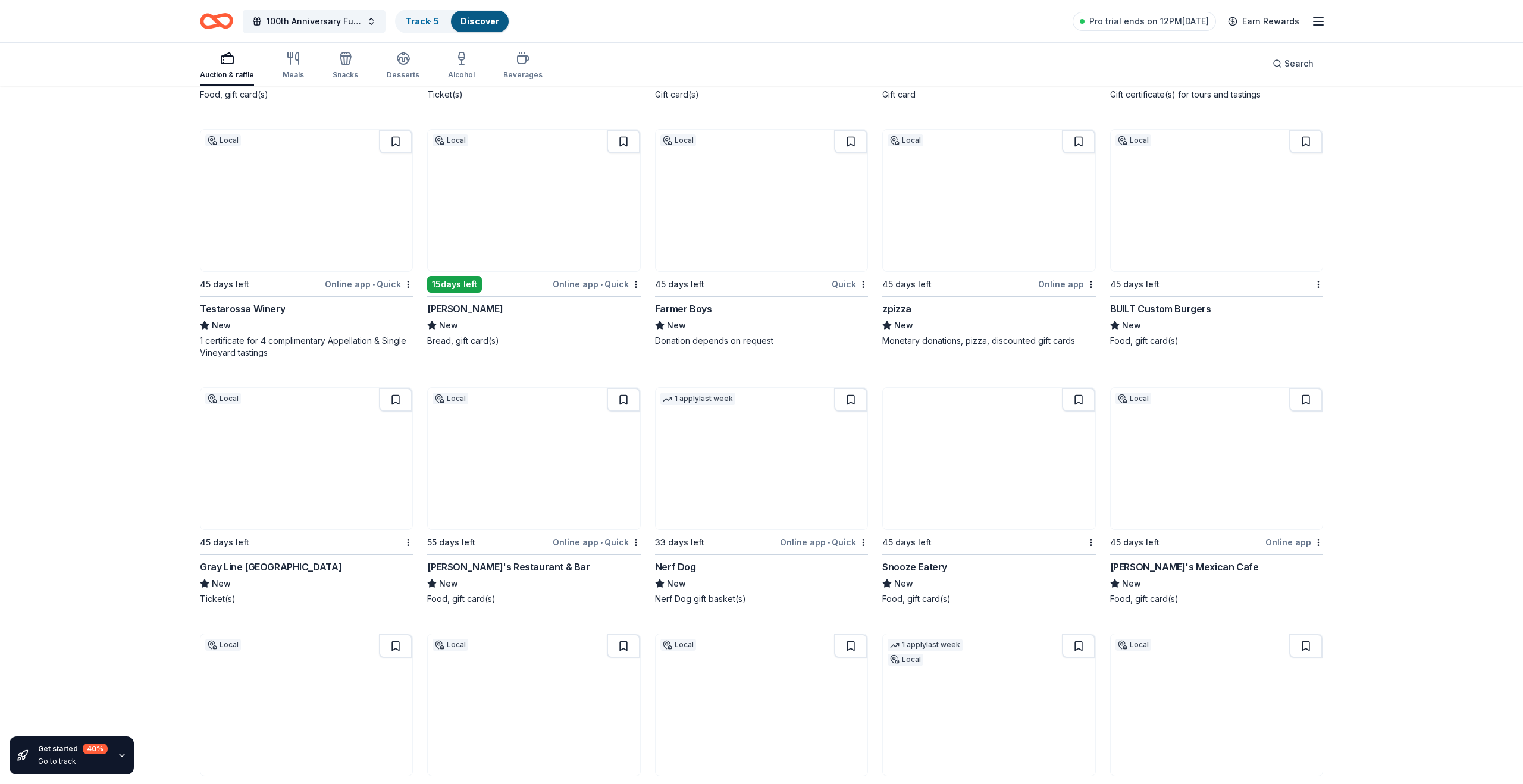
scroll to position [11178, 0]
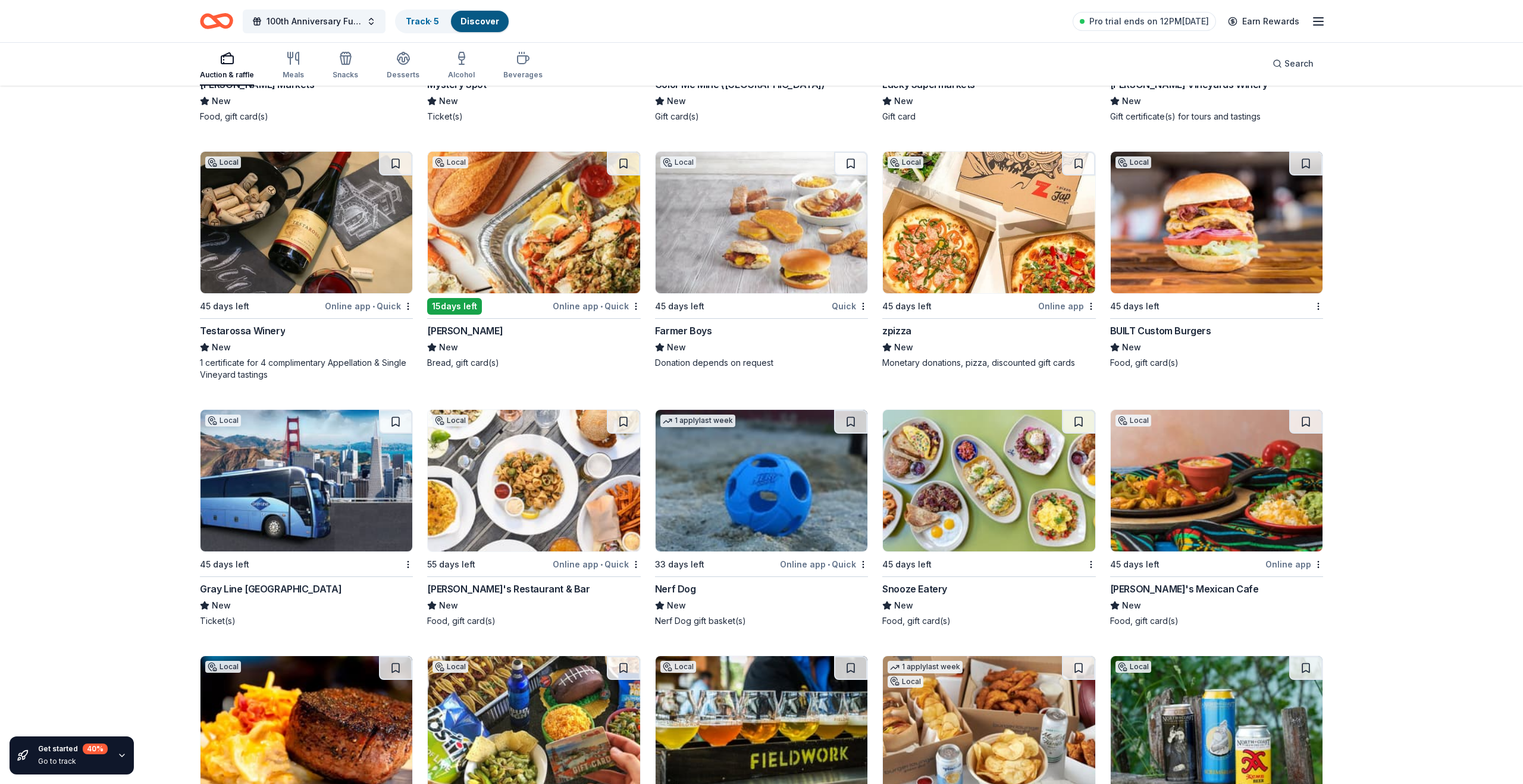
click at [527, 468] on img at bounding box center [534, 480] width 212 height 141
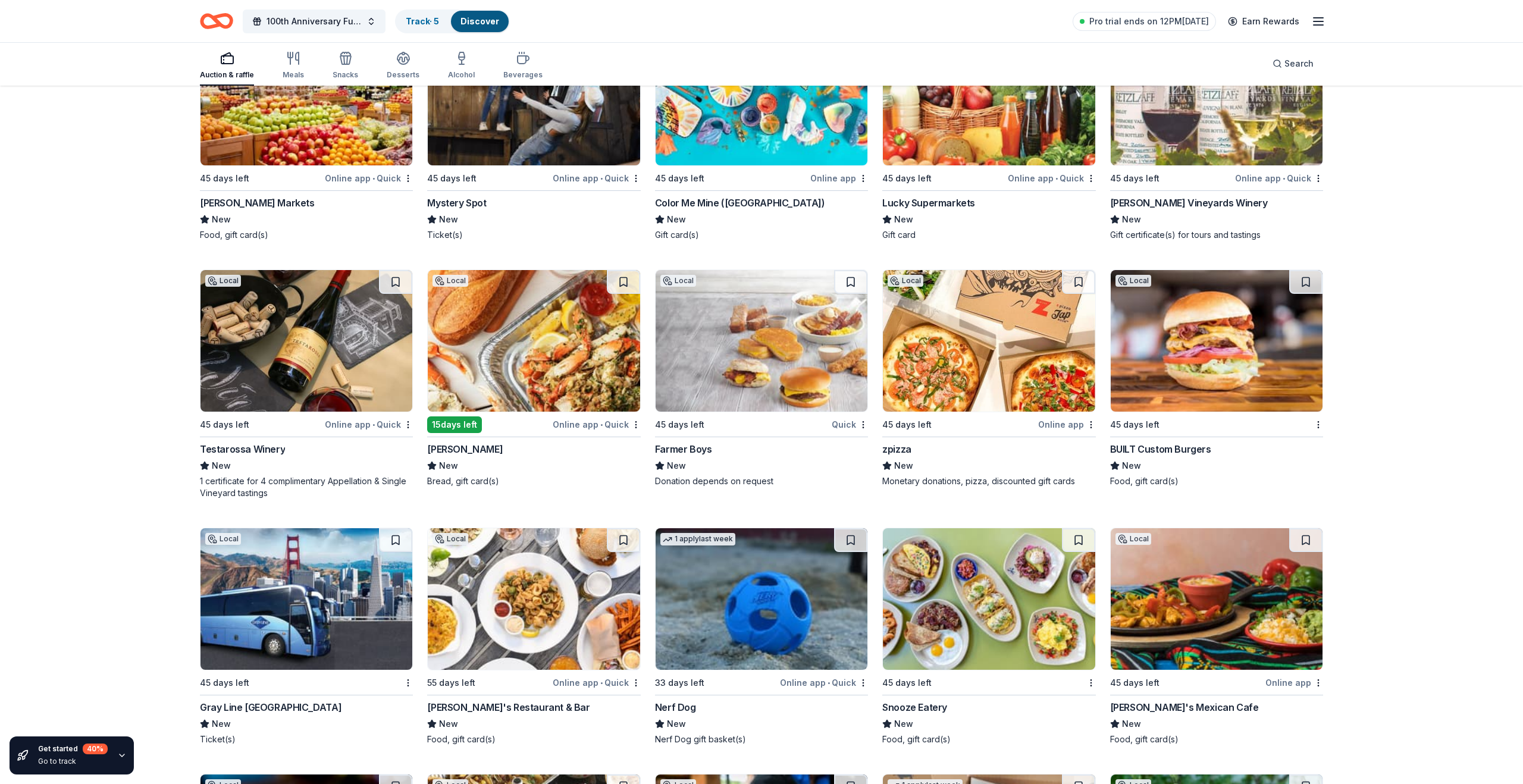
scroll to position [11057, 0]
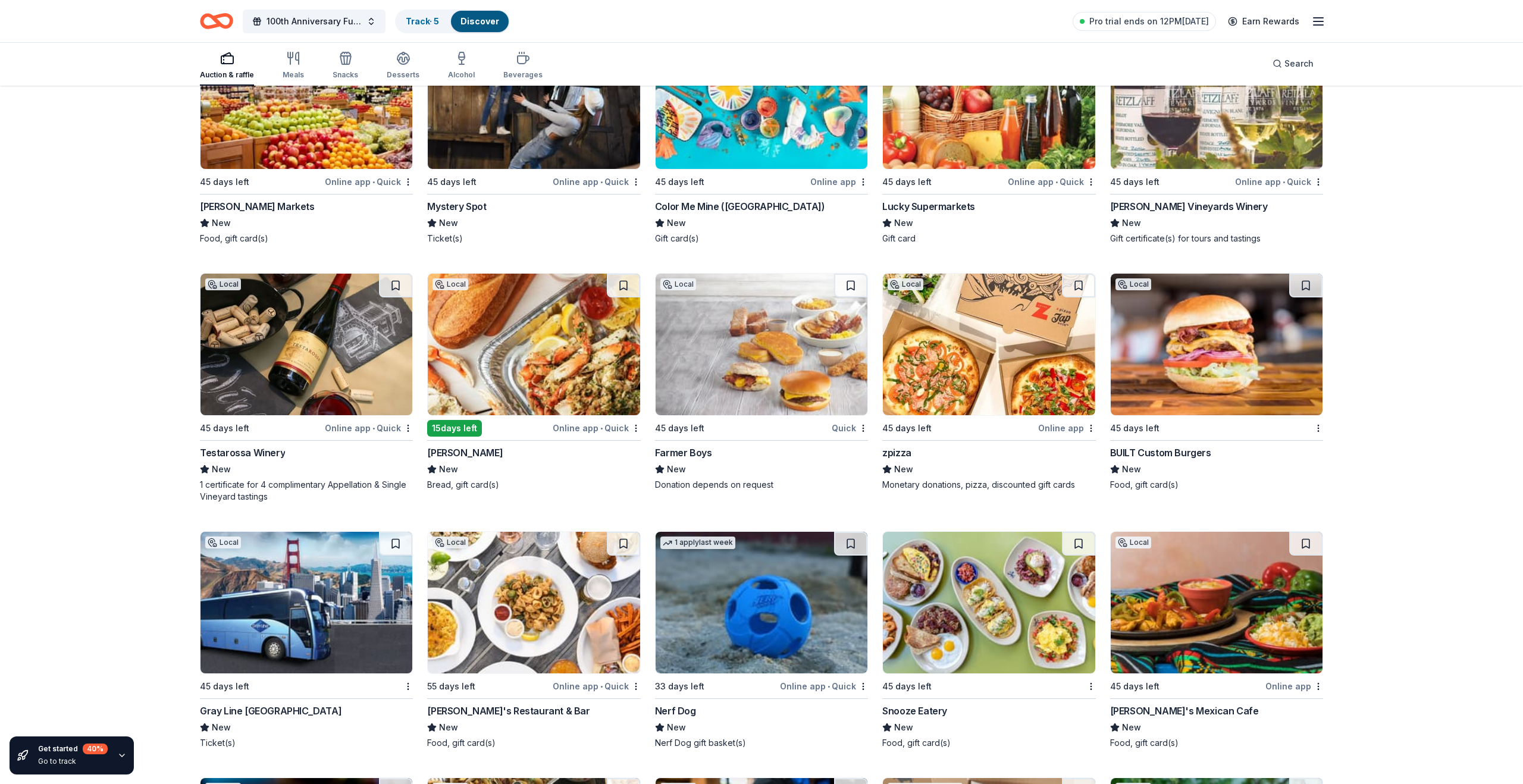
click at [517, 368] on img at bounding box center [534, 345] width 212 height 141
click at [240, 451] on div "Testarossa Winery" at bounding box center [243, 453] width 85 height 14
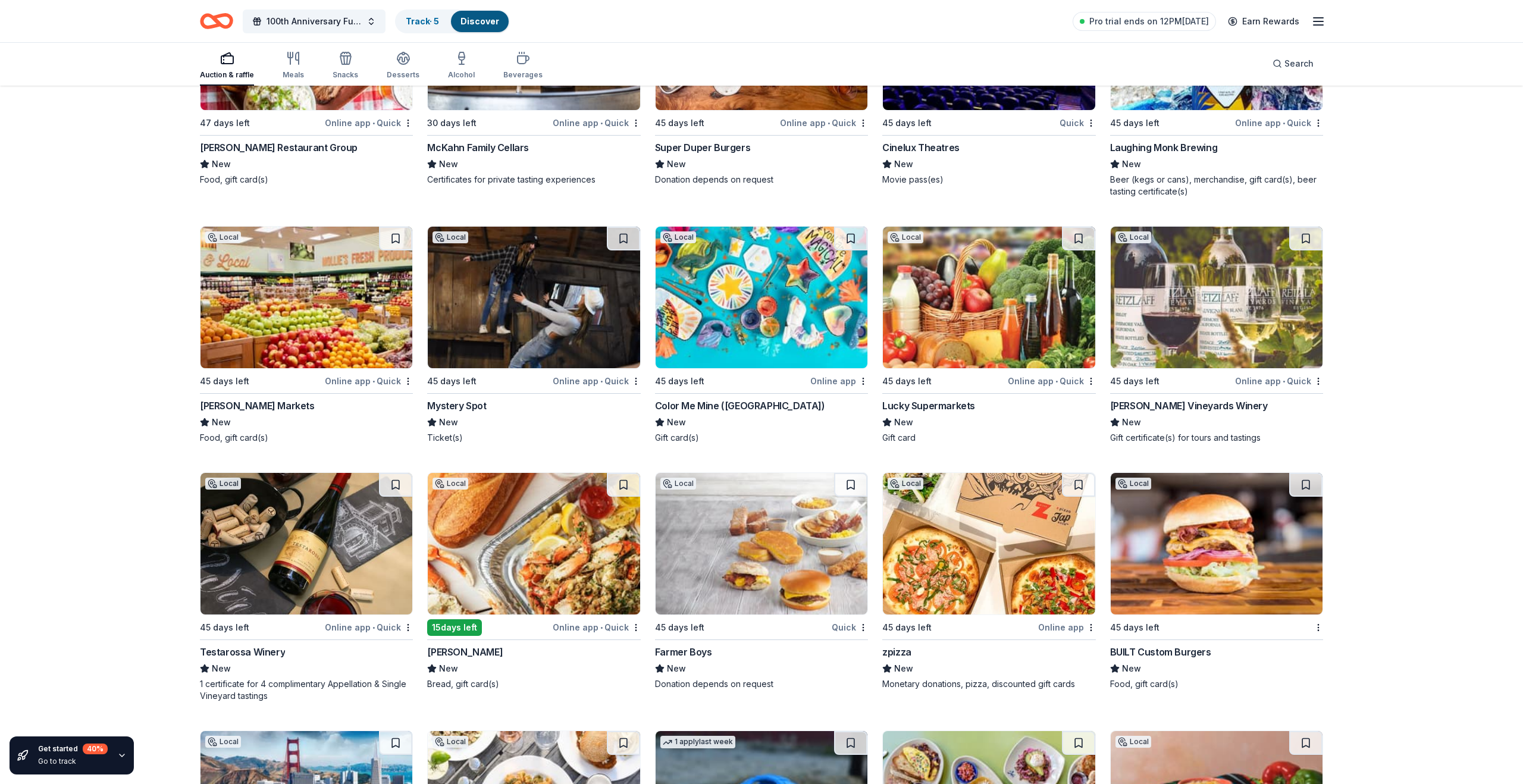
scroll to position [10856, 0]
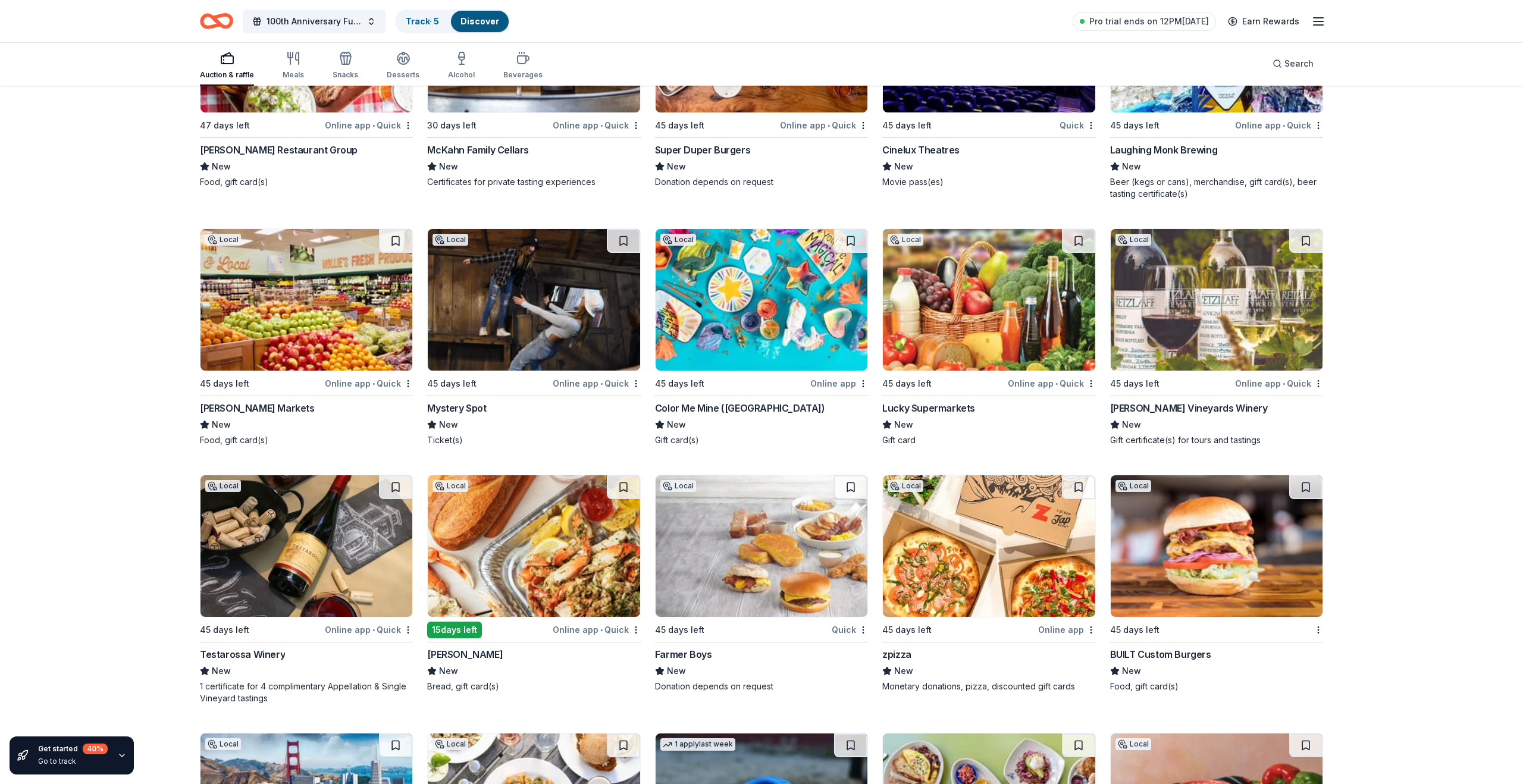
click at [949, 405] on div "Lucky Supermarkets" at bounding box center [929, 408] width 93 height 14
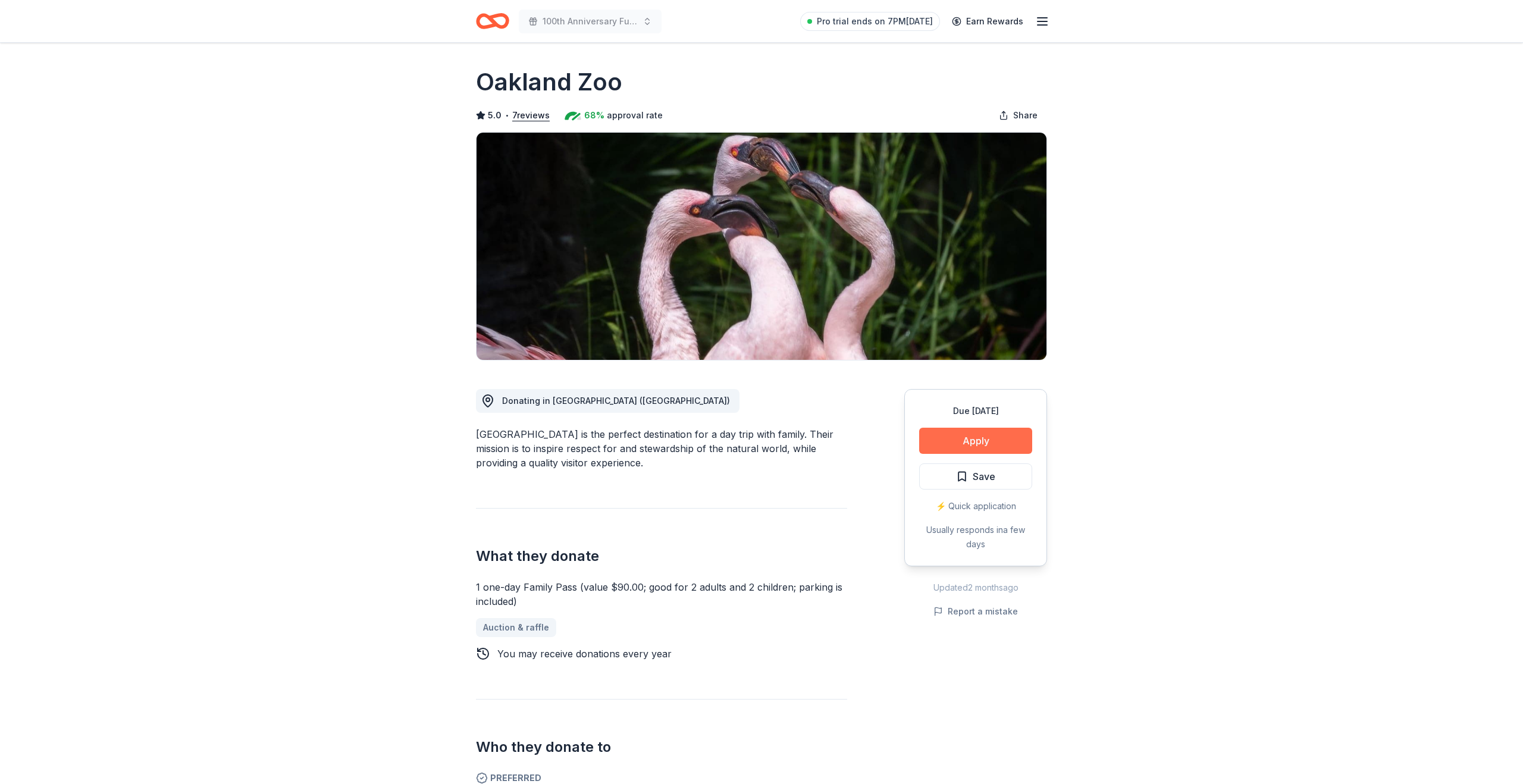
scroll to position [1, 0]
click at [965, 442] on button "Apply" at bounding box center [975, 441] width 113 height 27
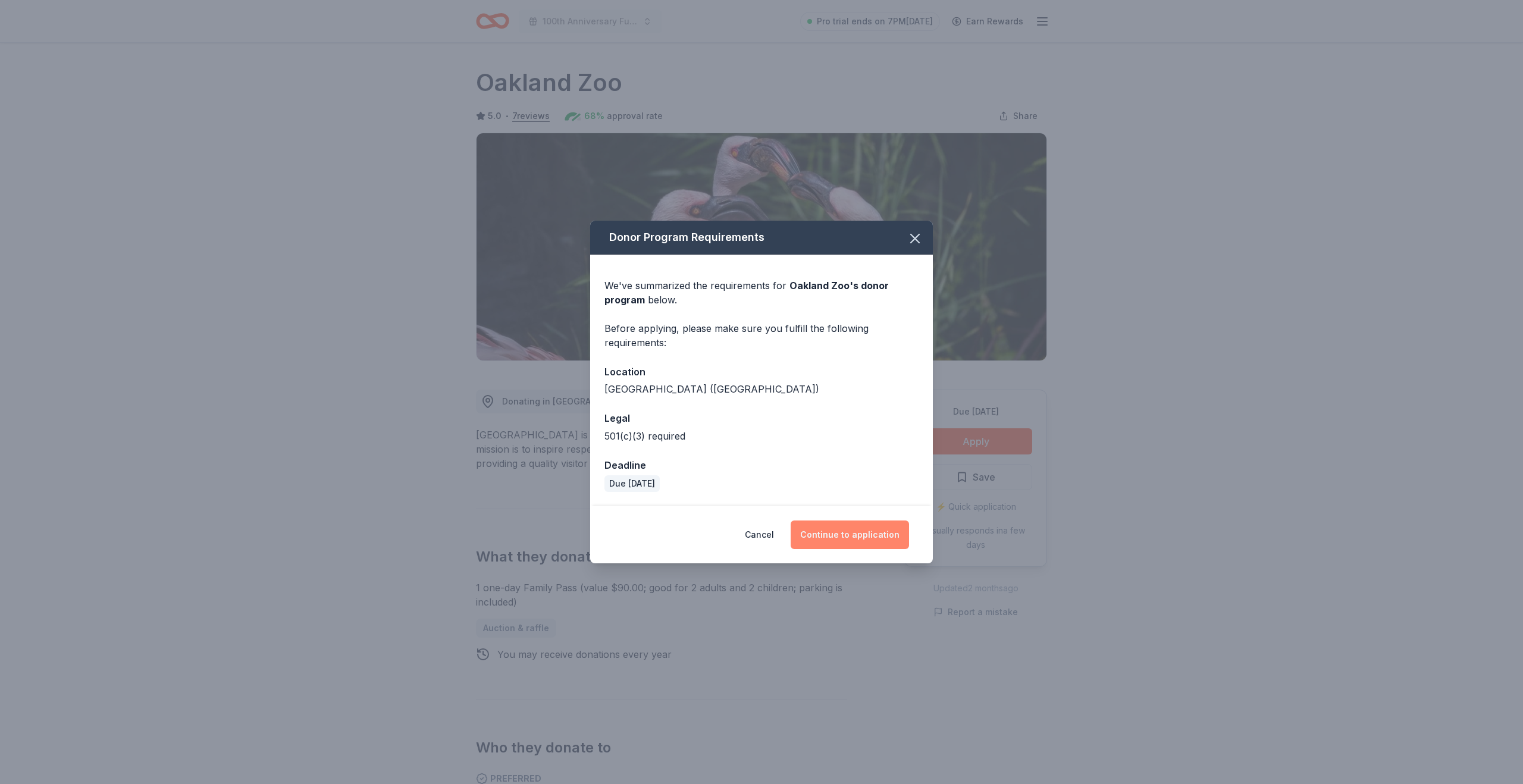
click at [846, 533] on button "Continue to application" at bounding box center [849, 535] width 118 height 29
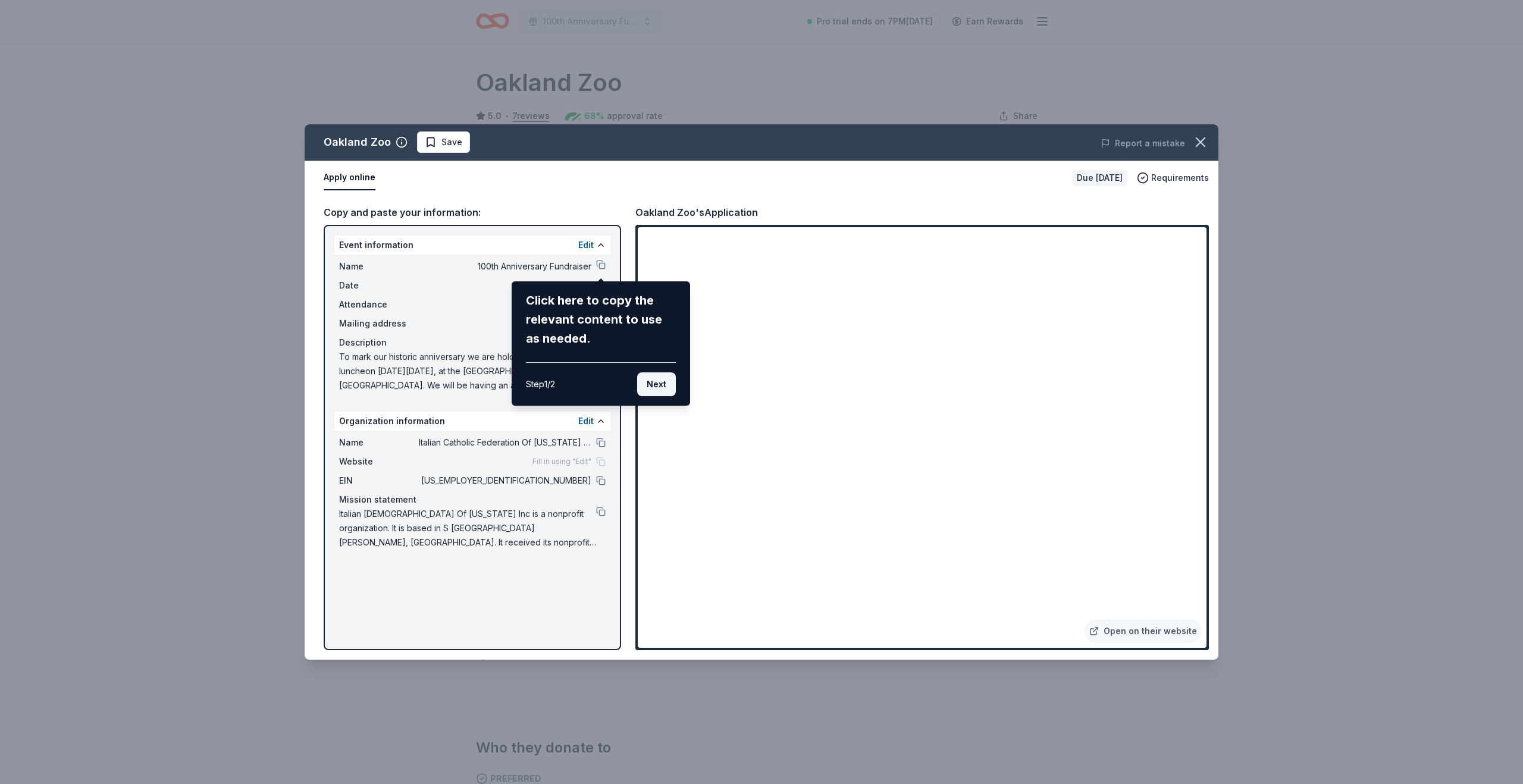
click at [664, 389] on button "Next" at bounding box center [656, 385] width 39 height 24
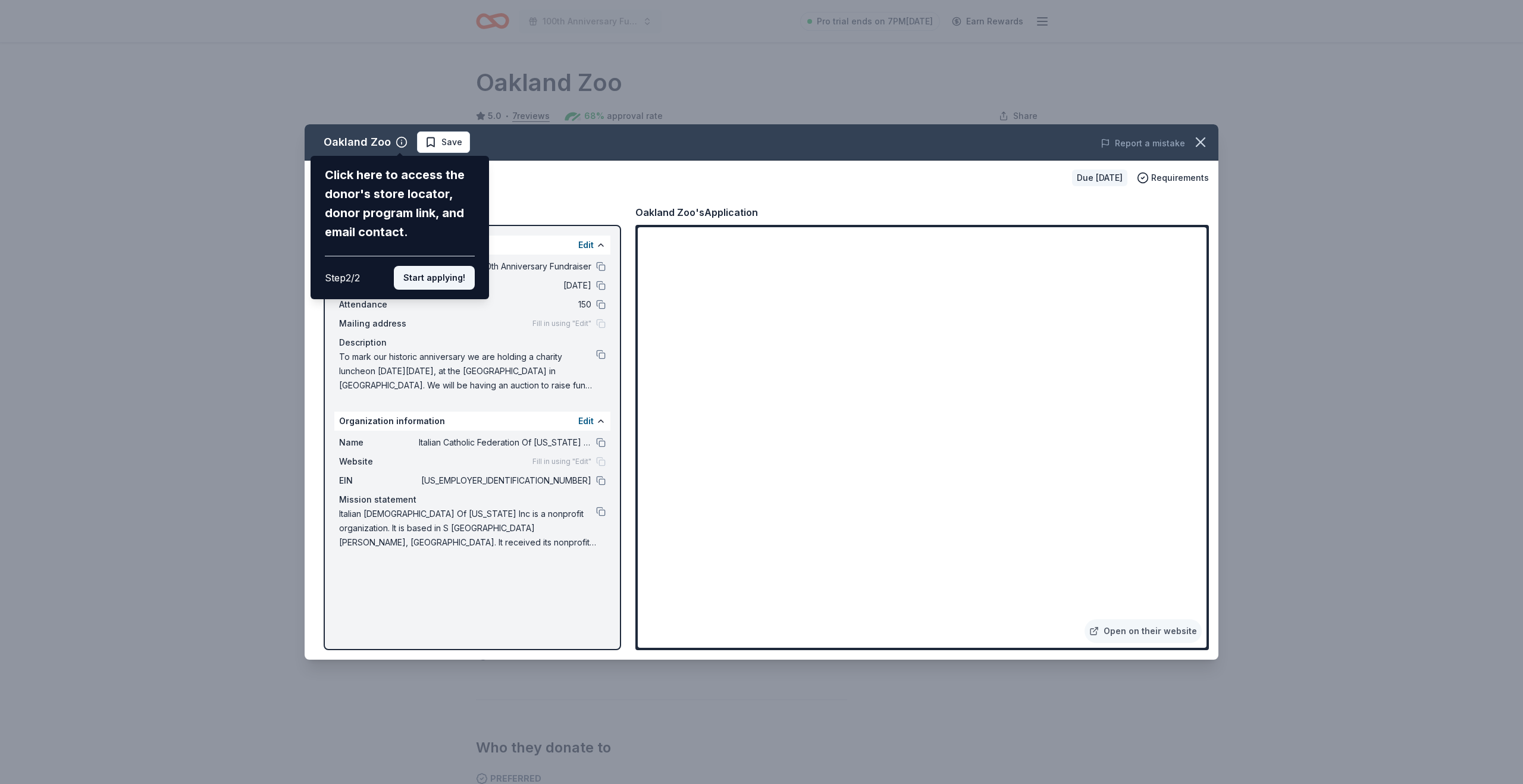
click at [448, 275] on button "Start applying!" at bounding box center [434, 278] width 81 height 24
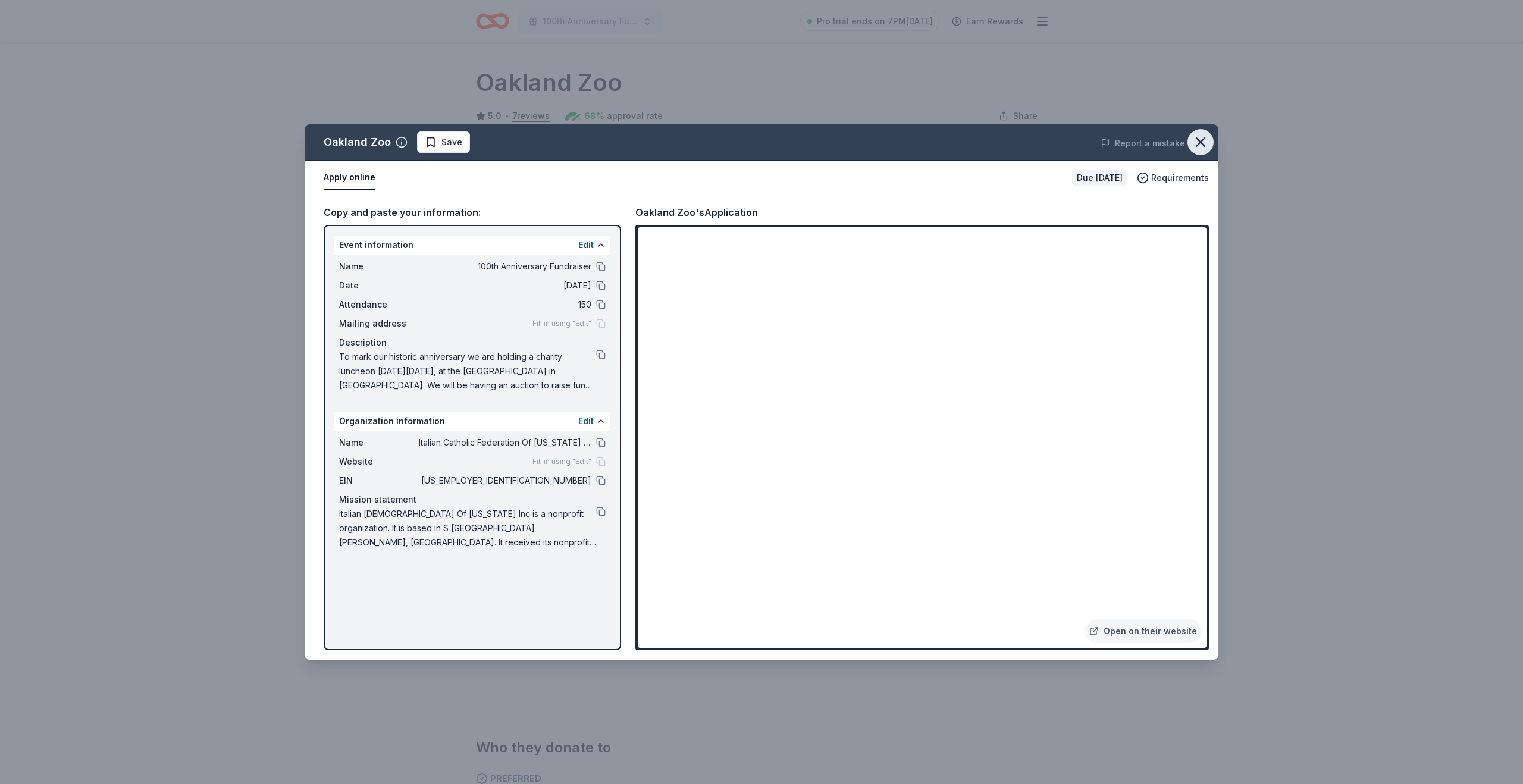
click at [1208, 140] on icon "button" at bounding box center [1200, 142] width 17 height 17
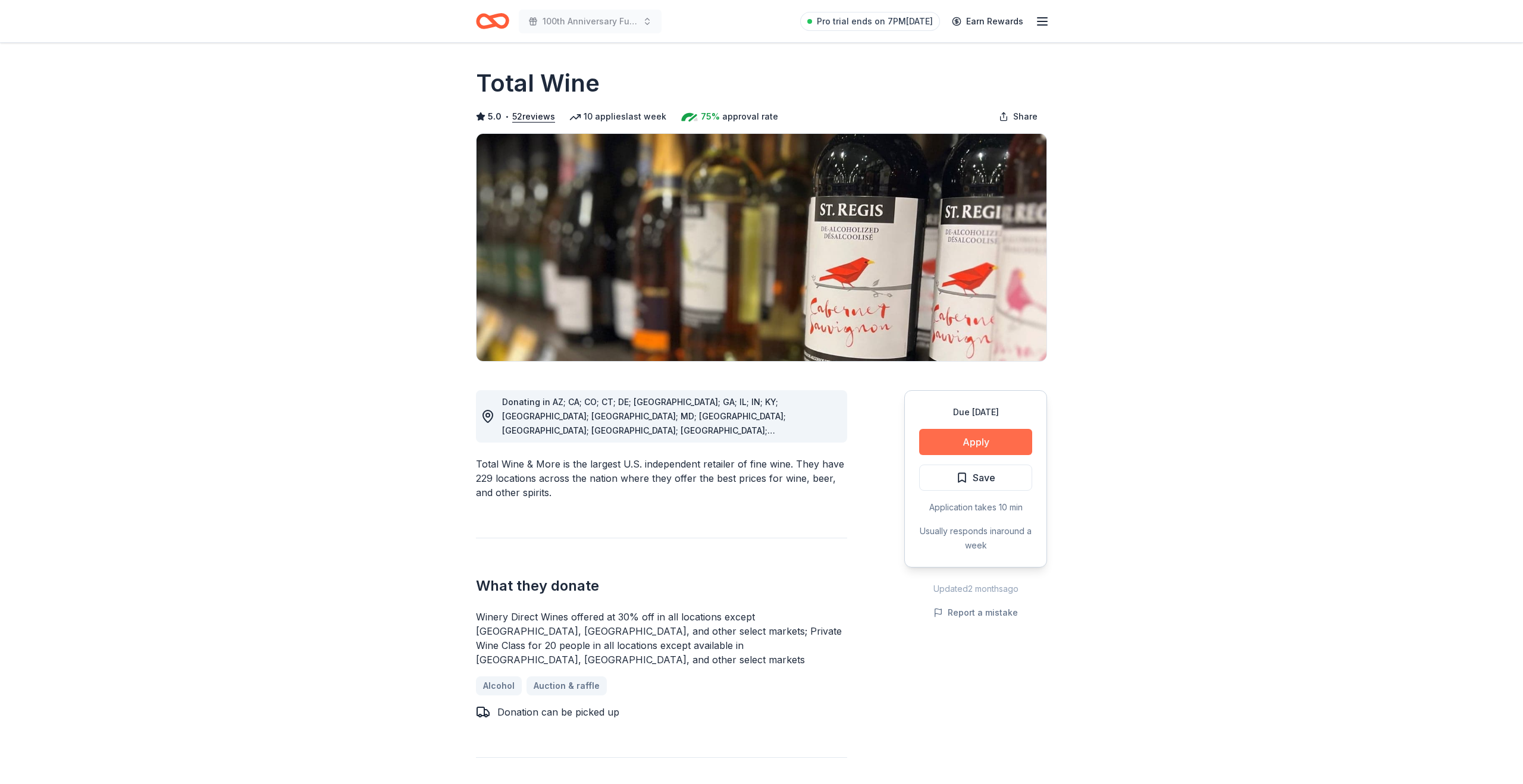
click at [961, 438] on button "Apply" at bounding box center [975, 442] width 113 height 27
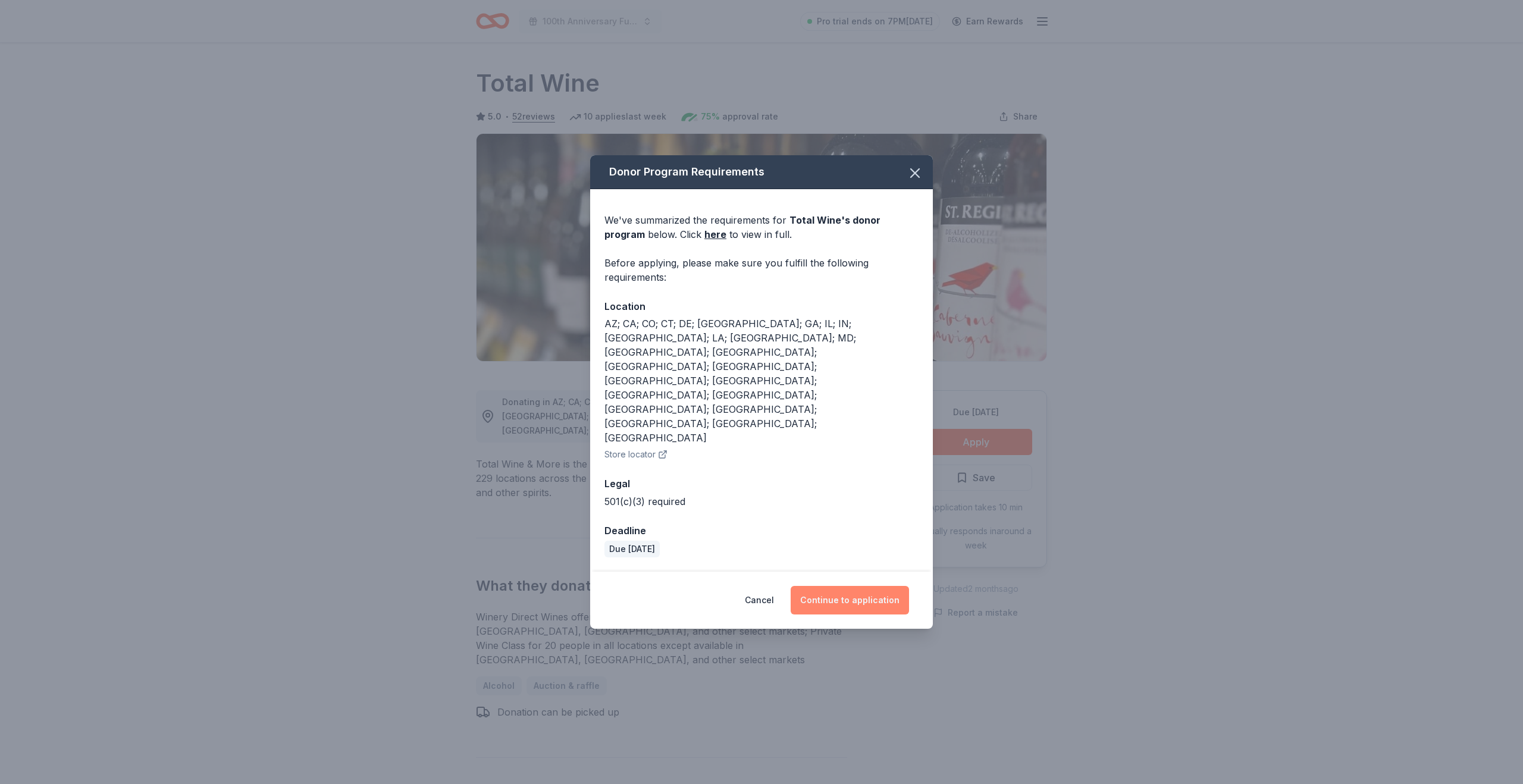
click at [843, 586] on button "Continue to application" at bounding box center [849, 601] width 118 height 29
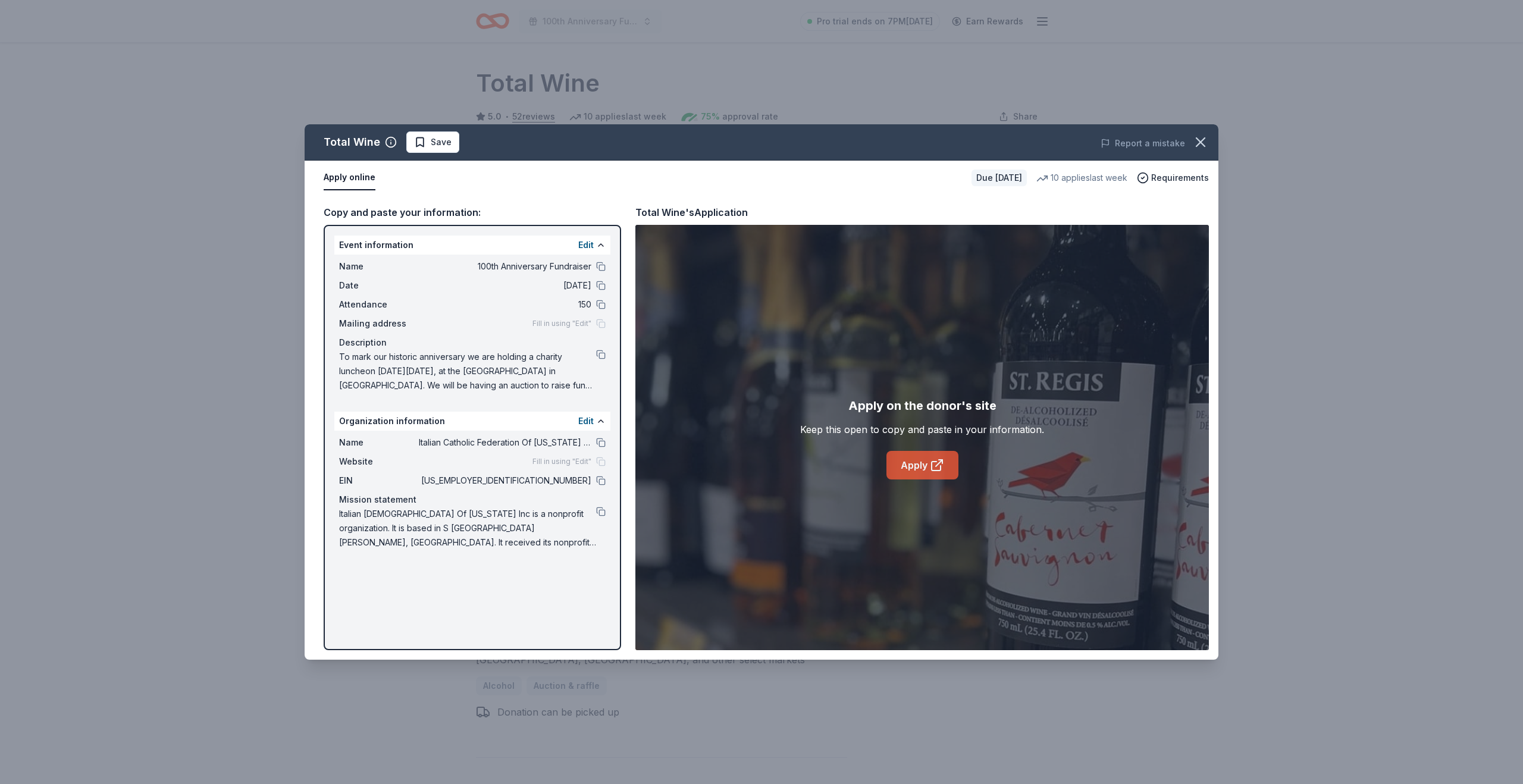
click at [929, 463] on link "Apply" at bounding box center [923, 465] width 72 height 29
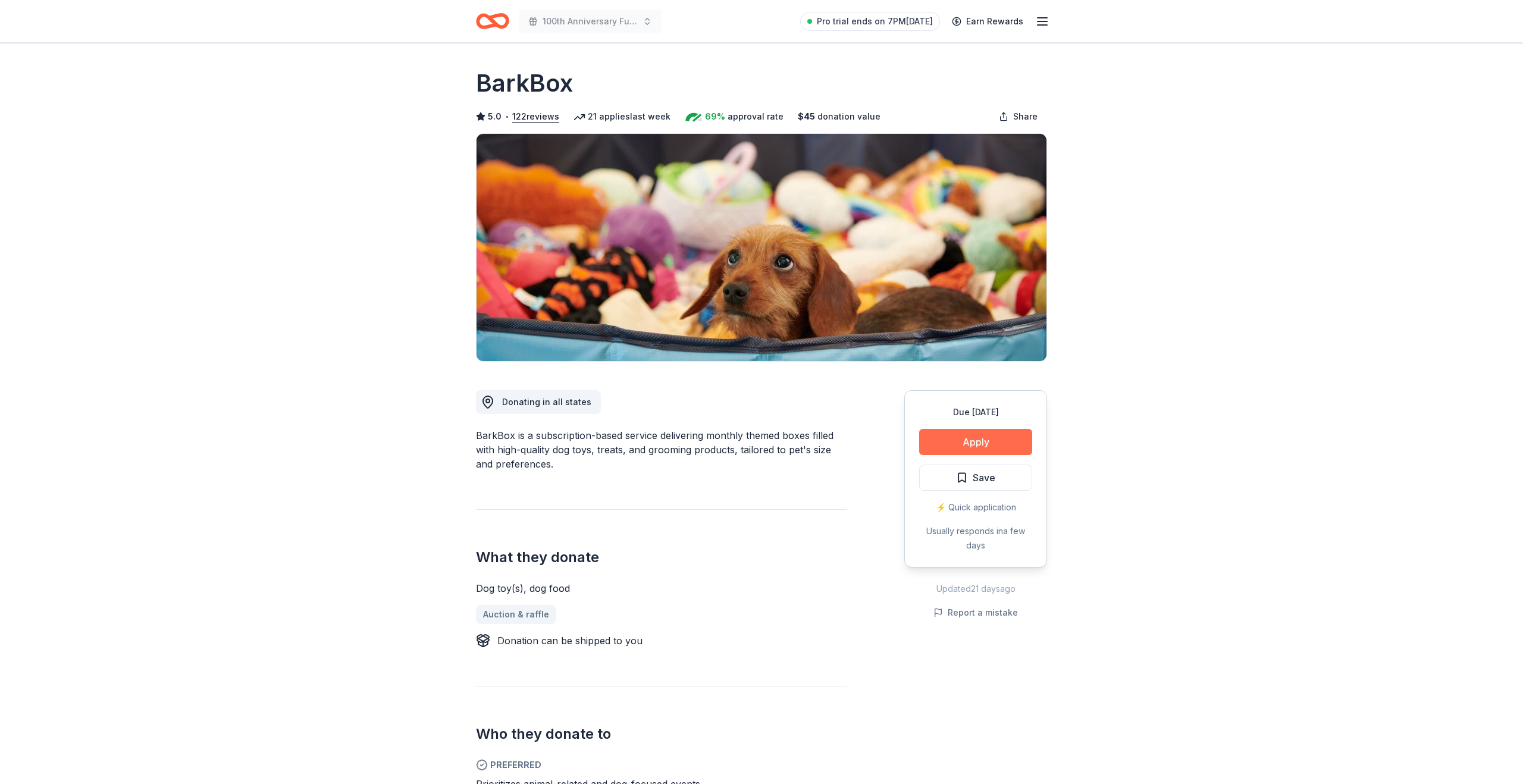
click at [939, 439] on button "Apply" at bounding box center [975, 442] width 113 height 27
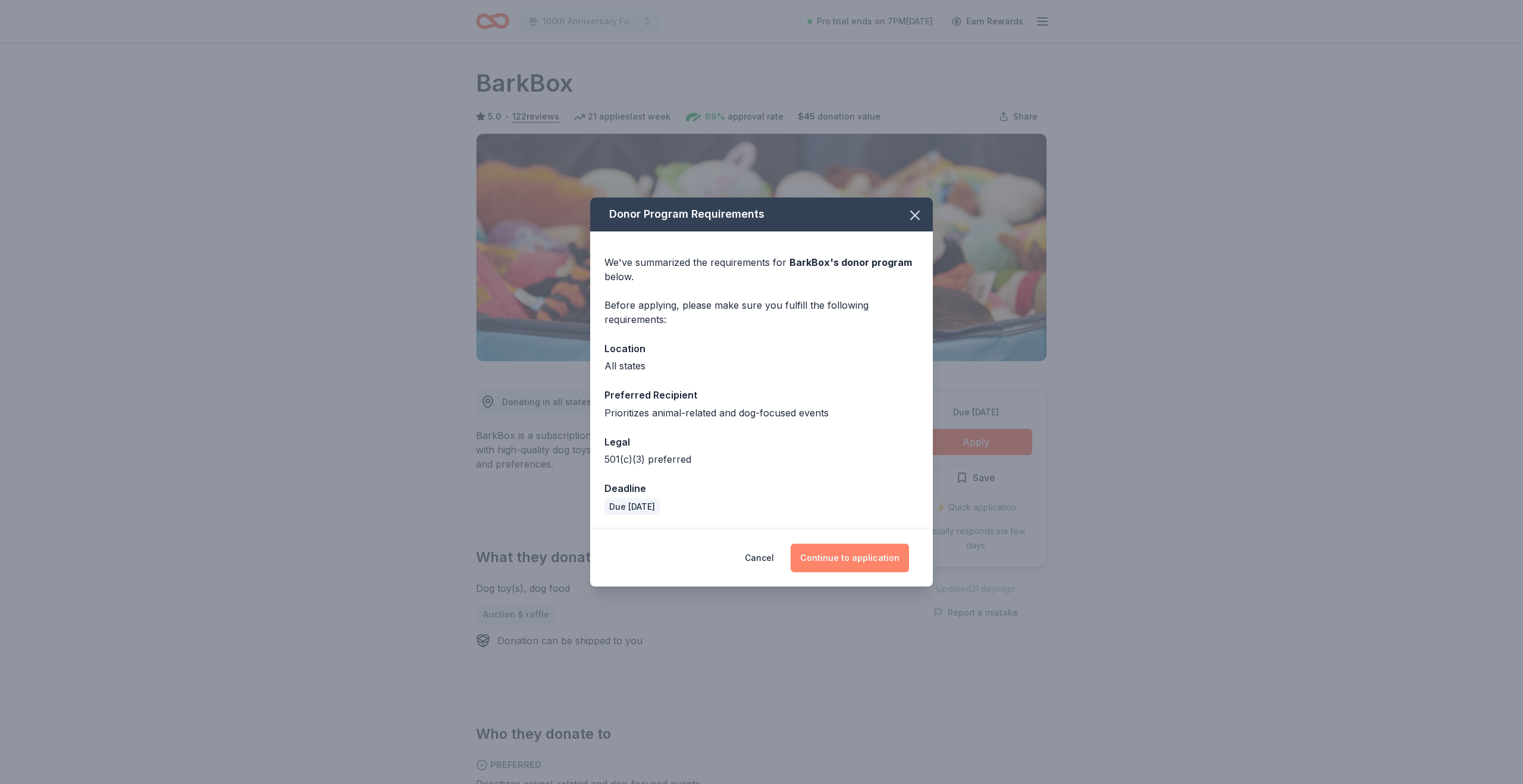
click at [829, 558] on button "Continue to application" at bounding box center [849, 558] width 118 height 29
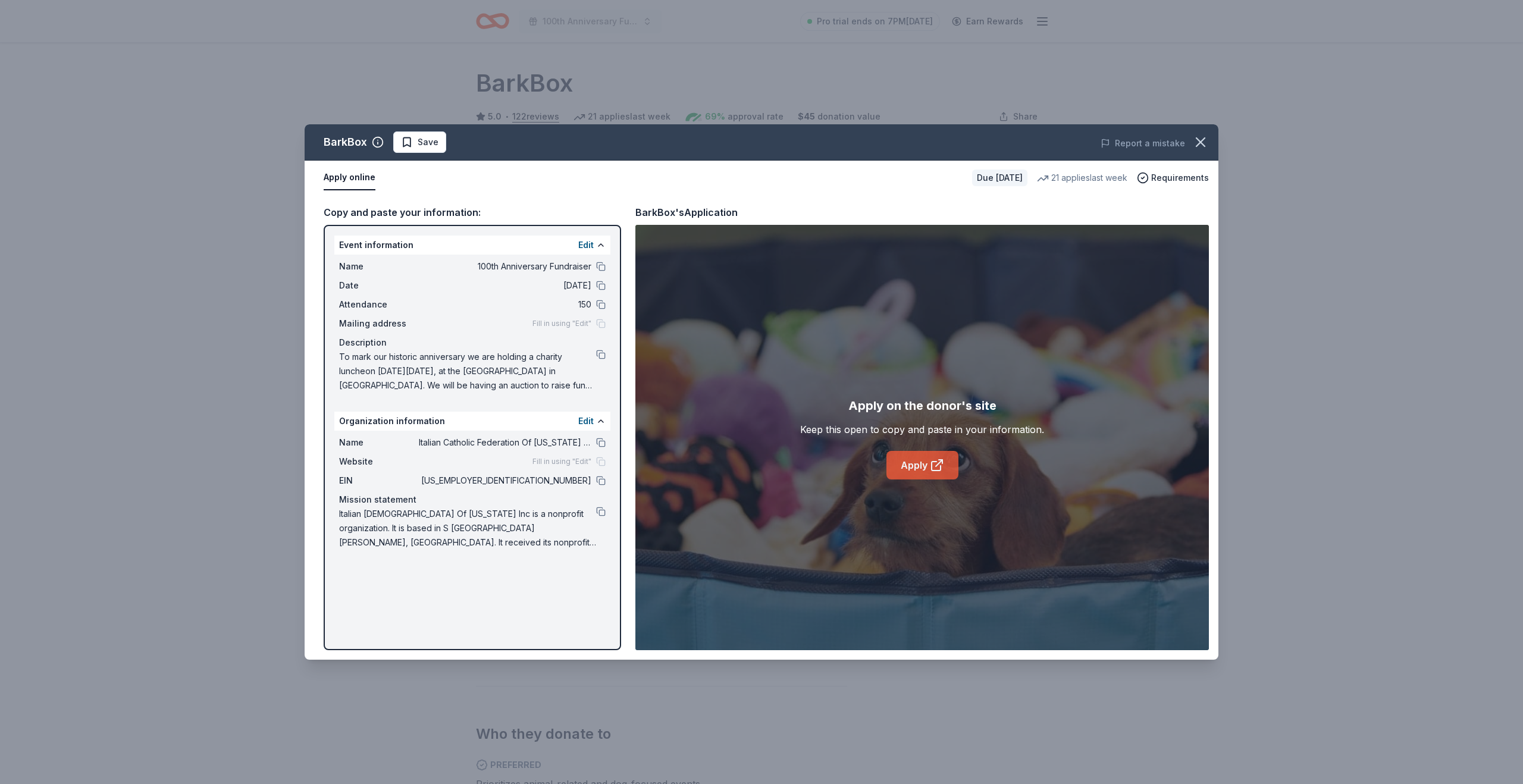
click at [926, 466] on link "Apply" at bounding box center [923, 465] width 72 height 29
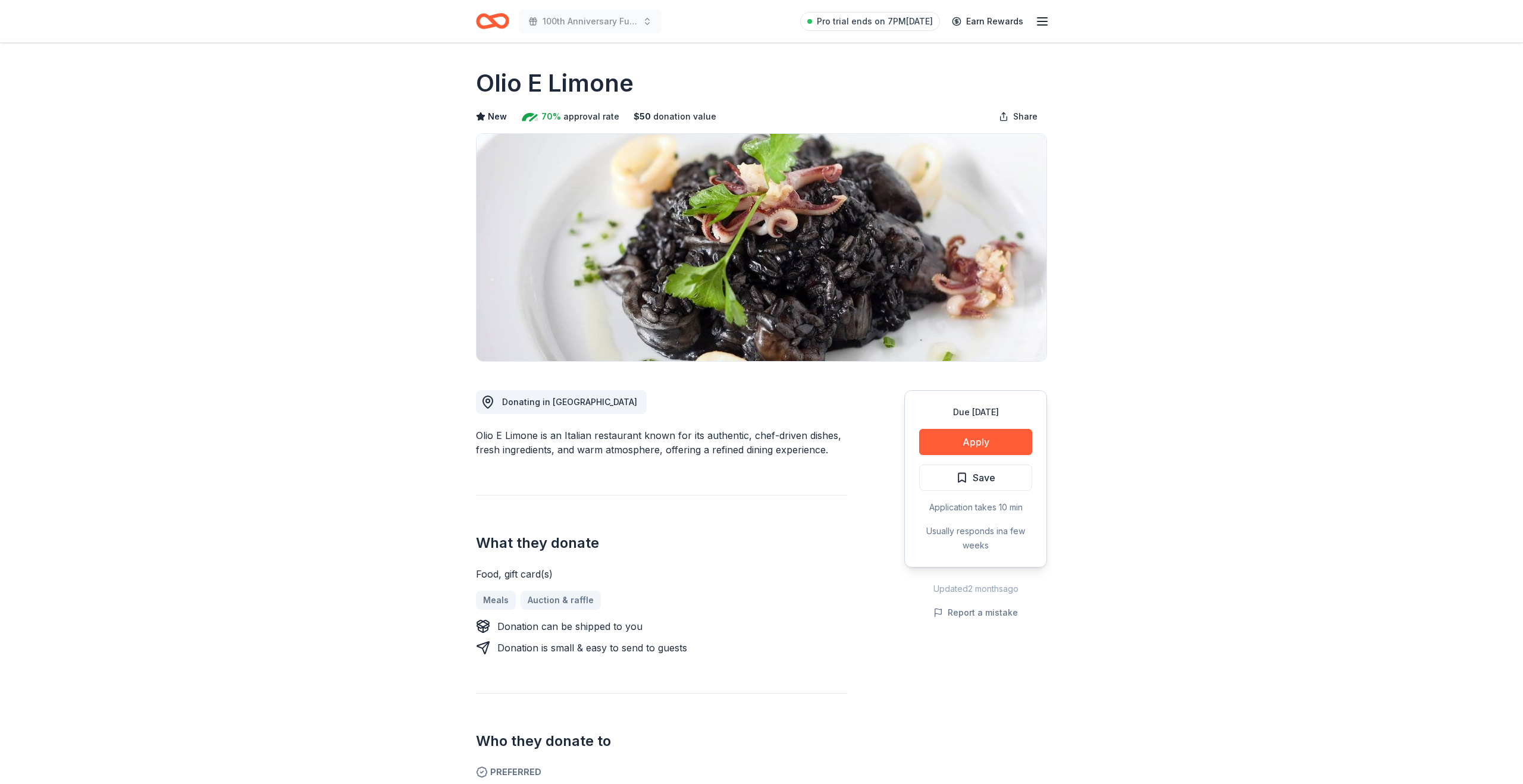
drag, startPoint x: 476, startPoint y: 81, endPoint x: 604, endPoint y: 88, distance: 128.2
click at [604, 88] on h1 "Olio E Limone" at bounding box center [555, 83] width 157 height 33
drag, startPoint x: 636, startPoint y: 84, endPoint x: 478, endPoint y: 84, distance: 158.0
click at [478, 84] on div "Olio E Limone" at bounding box center [762, 83] width 571 height 33
drag, startPoint x: 478, startPoint y: 83, endPoint x: 652, endPoint y: 107, distance: 175.6
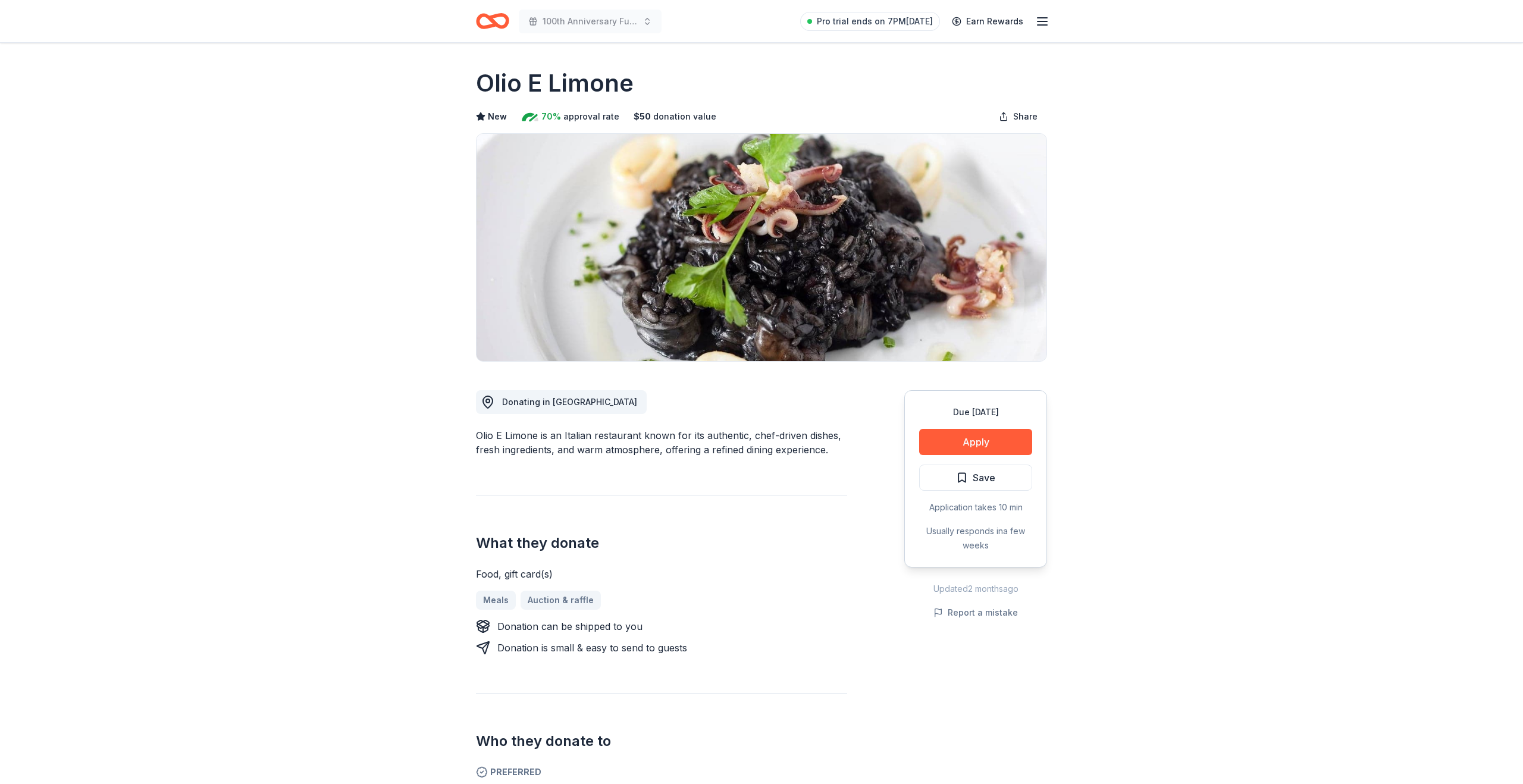
click at [646, 97] on div "Olio E Limone" at bounding box center [762, 83] width 571 height 33
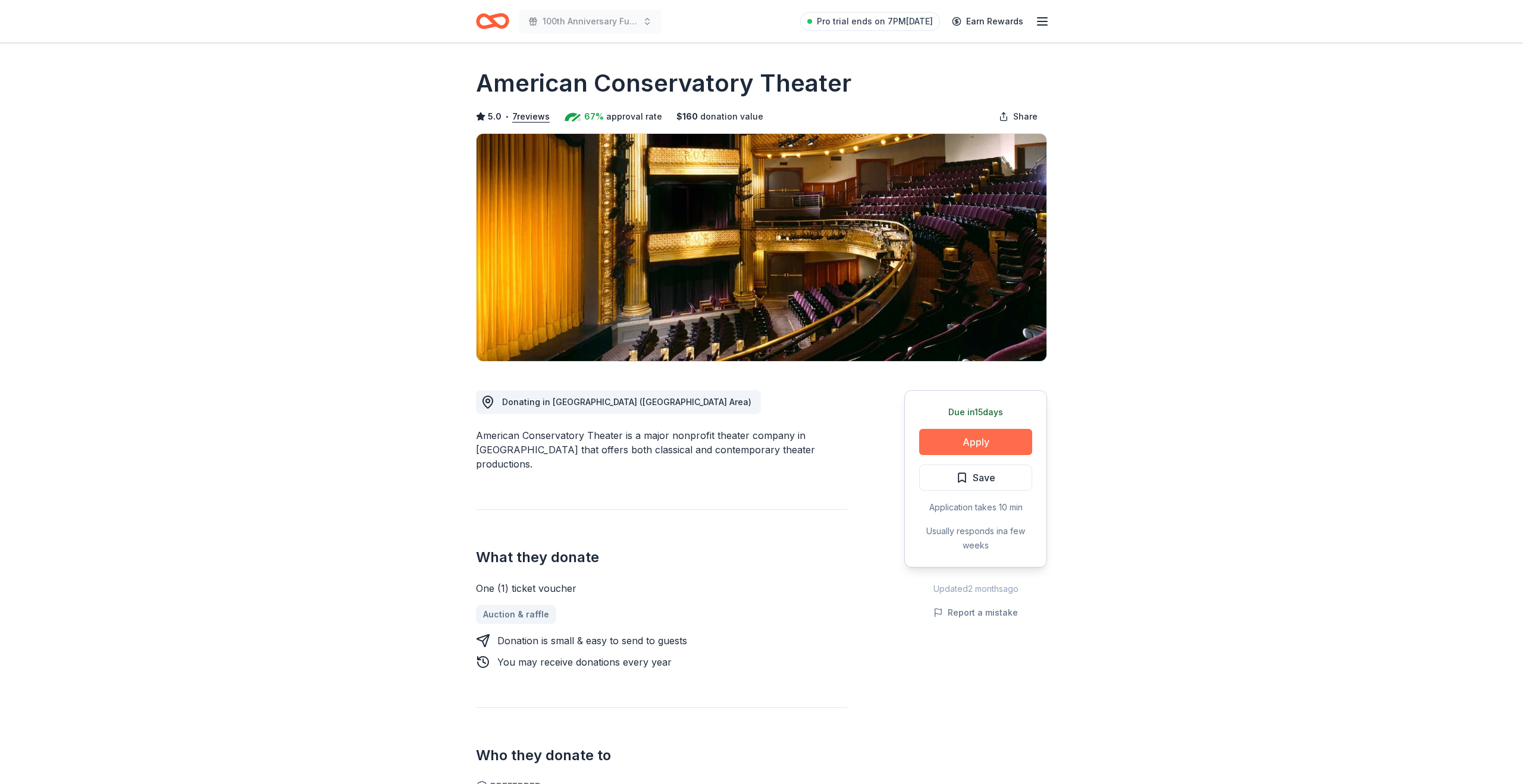
click at [965, 439] on button "Apply" at bounding box center [975, 442] width 113 height 27
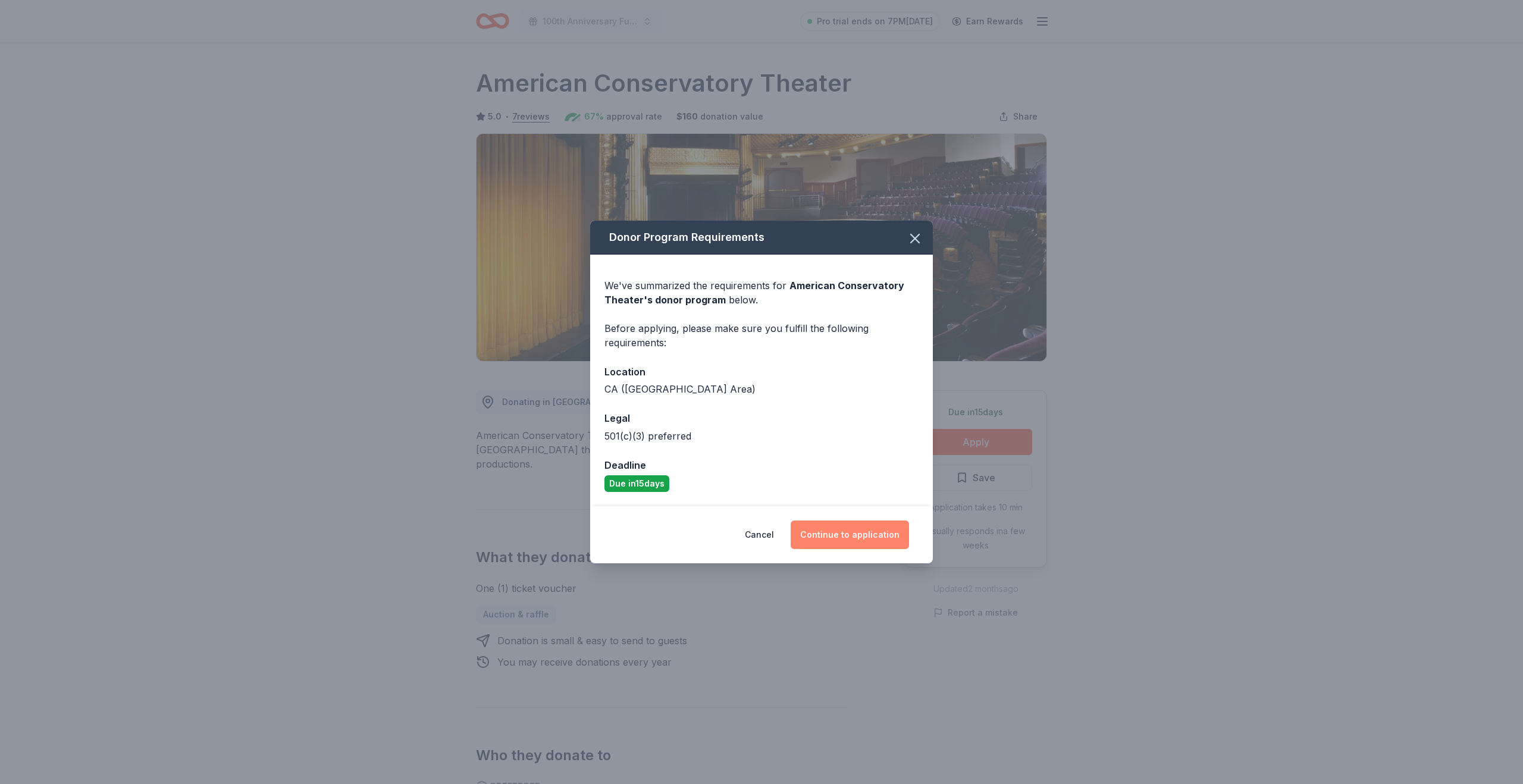
click at [834, 538] on button "Continue to application" at bounding box center [849, 535] width 118 height 29
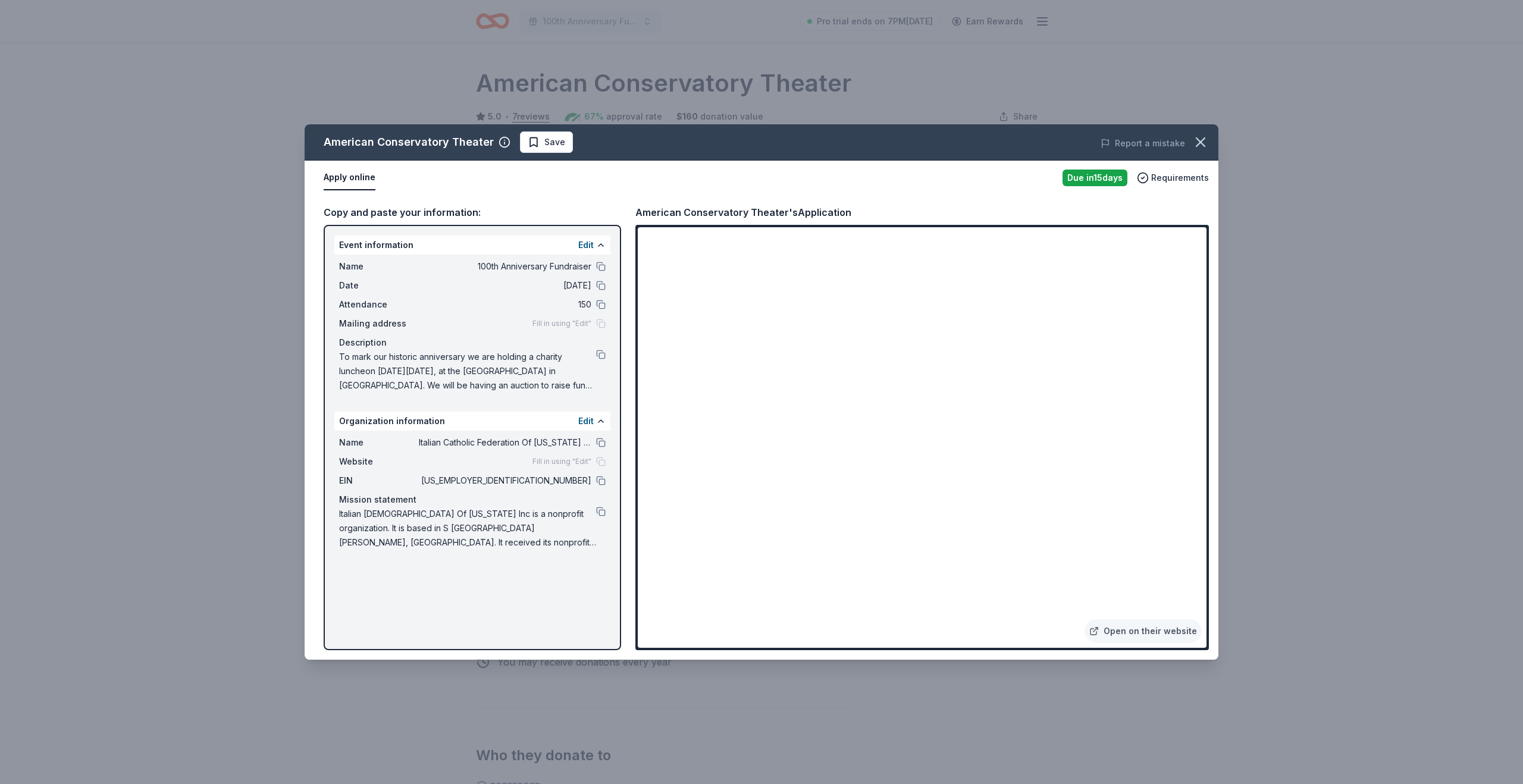
drag, startPoint x: 1215, startPoint y: 655, endPoint x: 1243, endPoint y: 712, distance: 63.5
click at [1309, 737] on div "American Conservatory Theater Save Report a mistake Apply online Due in 15 days…" at bounding box center [762, 392] width 1523 height 784
click at [1108, 635] on link "Open on their website" at bounding box center [1143, 631] width 117 height 24
click at [1168, 635] on link "Open on their website" at bounding box center [1143, 631] width 117 height 24
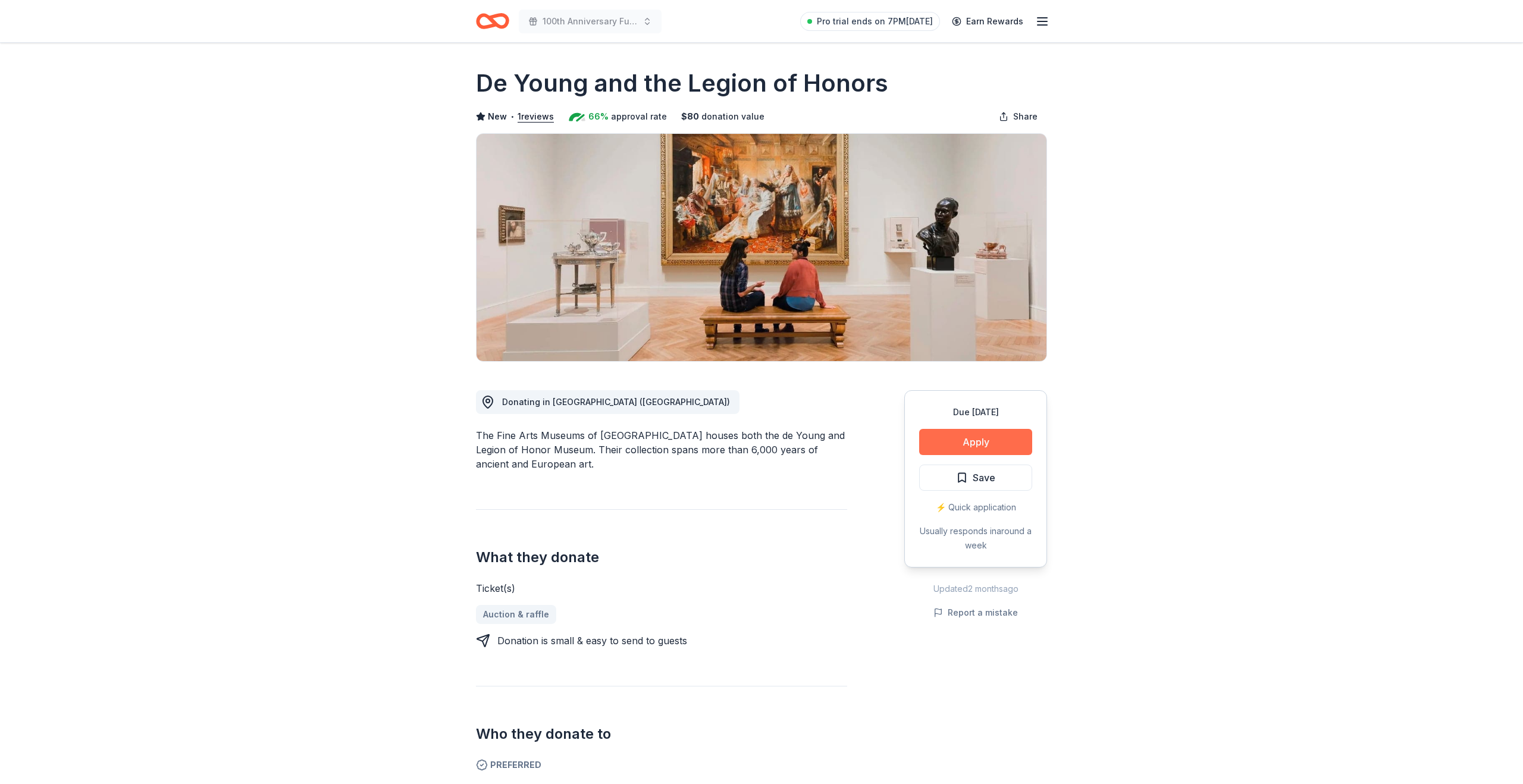
click at [946, 443] on button "Apply" at bounding box center [975, 442] width 113 height 27
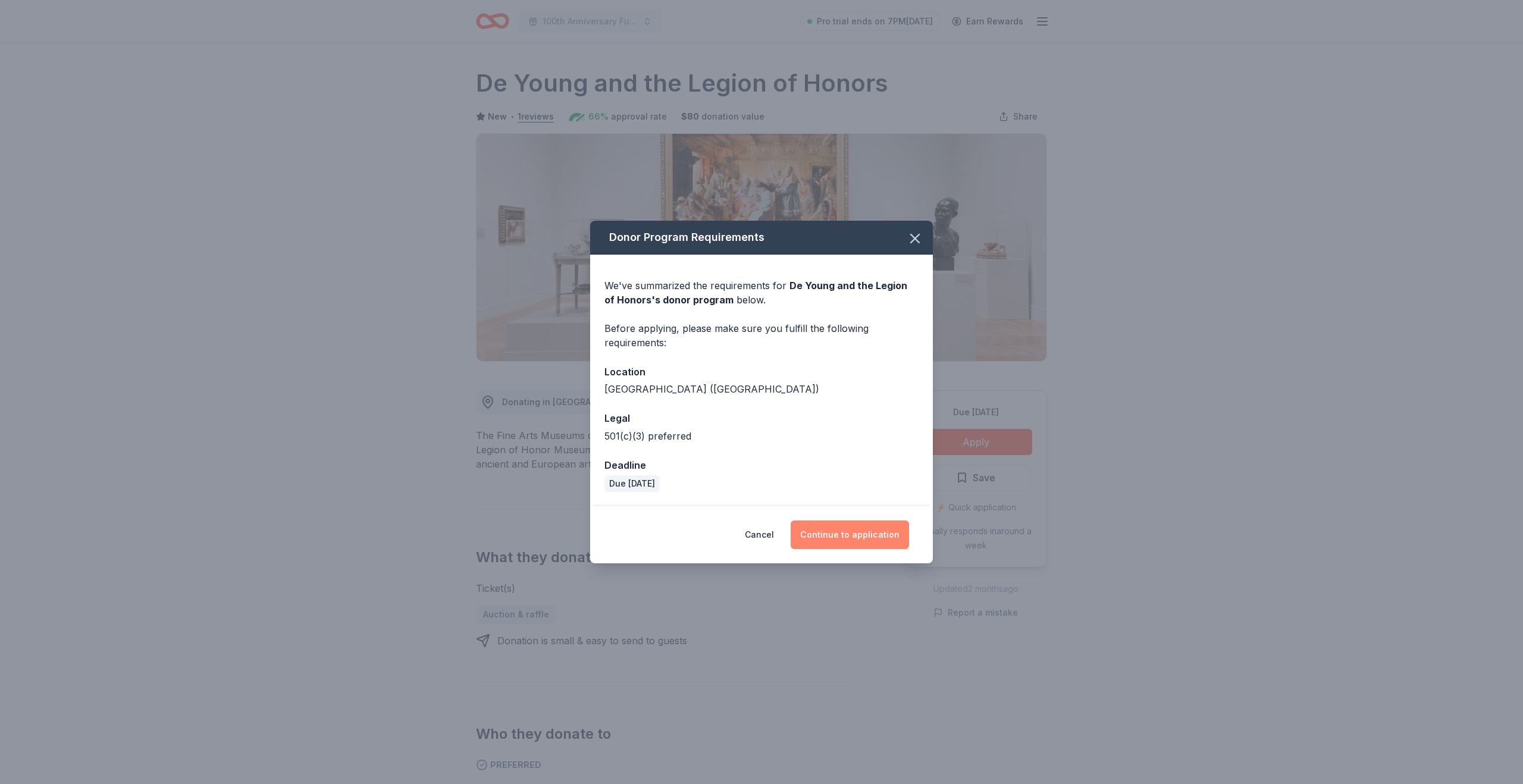
click at [837, 537] on button "Continue to application" at bounding box center [849, 535] width 118 height 29
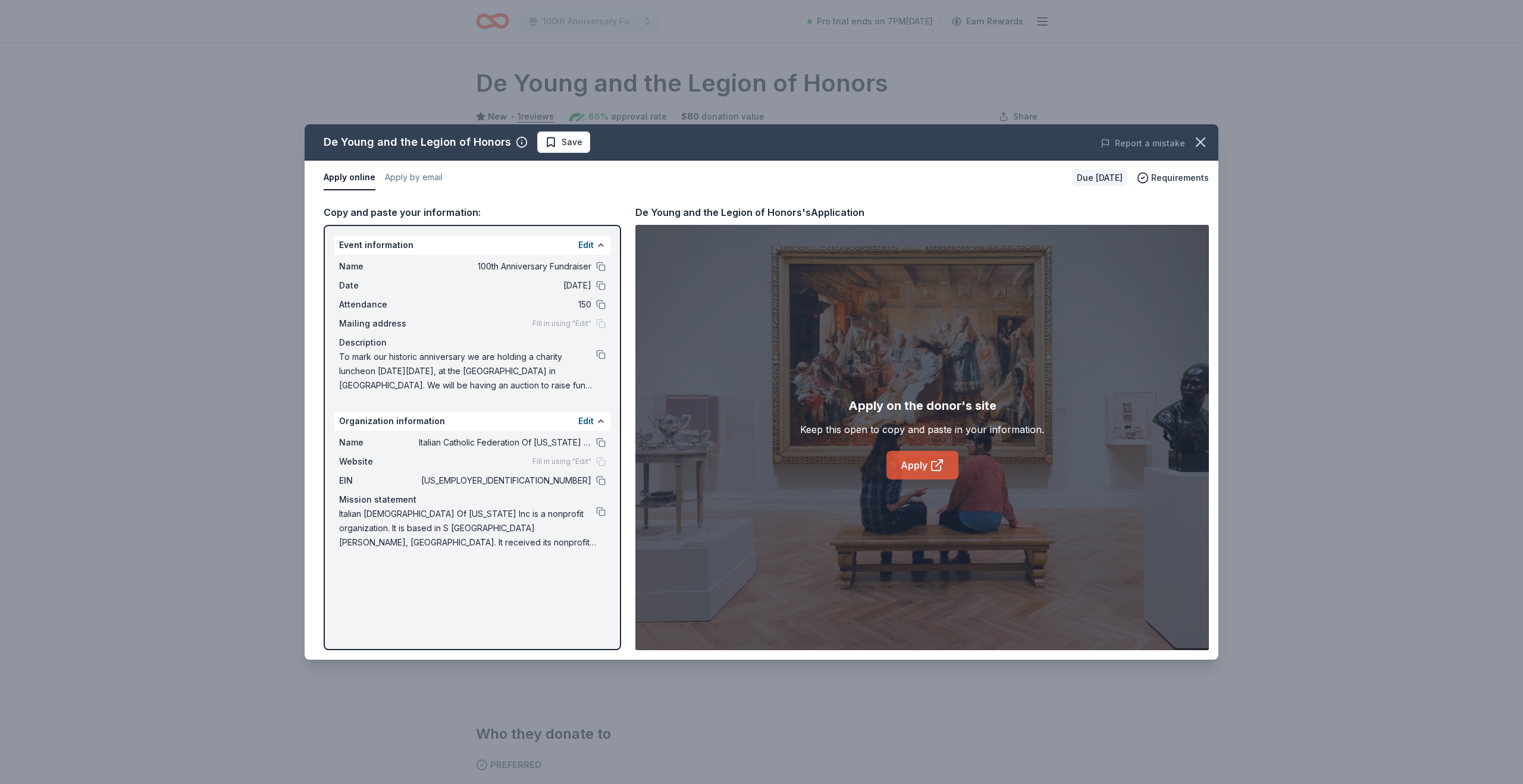
click at [939, 467] on icon at bounding box center [937, 465] width 14 height 14
click at [919, 462] on link "Apply" at bounding box center [923, 465] width 72 height 29
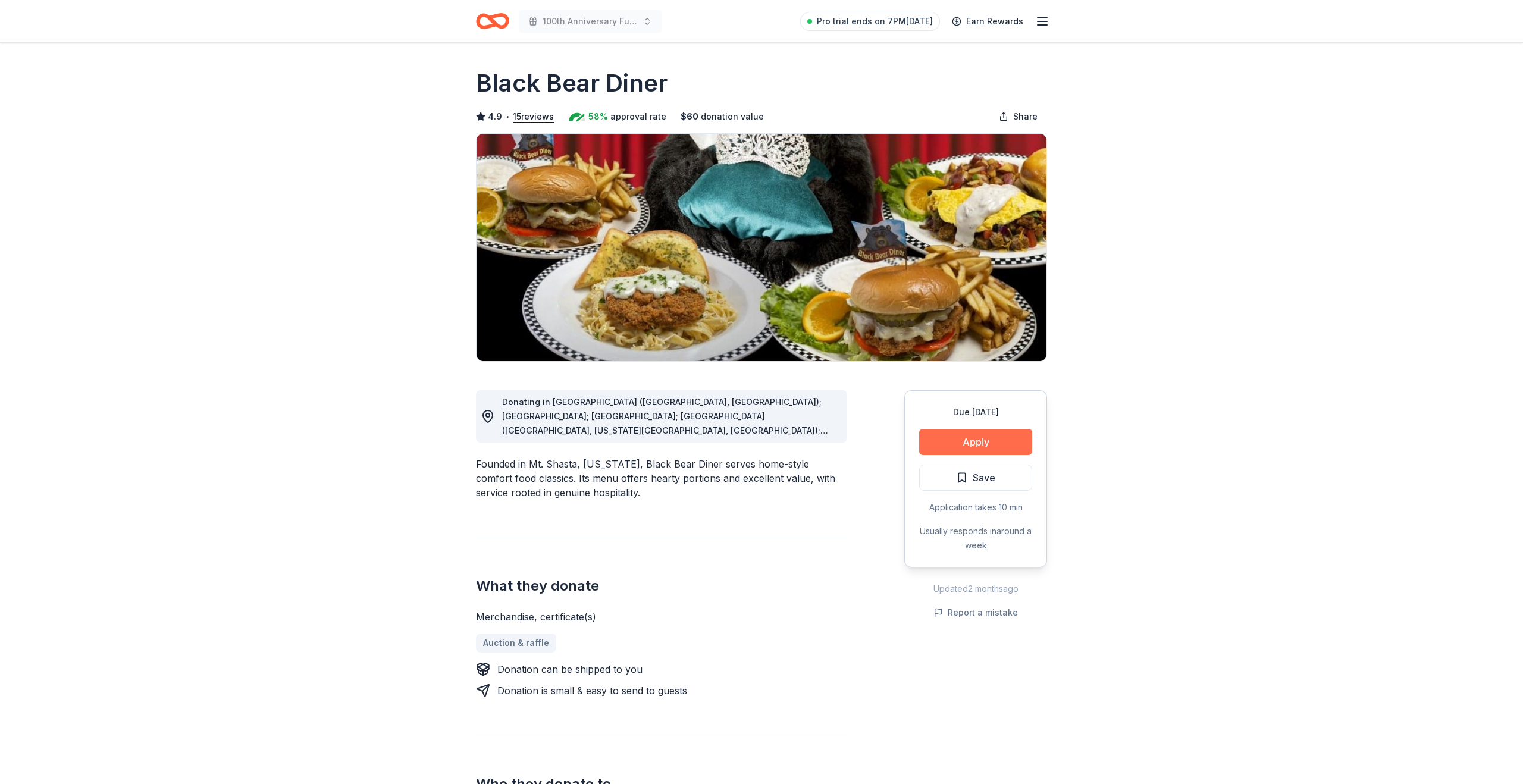
click at [969, 441] on button "Apply" at bounding box center [975, 442] width 113 height 27
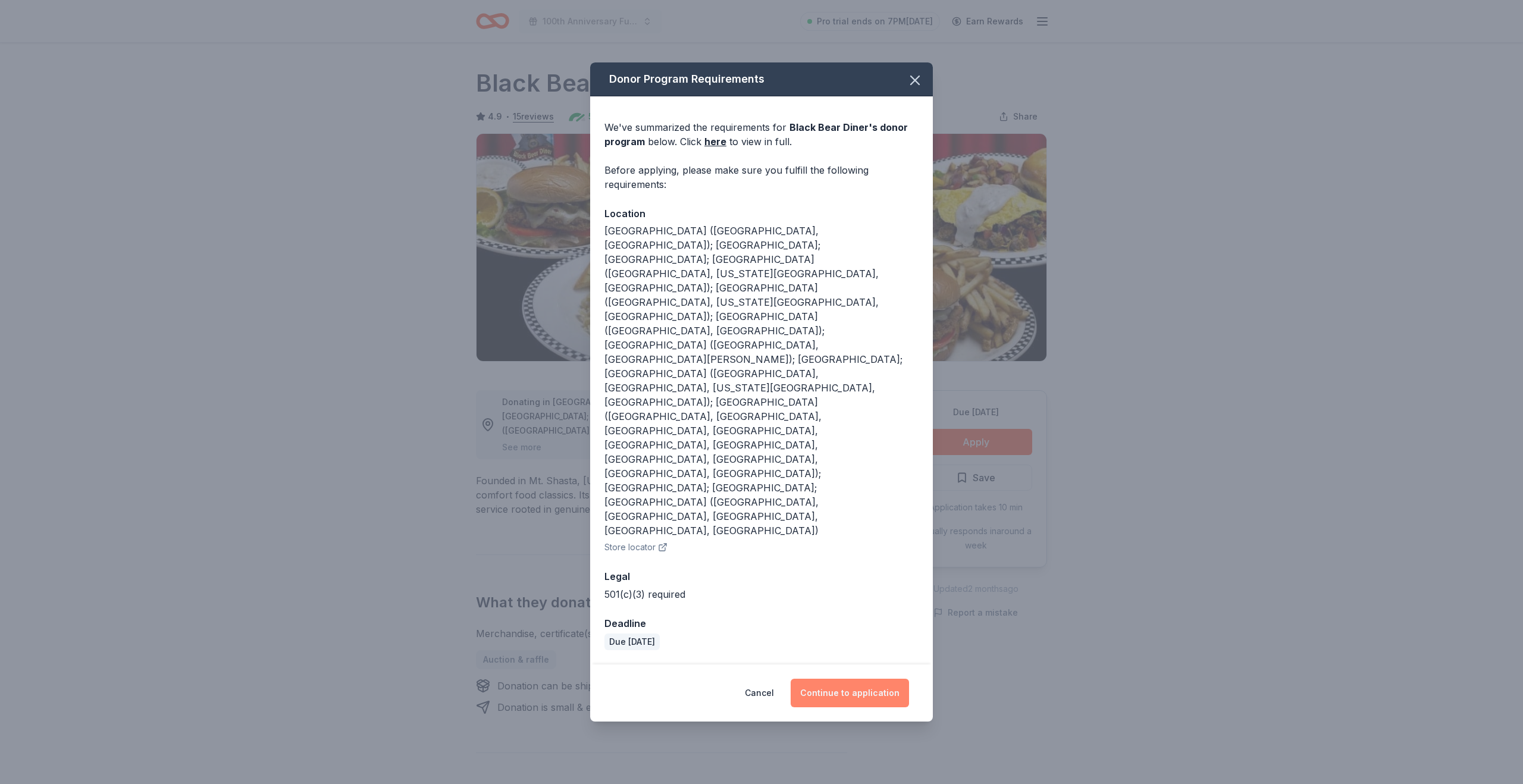
click at [843, 679] on button "Continue to application" at bounding box center [849, 693] width 118 height 29
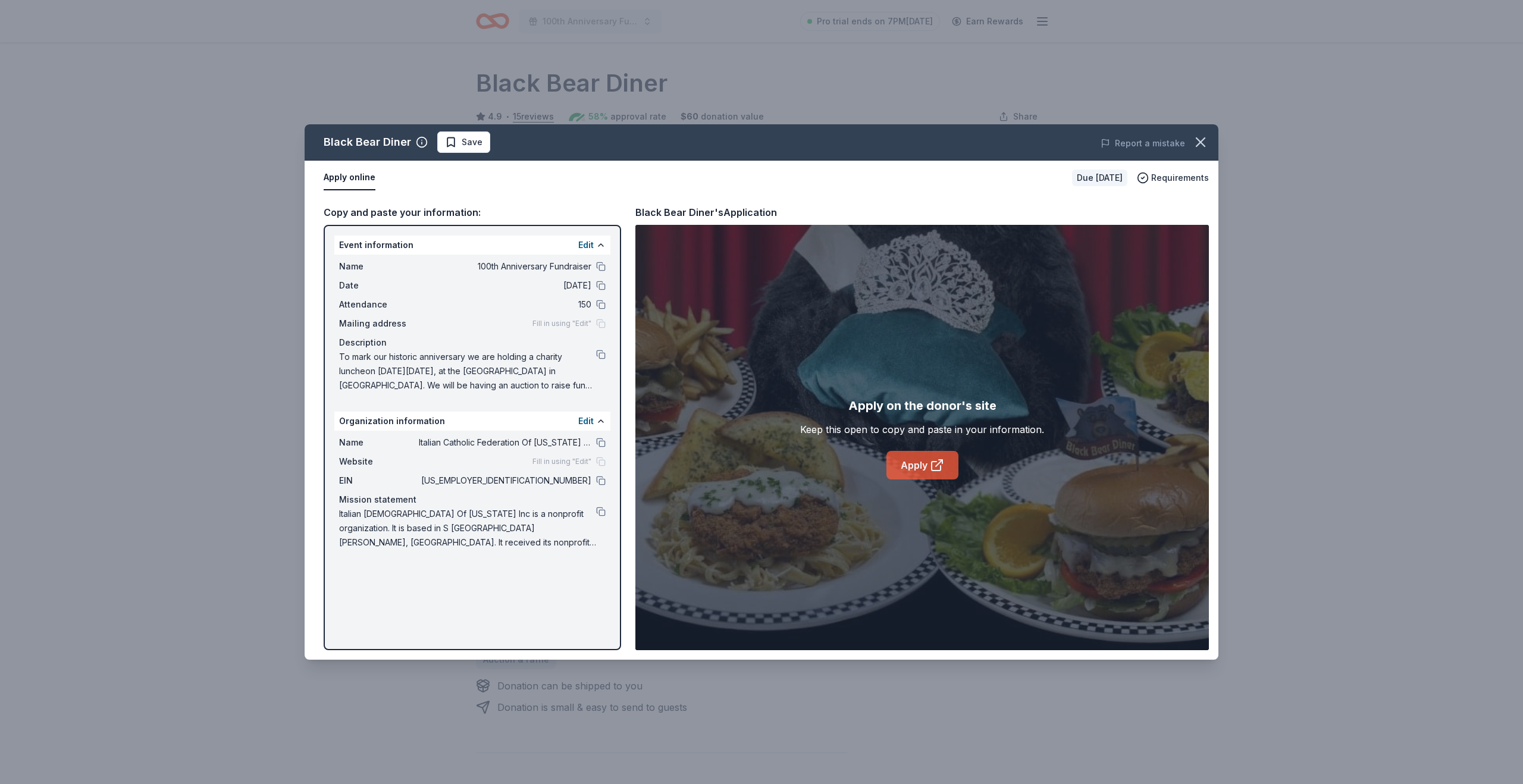
click at [925, 467] on link "Apply" at bounding box center [923, 465] width 72 height 29
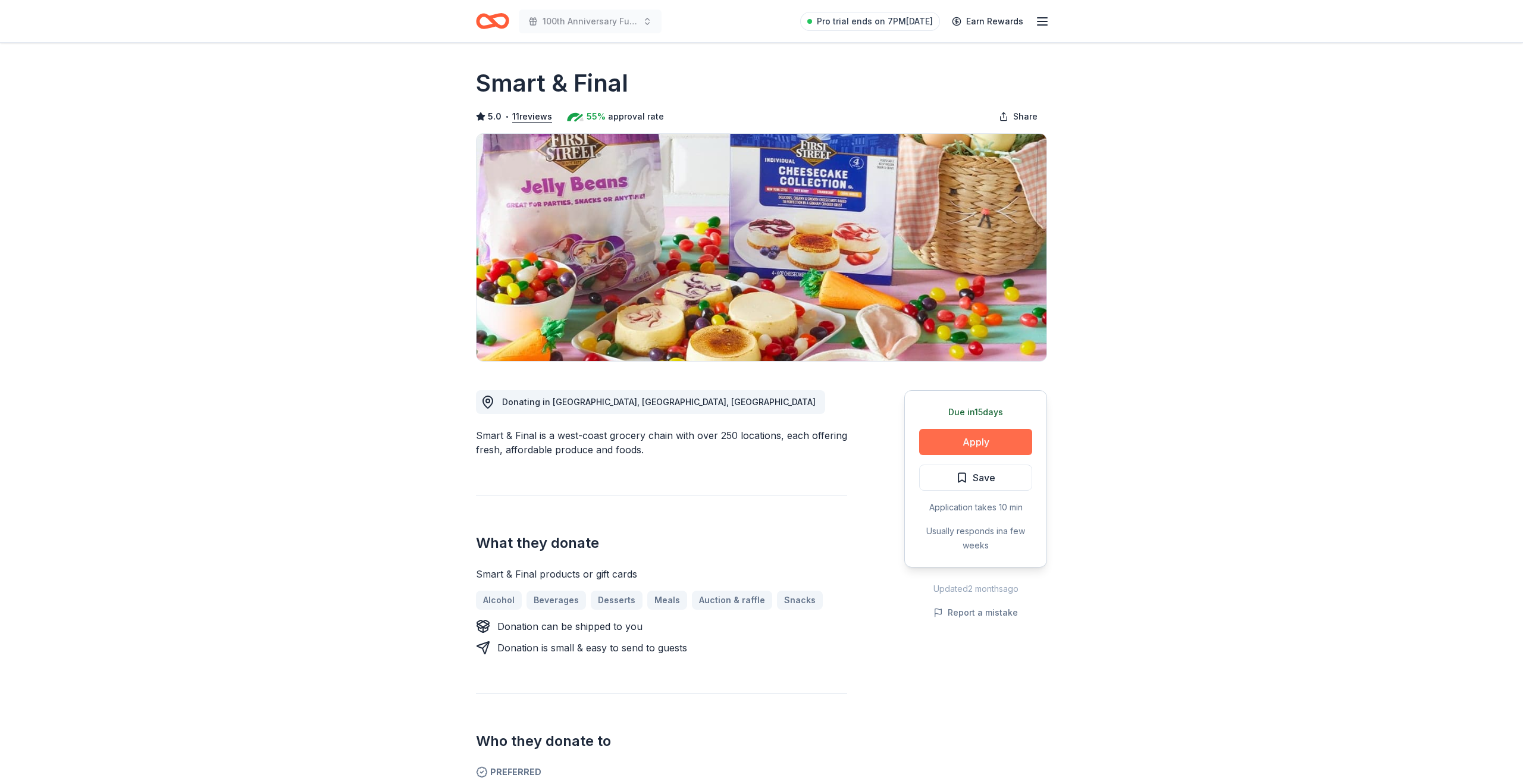
click at [983, 445] on button "Apply" at bounding box center [975, 442] width 113 height 27
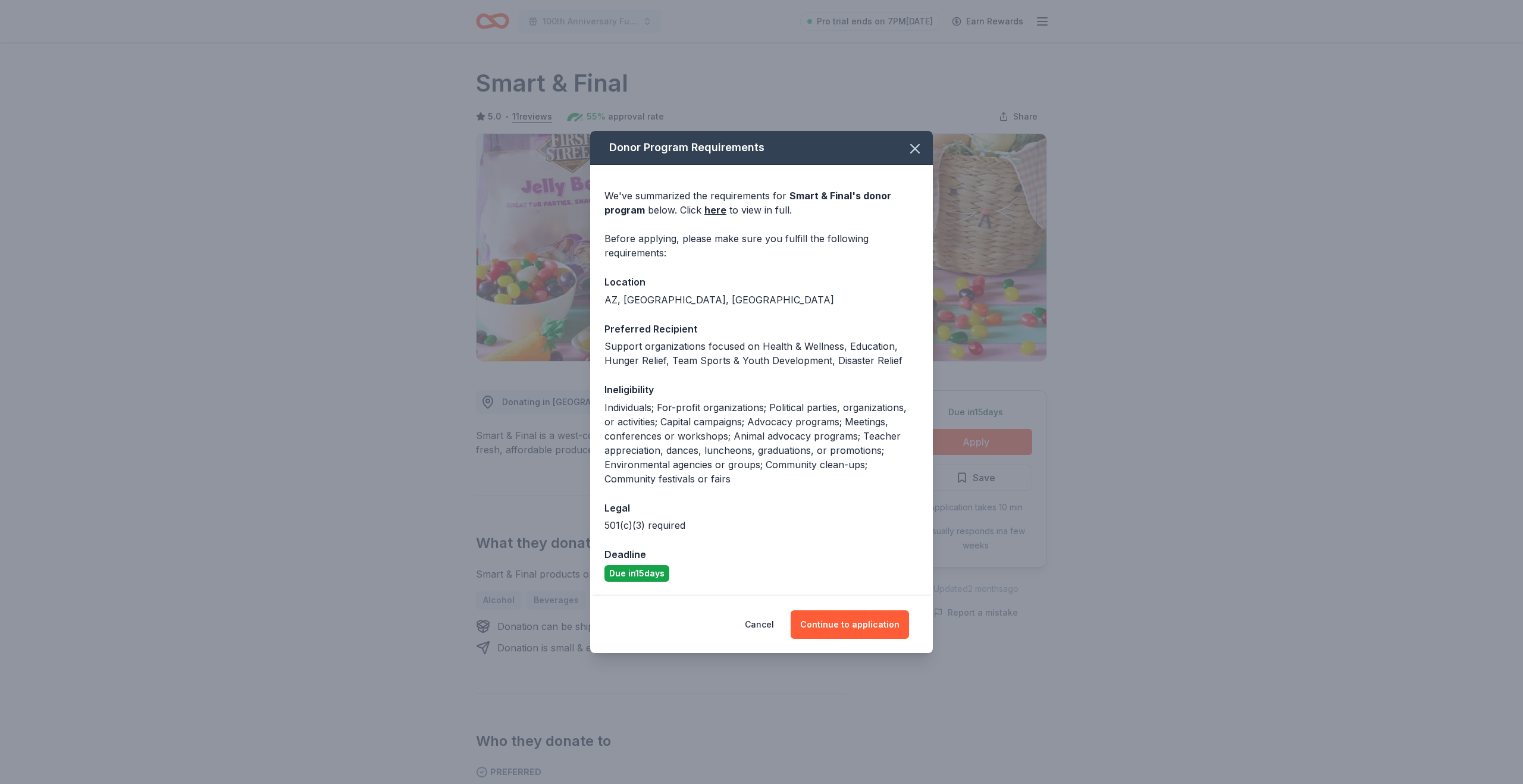
drag, startPoint x: 857, startPoint y: 625, endPoint x: 817, endPoint y: 554, distance: 81.5
click at [817, 554] on div "Donor Program Requirements We've summarized the requirements for Smart & Final …" at bounding box center [762, 392] width 343 height 522
click at [851, 619] on button "Continue to application" at bounding box center [849, 625] width 118 height 29
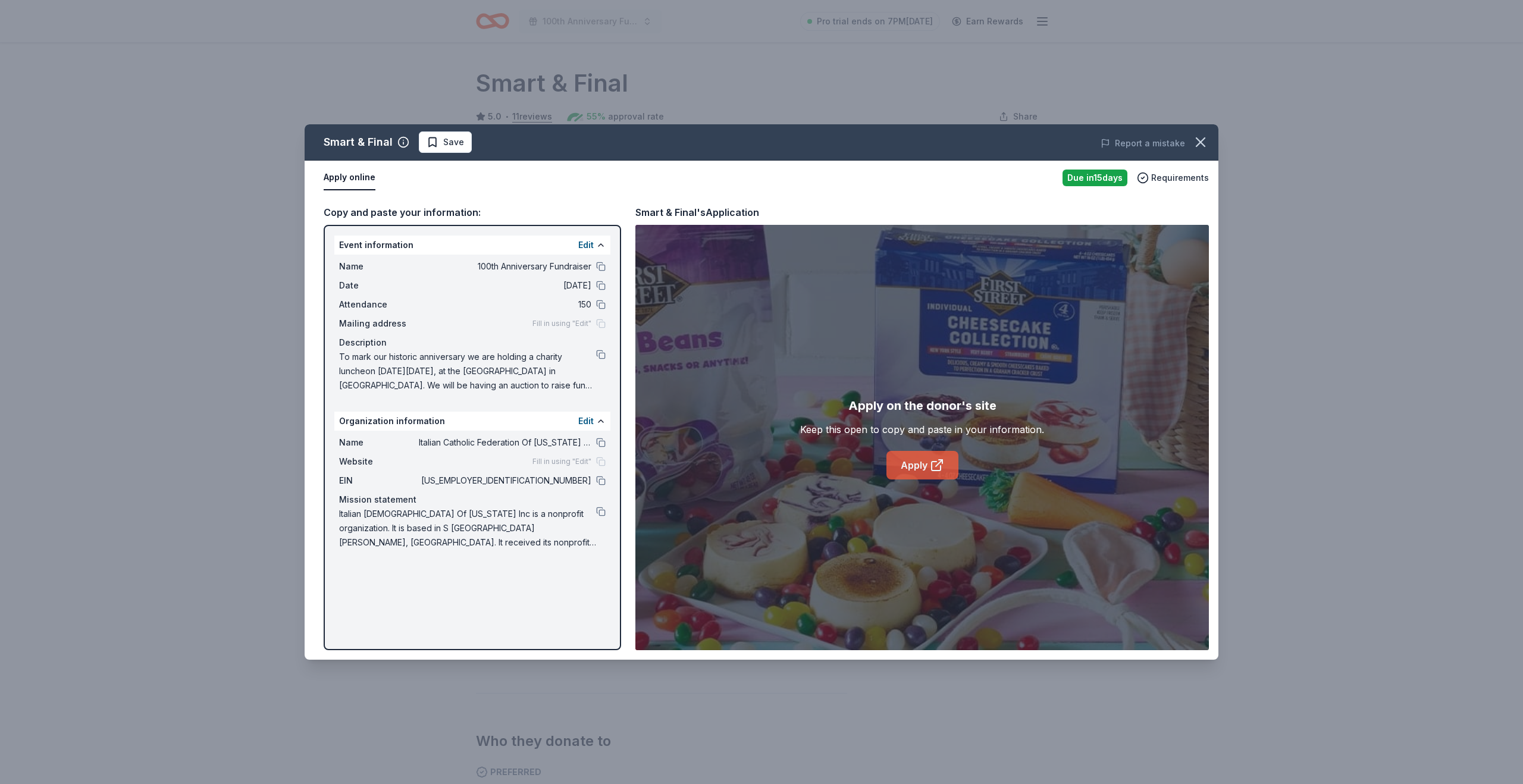
click at [928, 469] on link "Apply" at bounding box center [923, 465] width 72 height 29
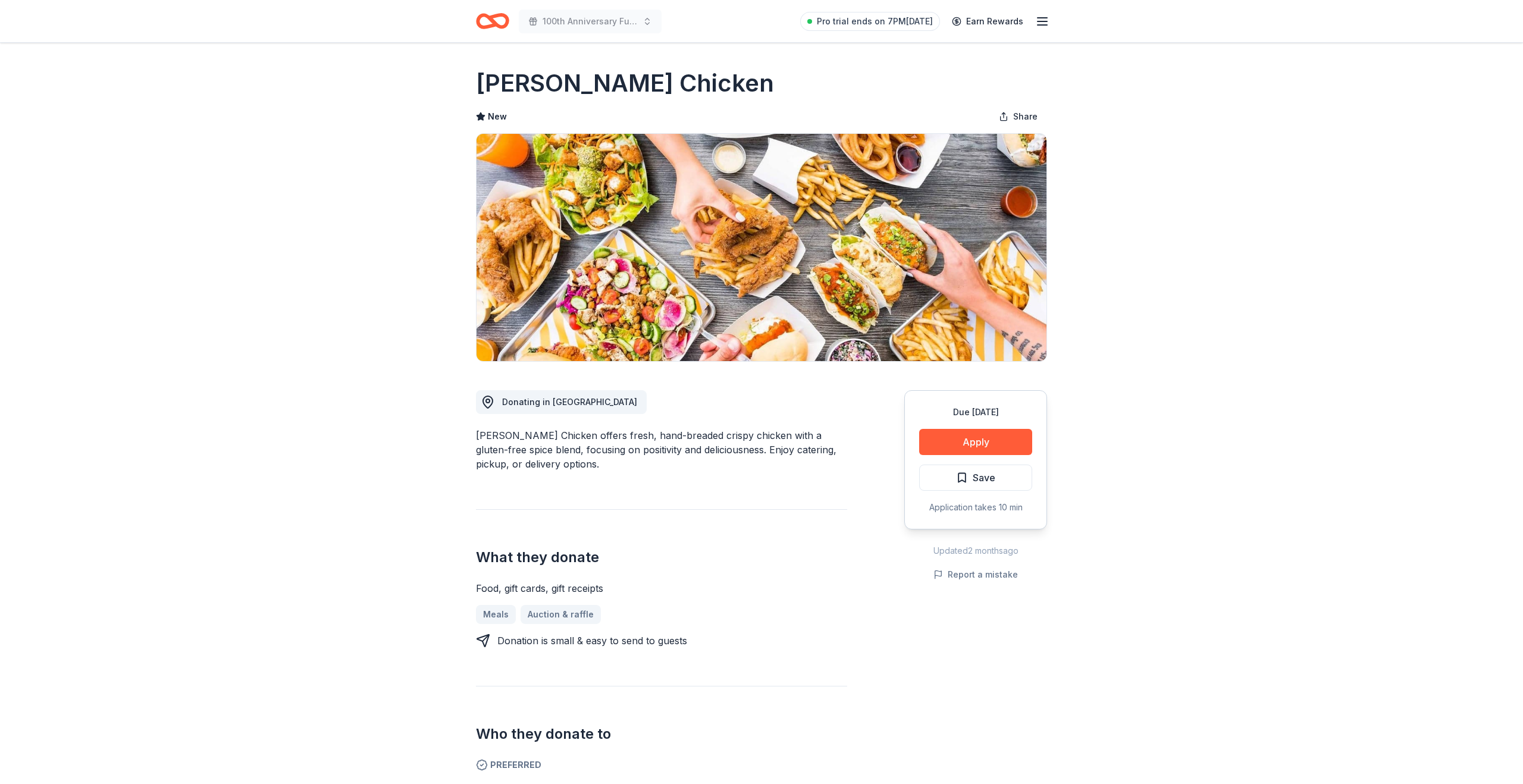
scroll to position [1, 0]
click at [949, 434] on button "Apply" at bounding box center [975, 441] width 113 height 27
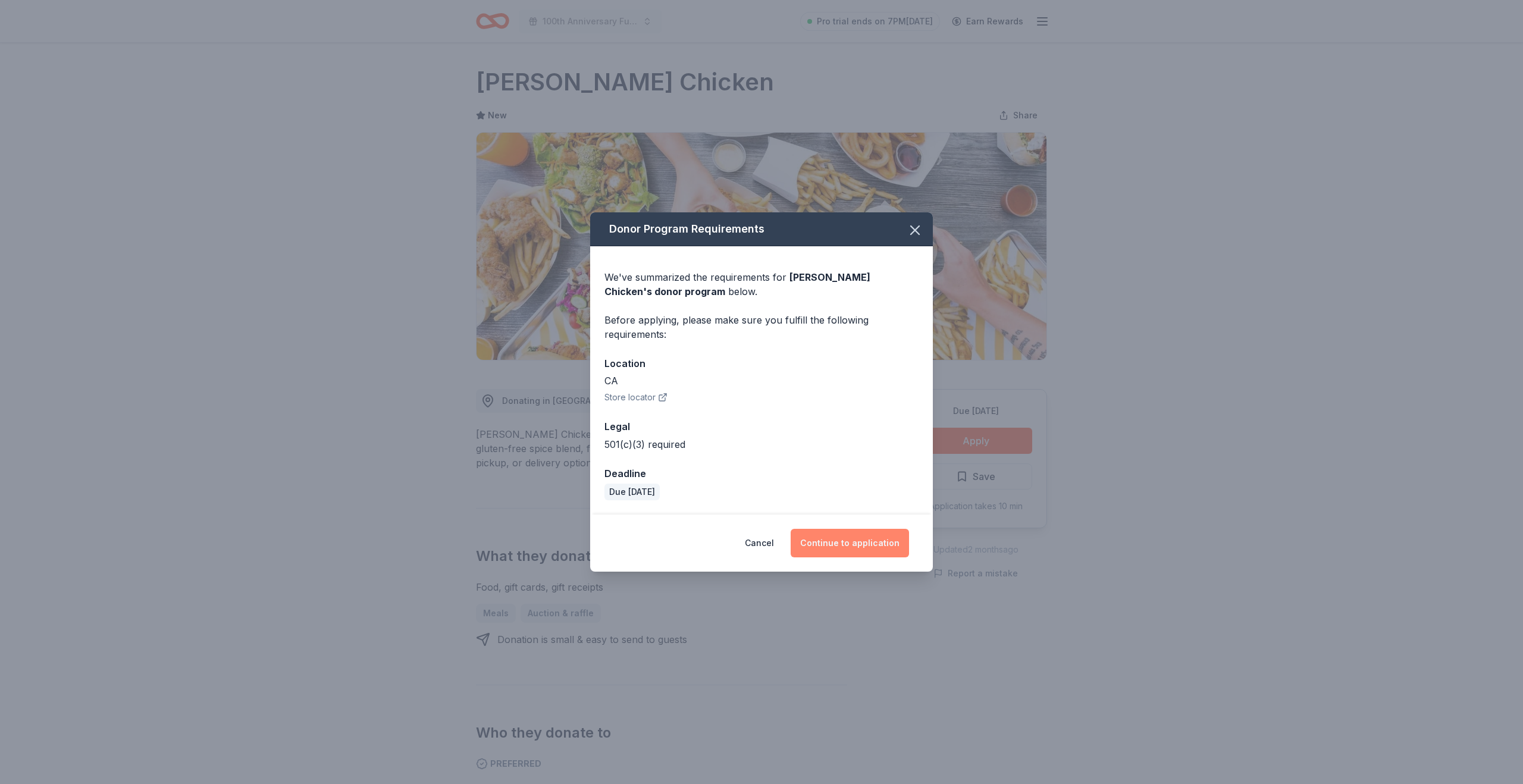
click at [843, 541] on button "Continue to application" at bounding box center [849, 543] width 118 height 29
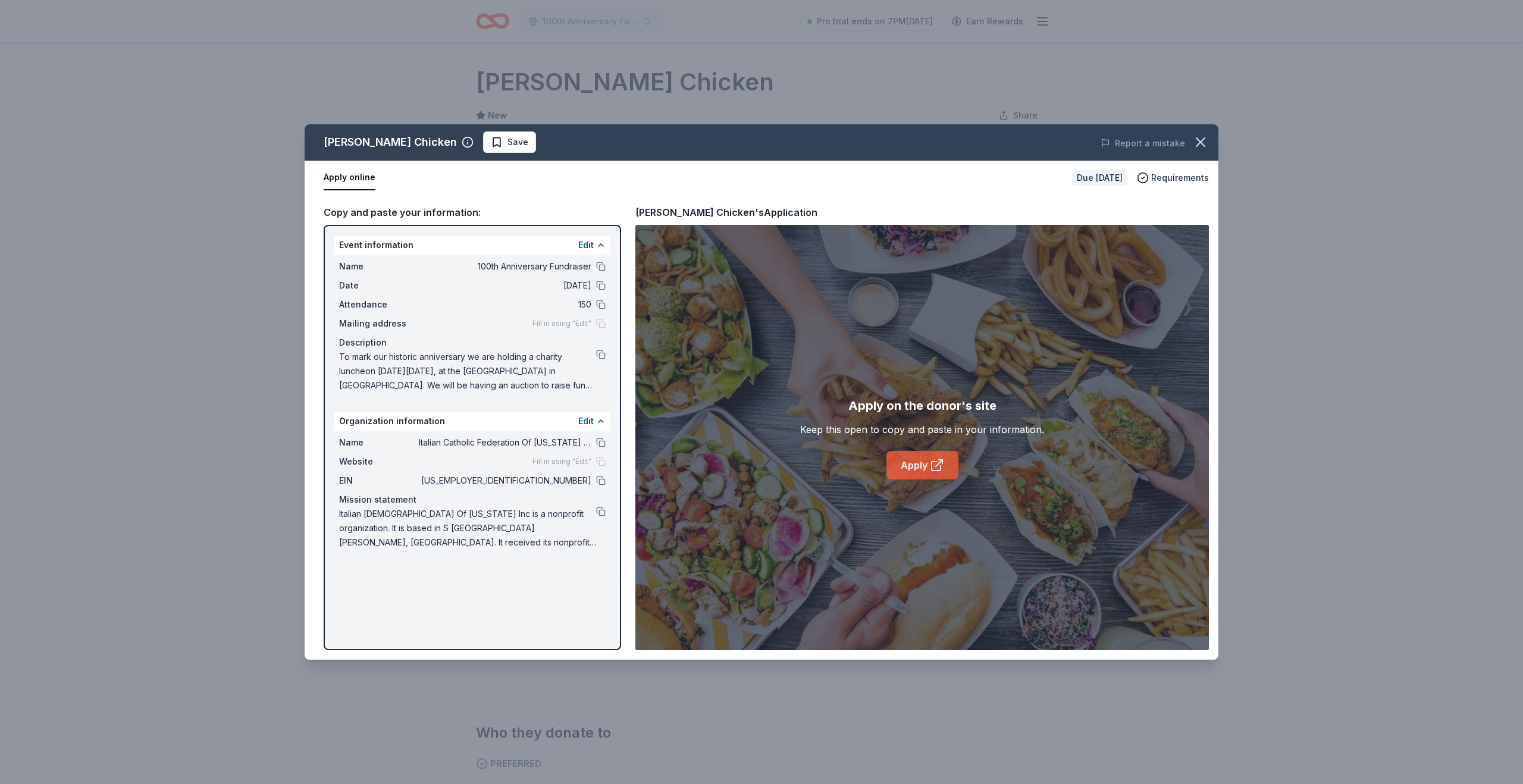
click at [939, 460] on icon at bounding box center [937, 465] width 14 height 14
click at [1196, 140] on icon "button" at bounding box center [1200, 142] width 17 height 17
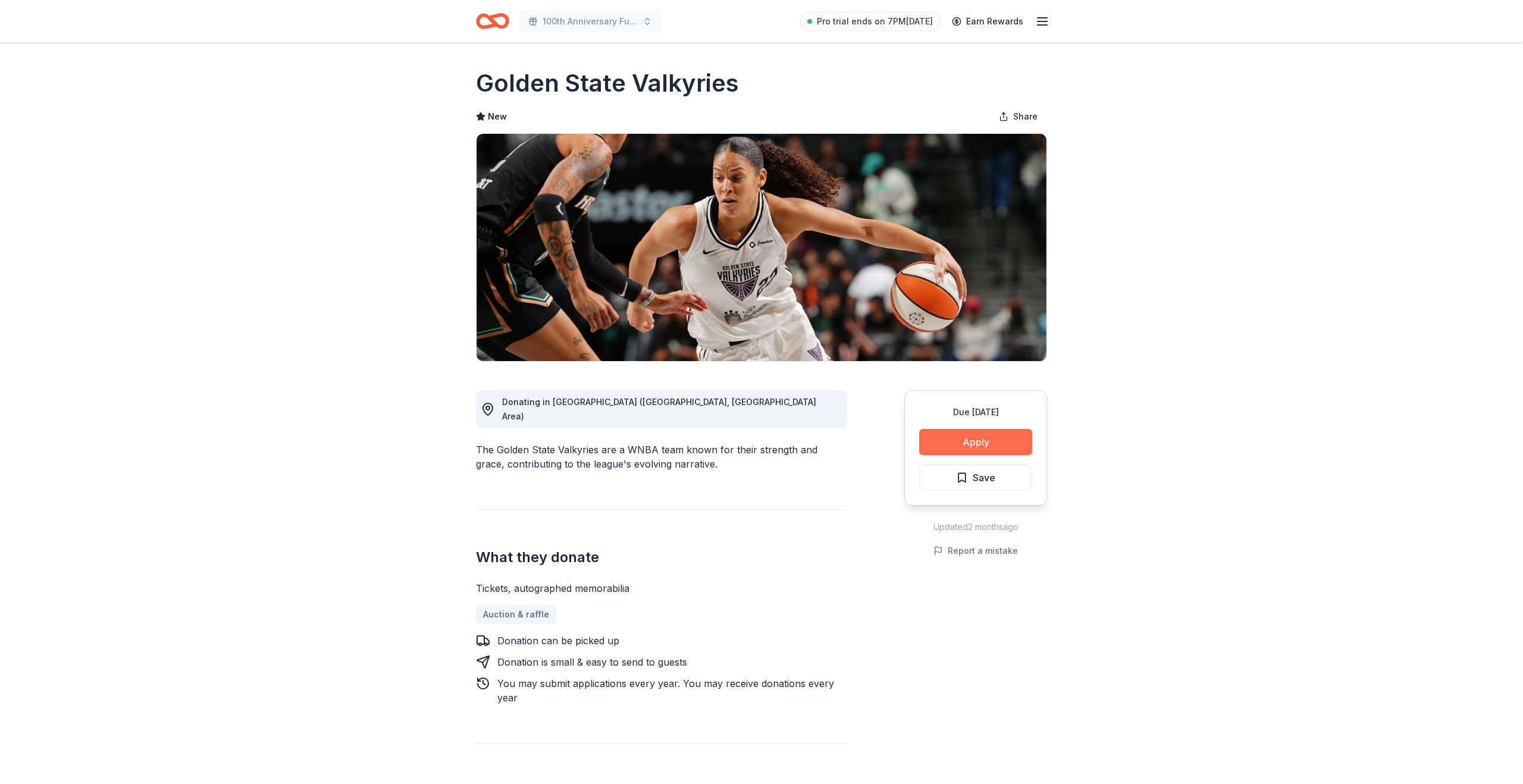
click at [963, 436] on button "Apply" at bounding box center [975, 442] width 113 height 27
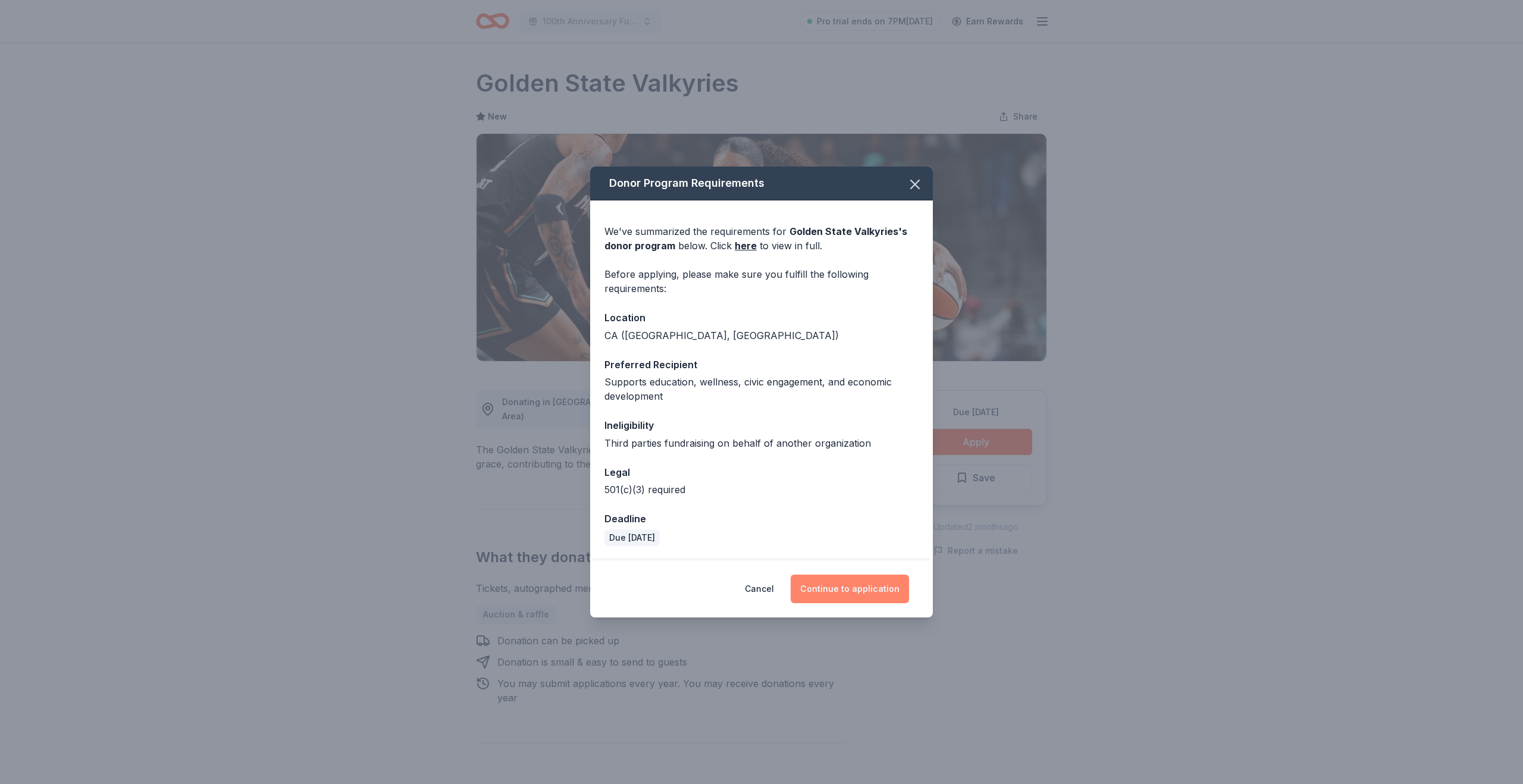
click at [843, 587] on button "Continue to application" at bounding box center [849, 589] width 118 height 29
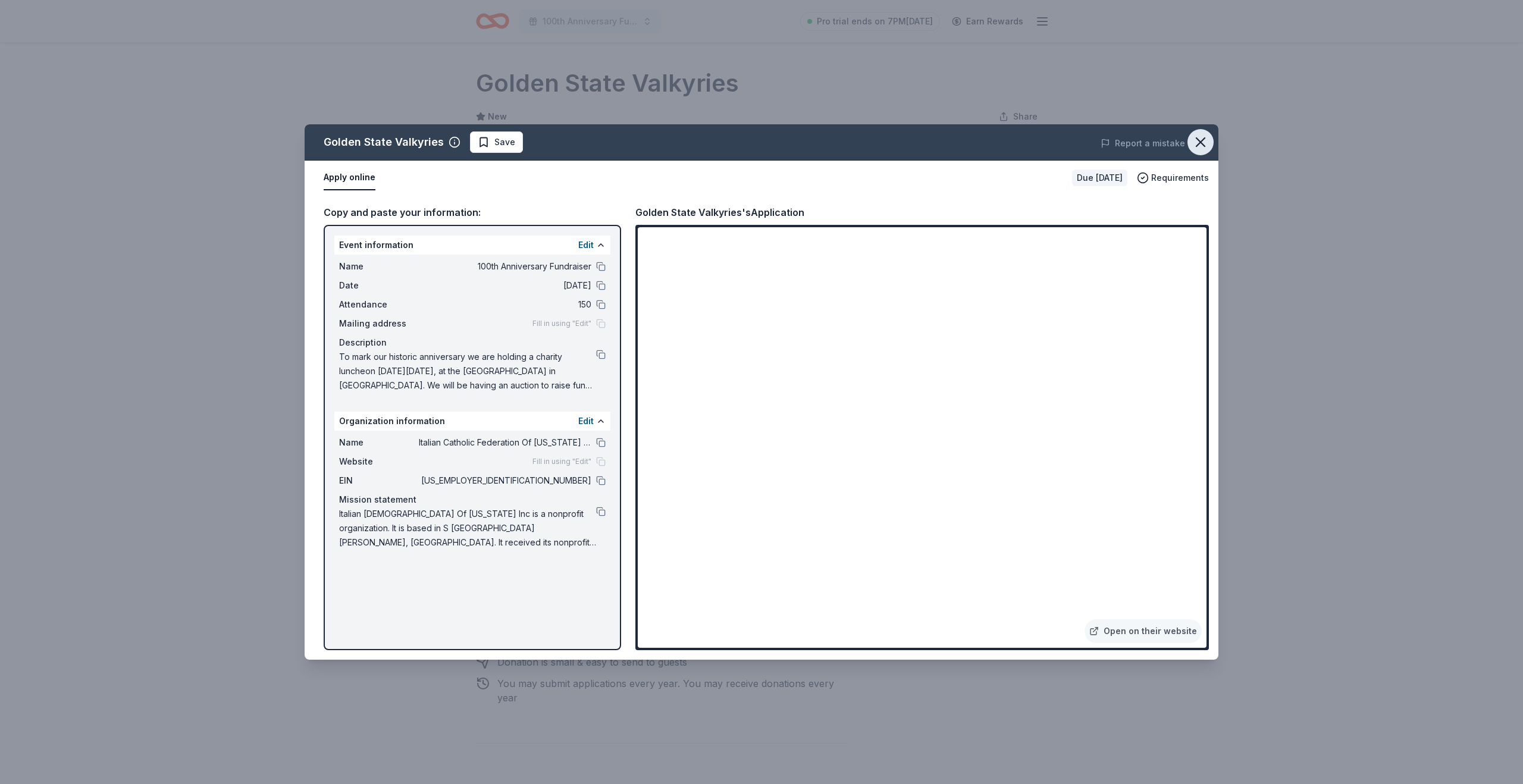
drag, startPoint x: 1203, startPoint y: 140, endPoint x: 1194, endPoint y: 139, distance: 9.1
click at [1202, 140] on icon "button" at bounding box center [1200, 142] width 8 height 8
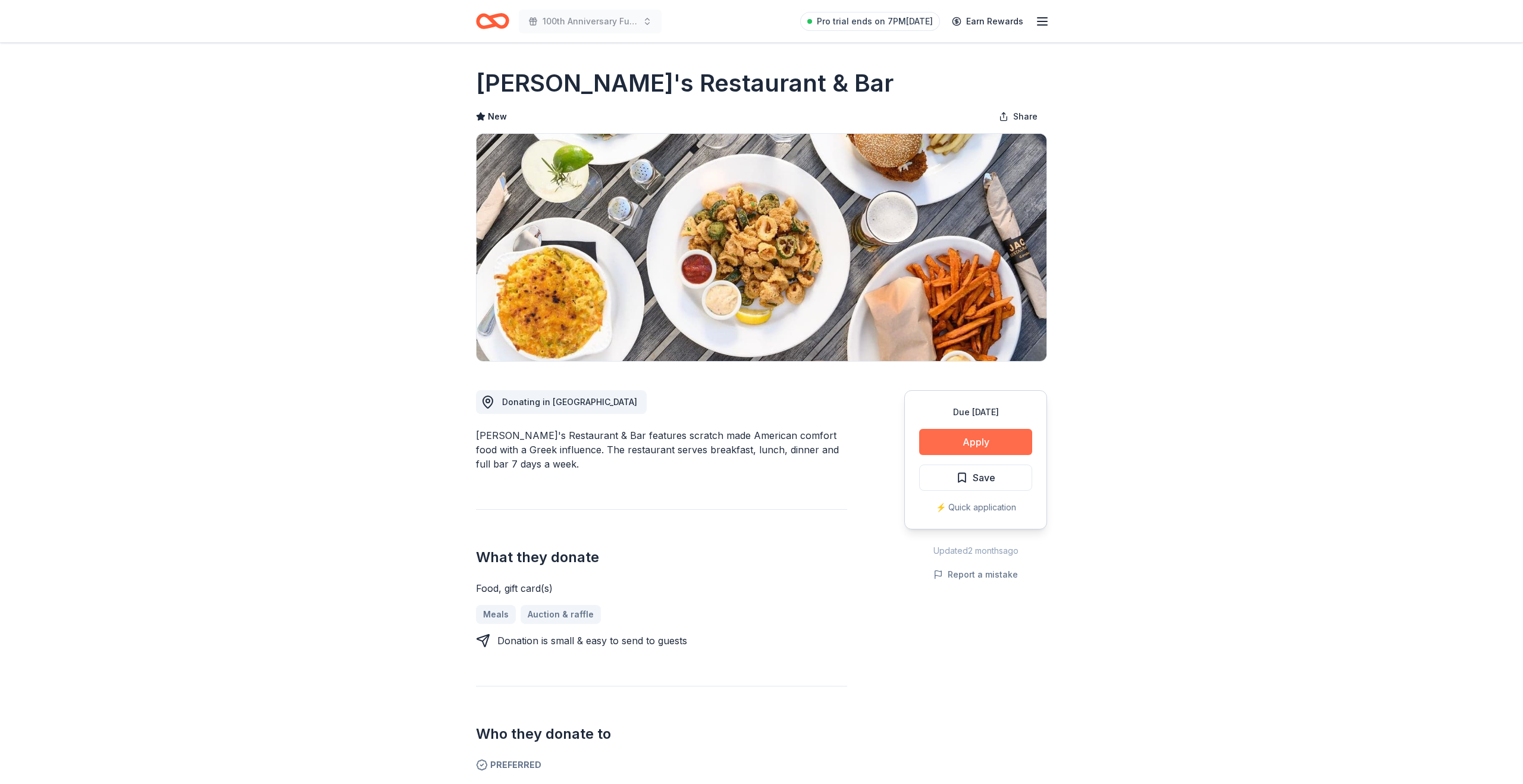
click at [966, 434] on button "Apply" at bounding box center [975, 442] width 113 height 27
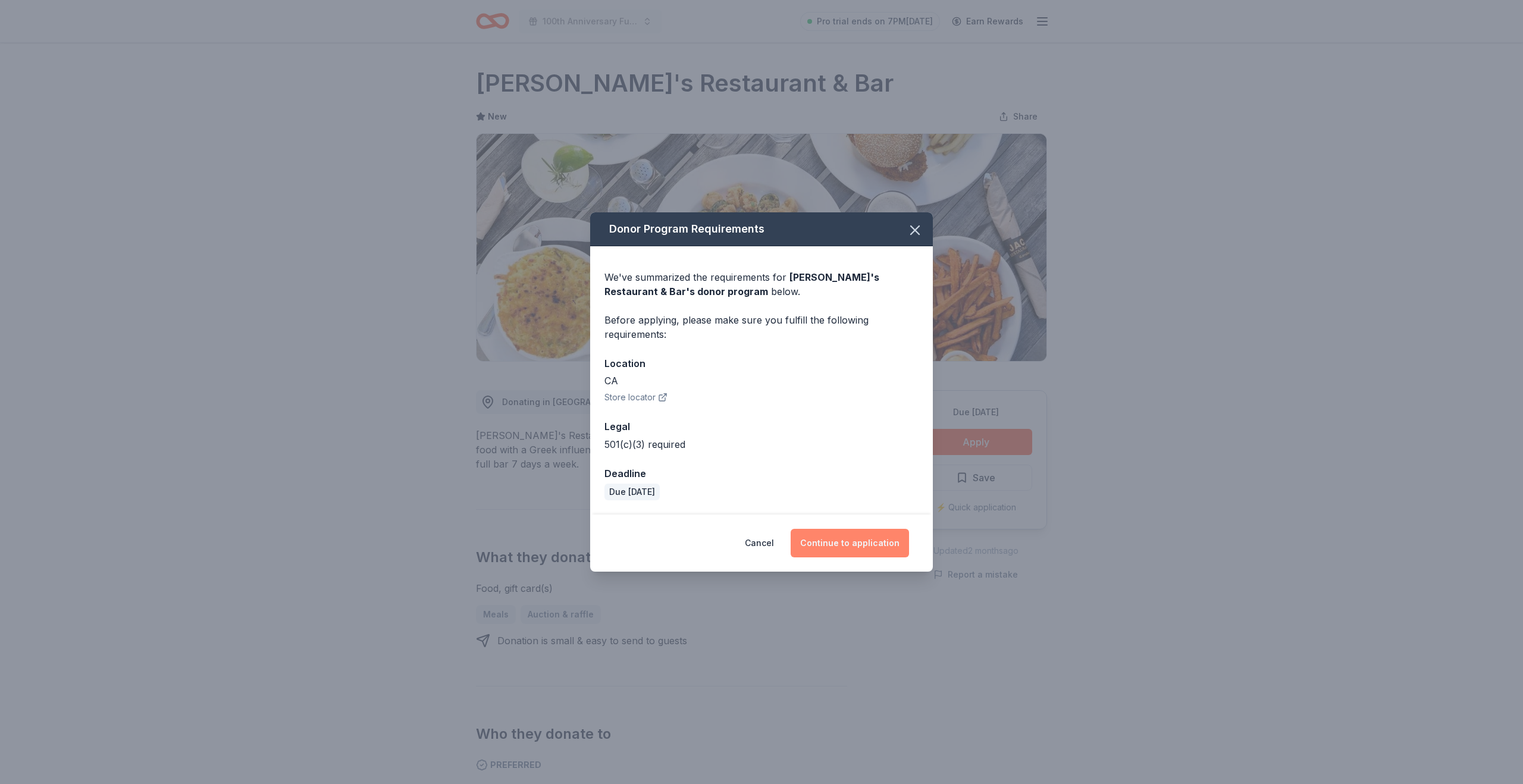
click at [863, 538] on button "Continue to application" at bounding box center [849, 543] width 118 height 29
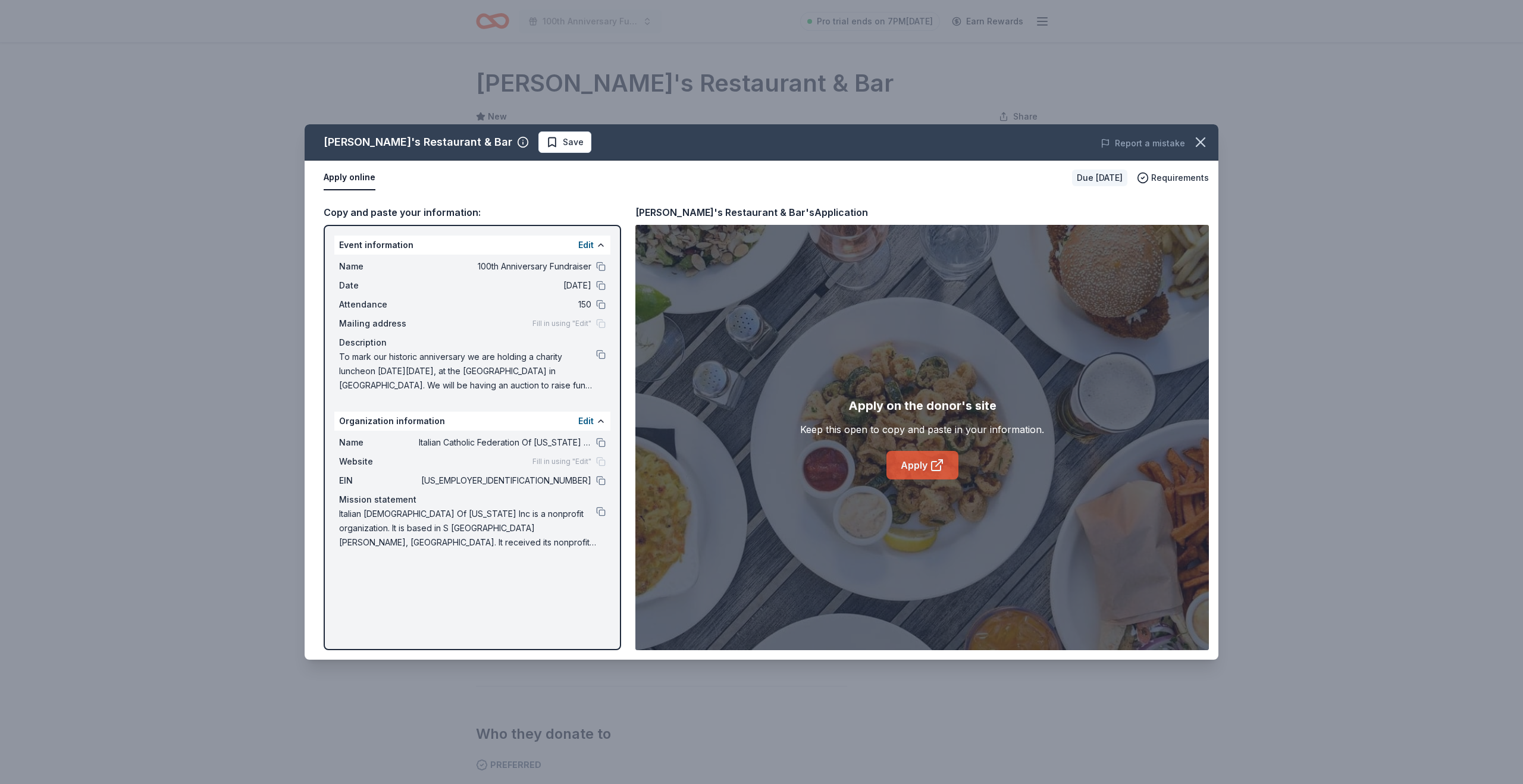
click at [920, 463] on link "Apply" at bounding box center [923, 465] width 72 height 29
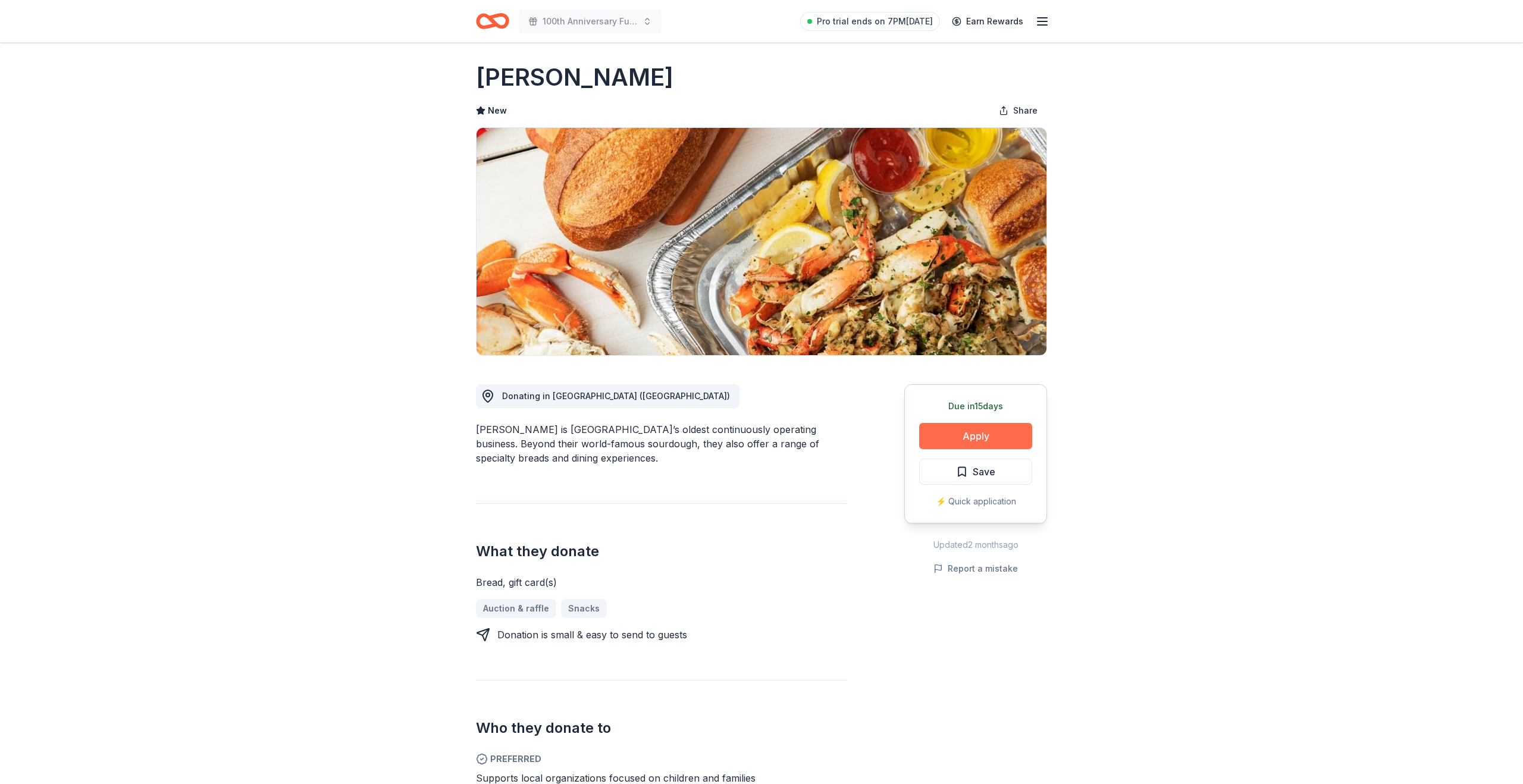
click at [966, 435] on button "Apply" at bounding box center [975, 436] width 113 height 27
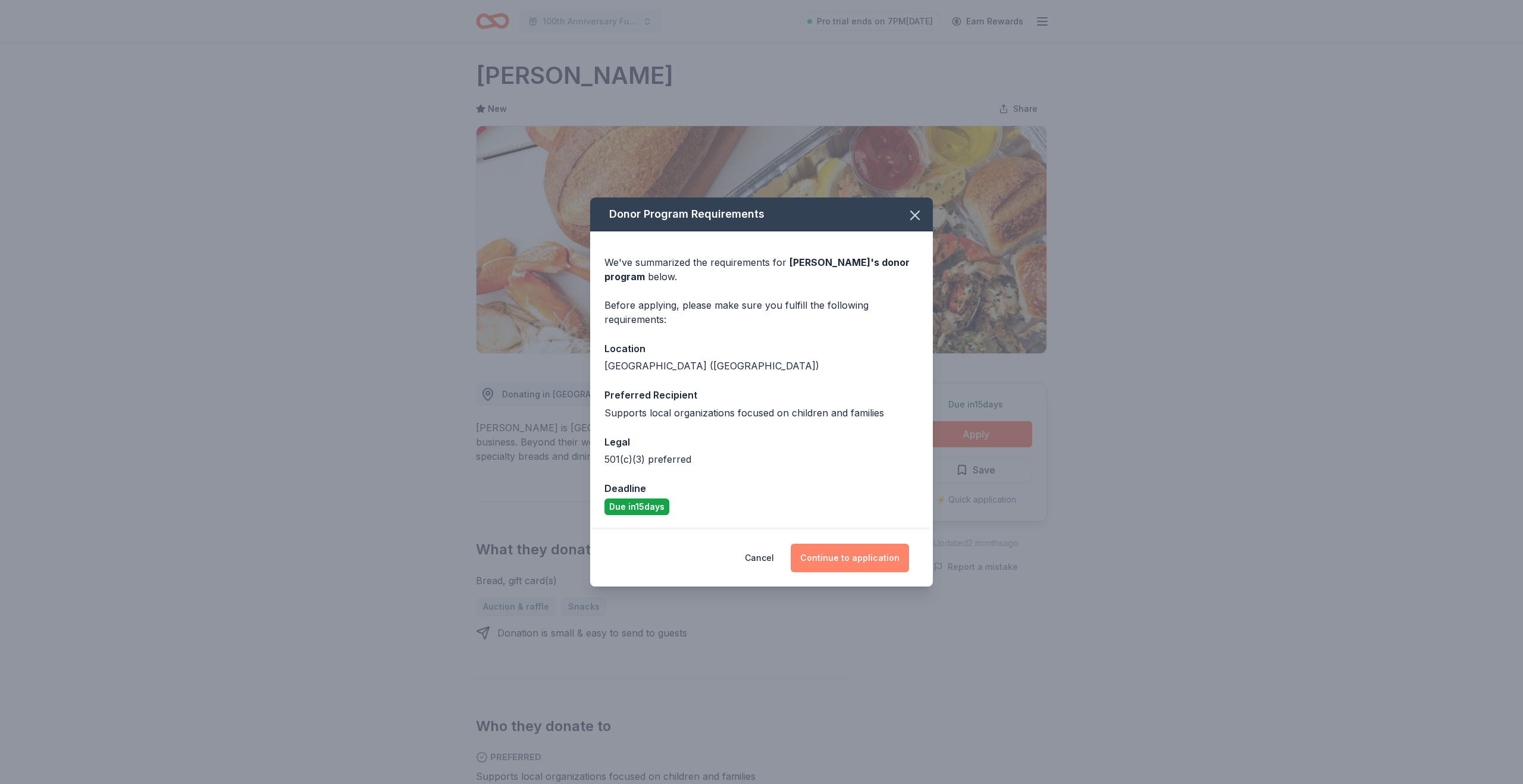
click at [845, 558] on button "Continue to application" at bounding box center [849, 558] width 118 height 29
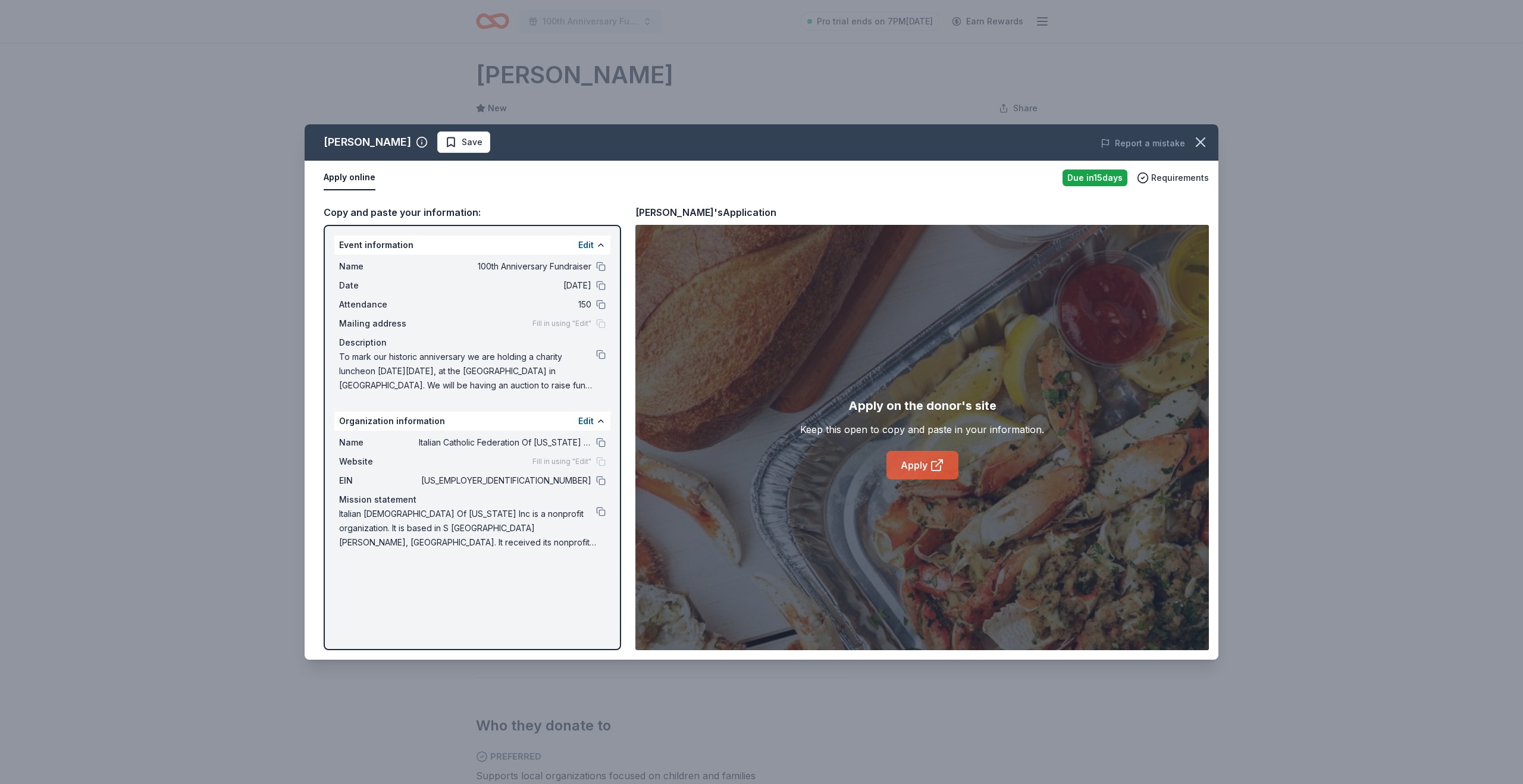
click at [928, 464] on link "Apply" at bounding box center [923, 465] width 72 height 29
click at [1197, 141] on icon "button" at bounding box center [1200, 142] width 17 height 17
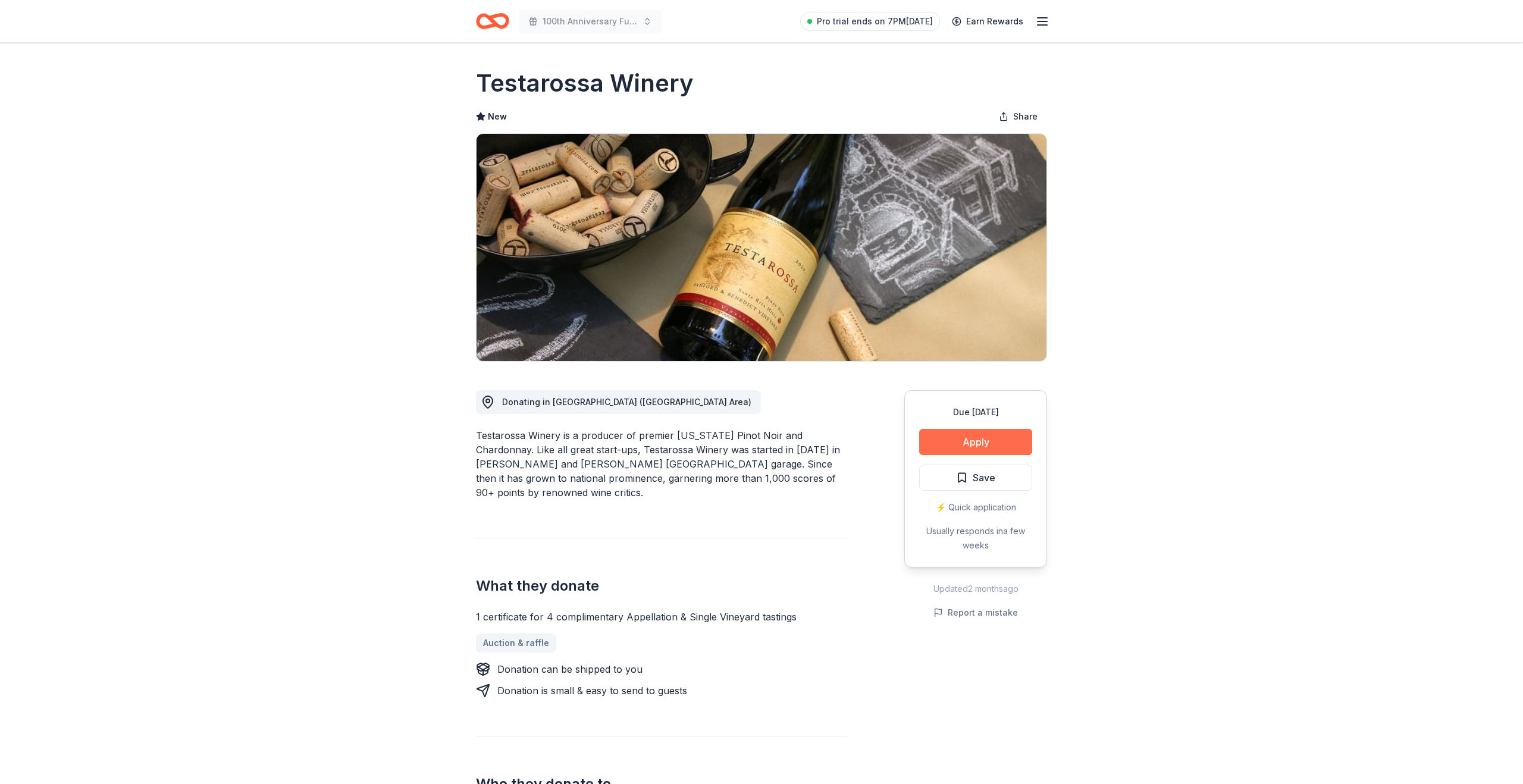
click at [941, 435] on button "Apply" at bounding box center [975, 442] width 113 height 27
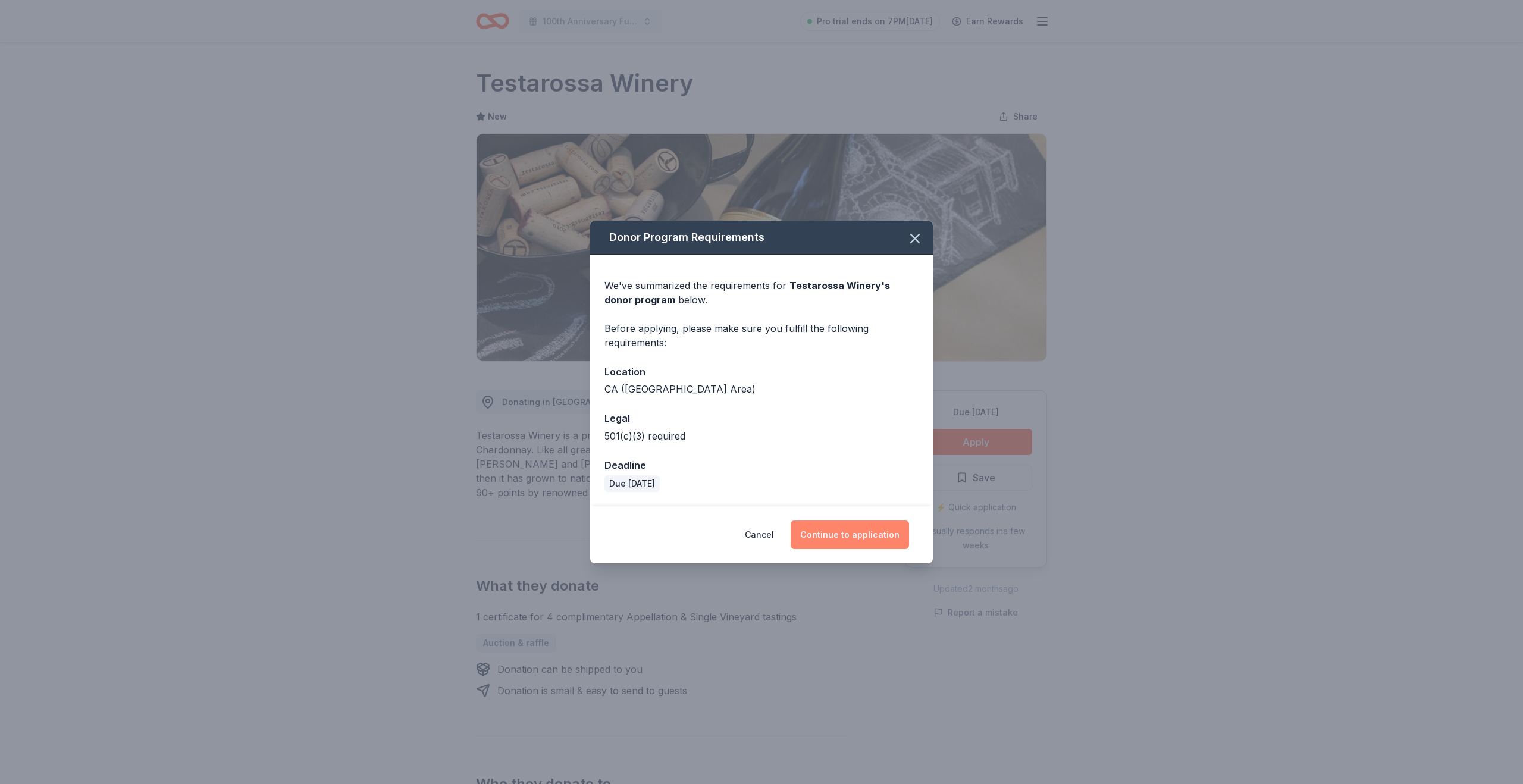
click at [834, 532] on button "Continue to application" at bounding box center [849, 535] width 118 height 29
